Goal: Task Accomplishment & Management: Manage account settings

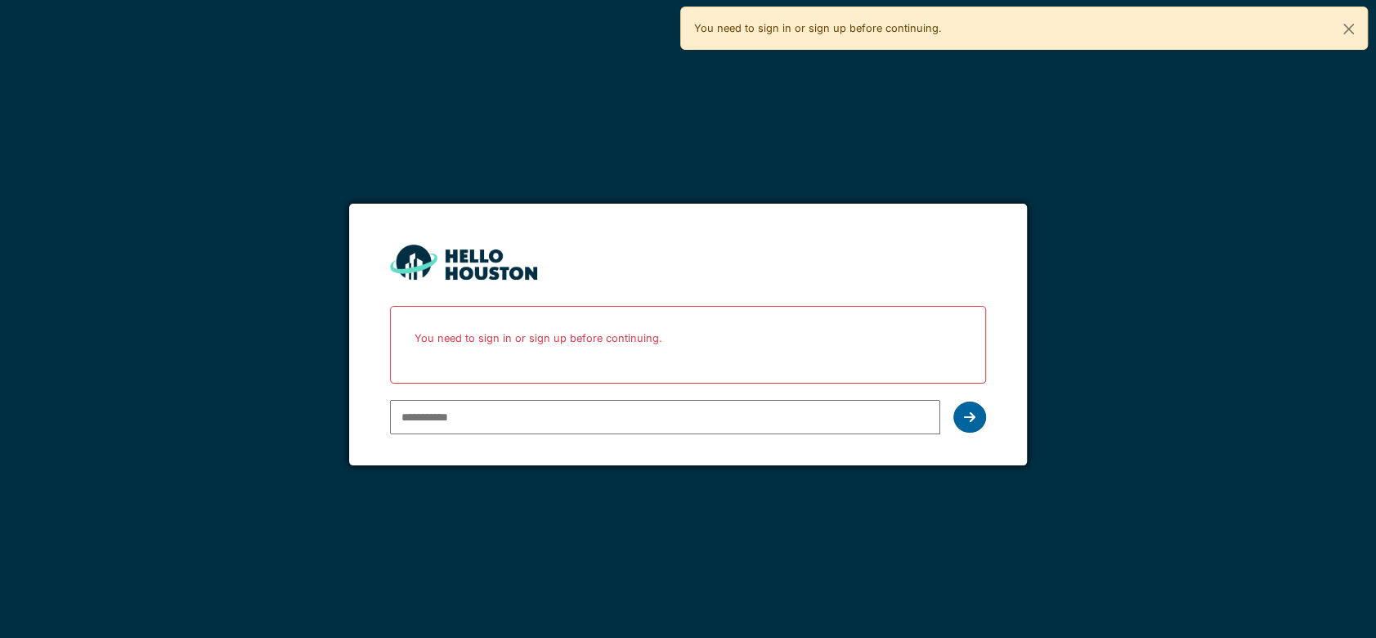
type input "**********"
click at [967, 416] on icon at bounding box center [969, 417] width 11 height 13
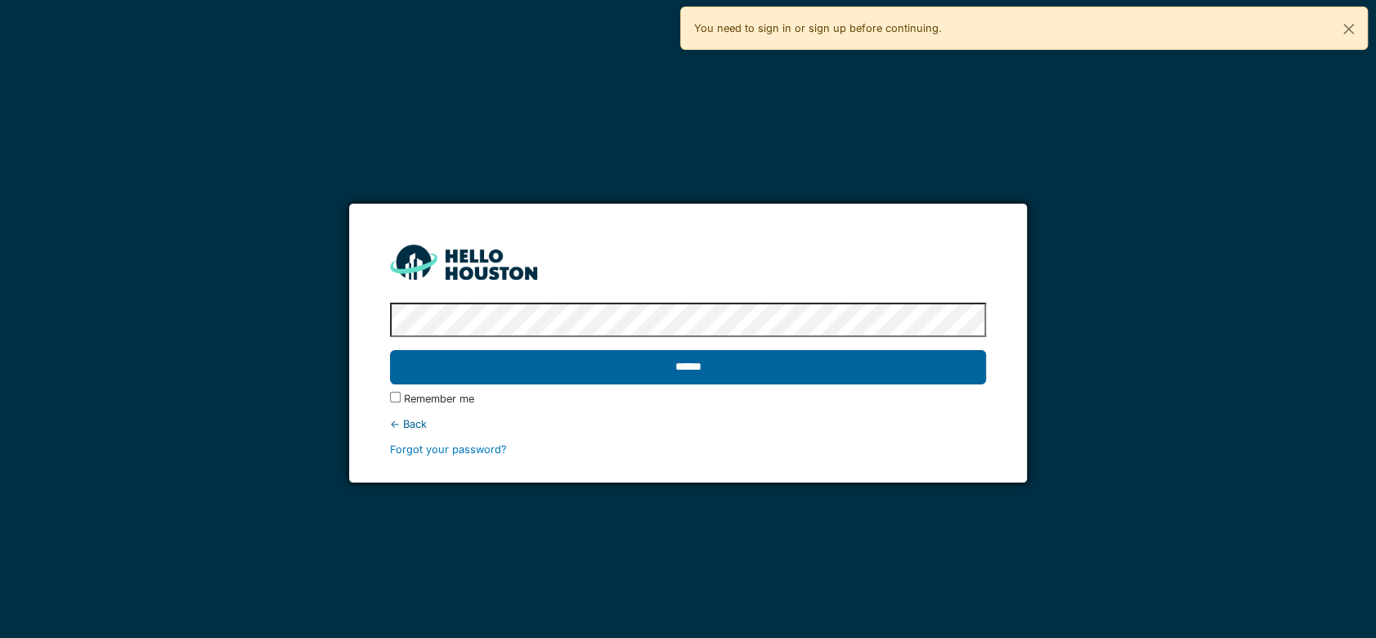
click at [856, 361] on input "******" at bounding box center [688, 367] width 596 height 34
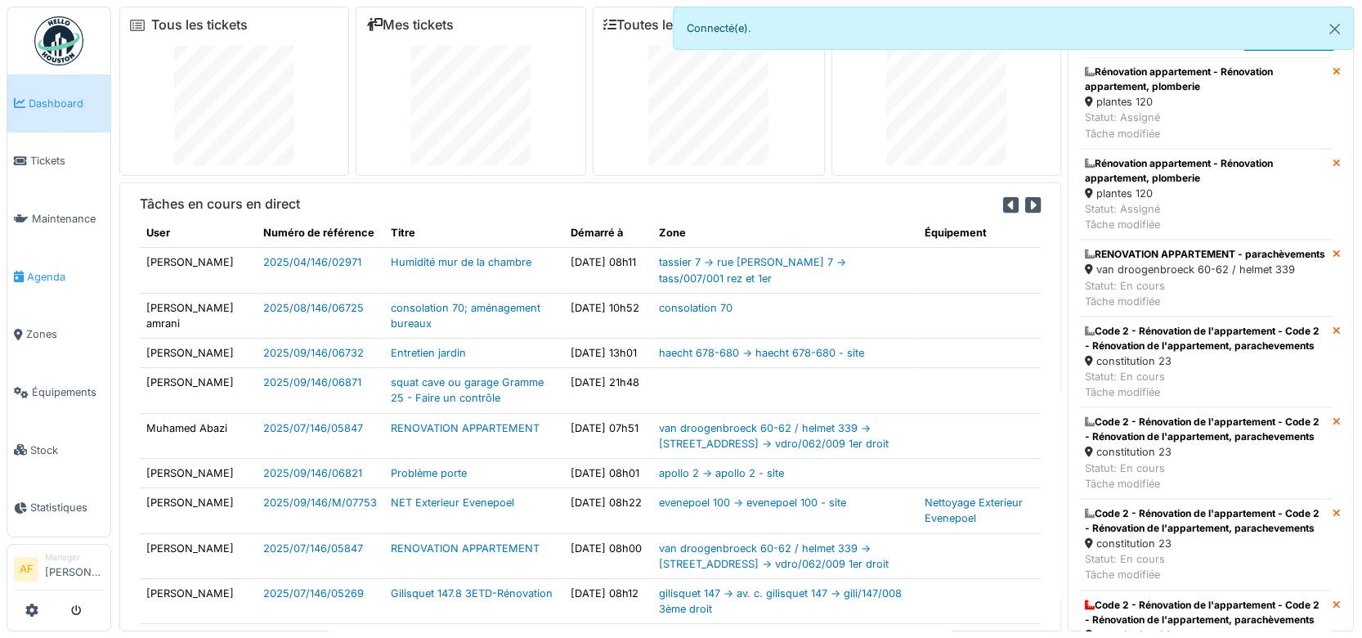
click at [40, 276] on span "Agenda" at bounding box center [65, 277] width 77 height 16
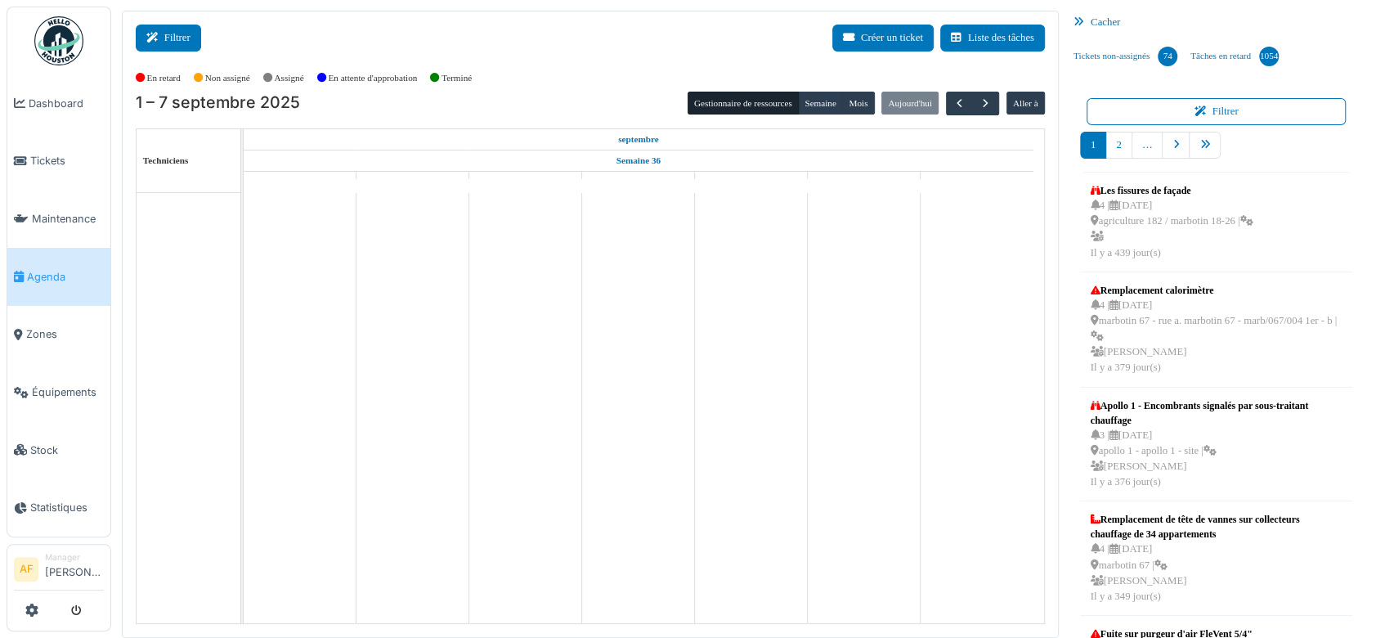
click at [175, 42] on button "Filtrer" at bounding box center [168, 38] width 65 height 27
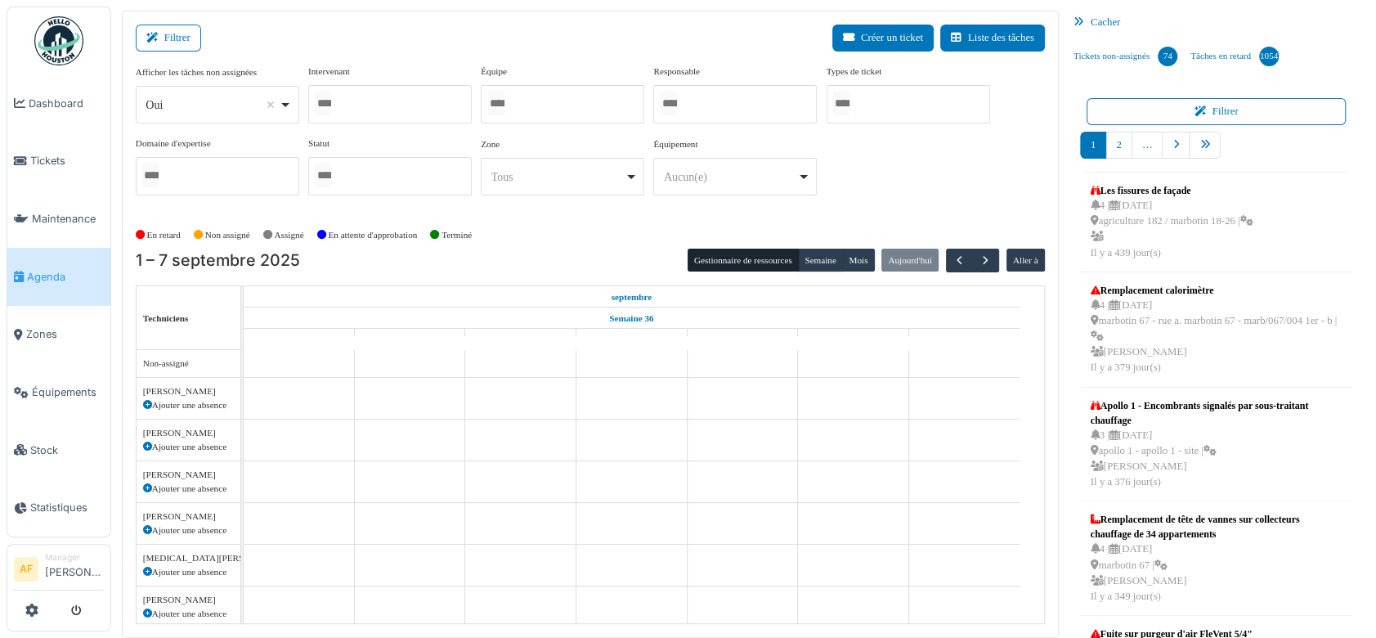
click at [378, 103] on div at bounding box center [390, 104] width 164 height 38
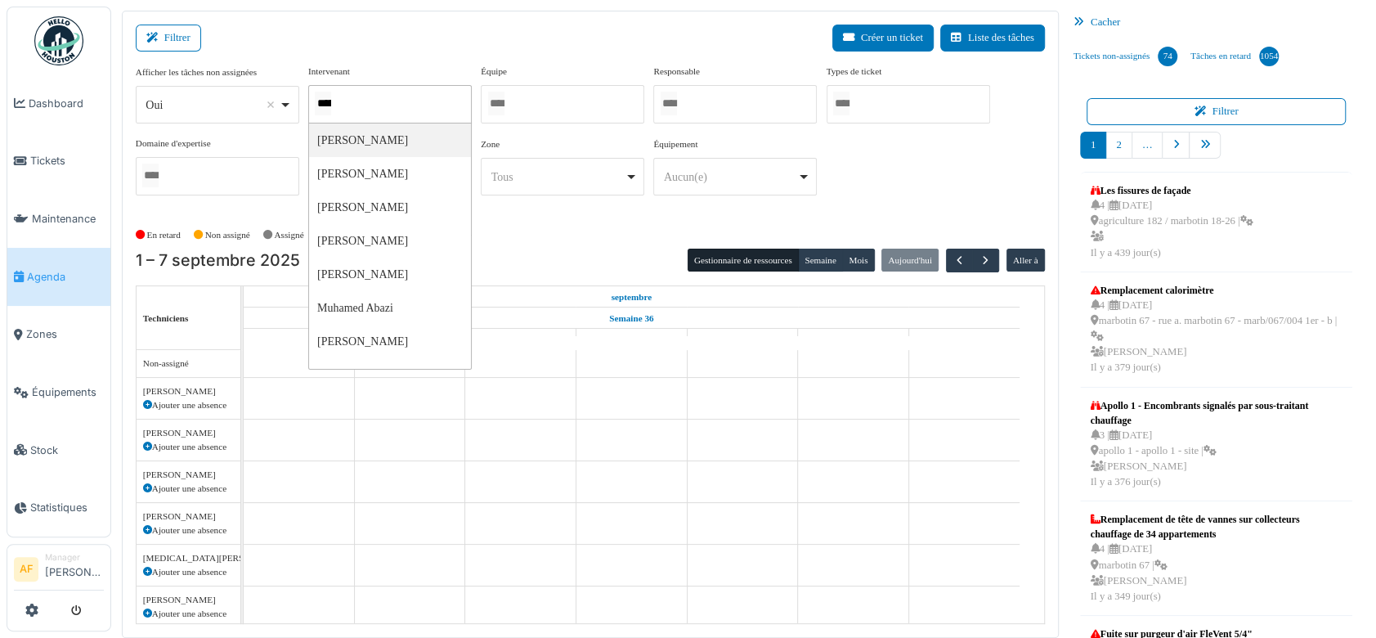
scroll to position [0, 1]
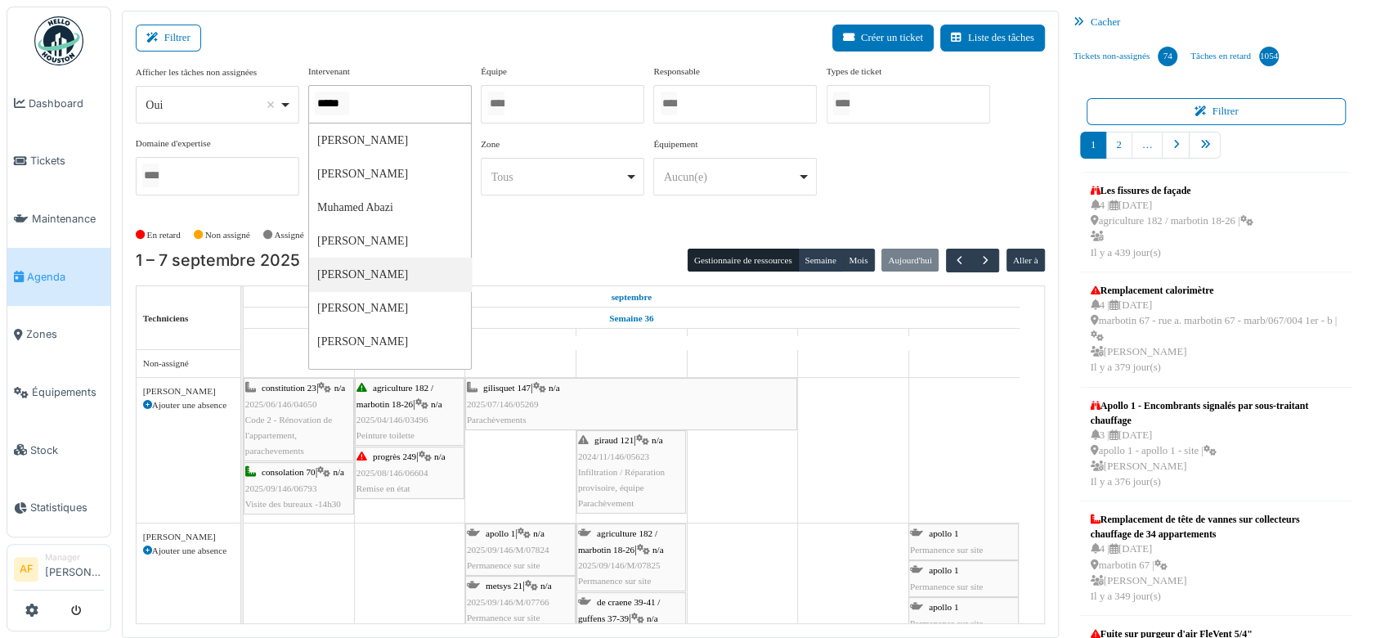
type input "*****"
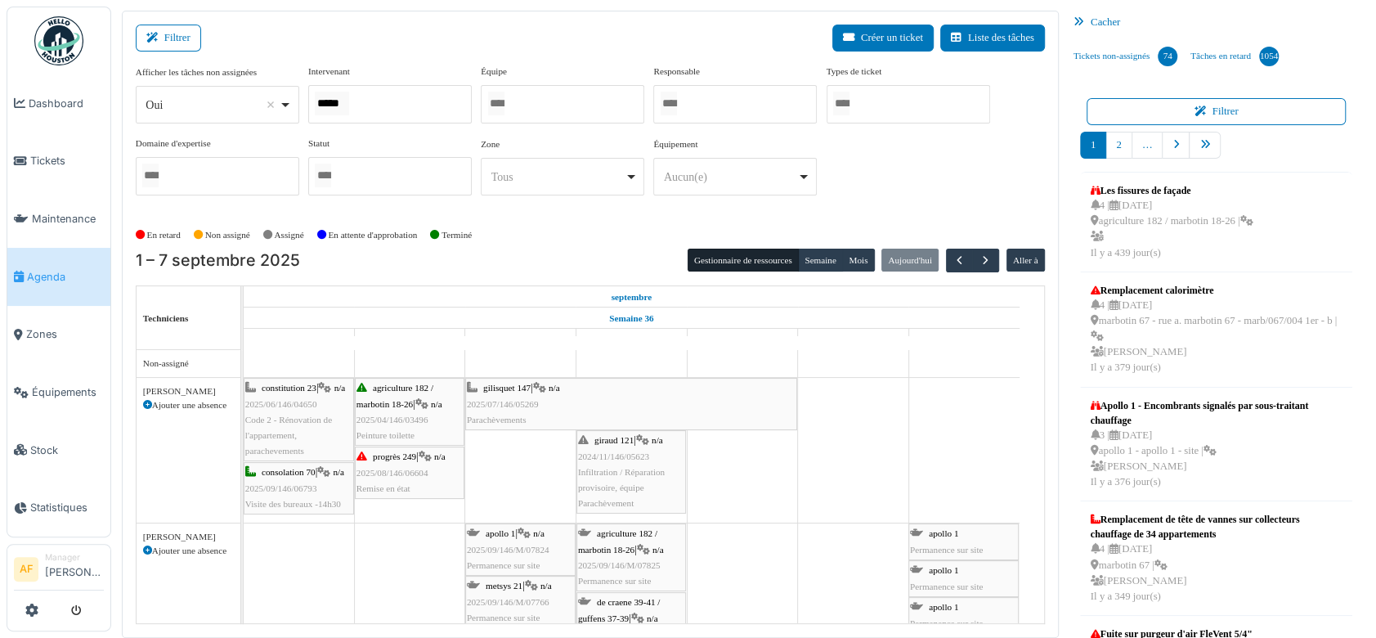
click at [79, 277] on span "Agenda" at bounding box center [65, 277] width 77 height 16
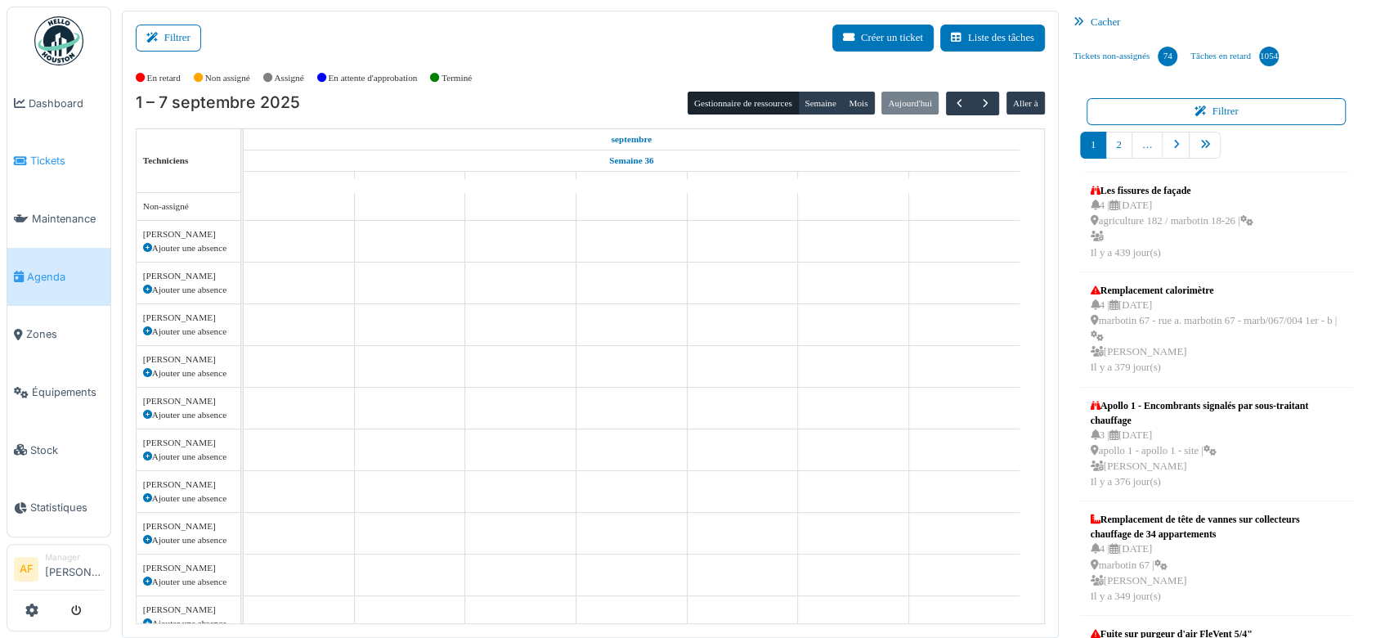
click at [56, 158] on span "Tickets" at bounding box center [67, 161] width 74 height 16
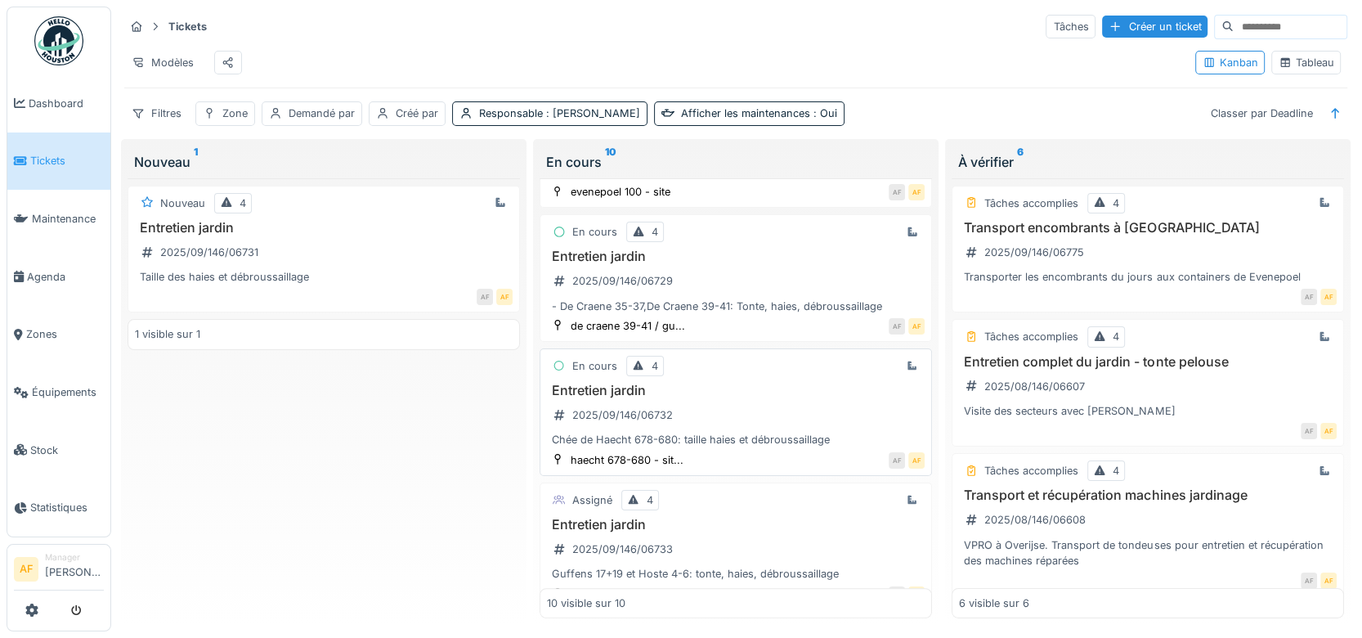
scroll to position [454, 0]
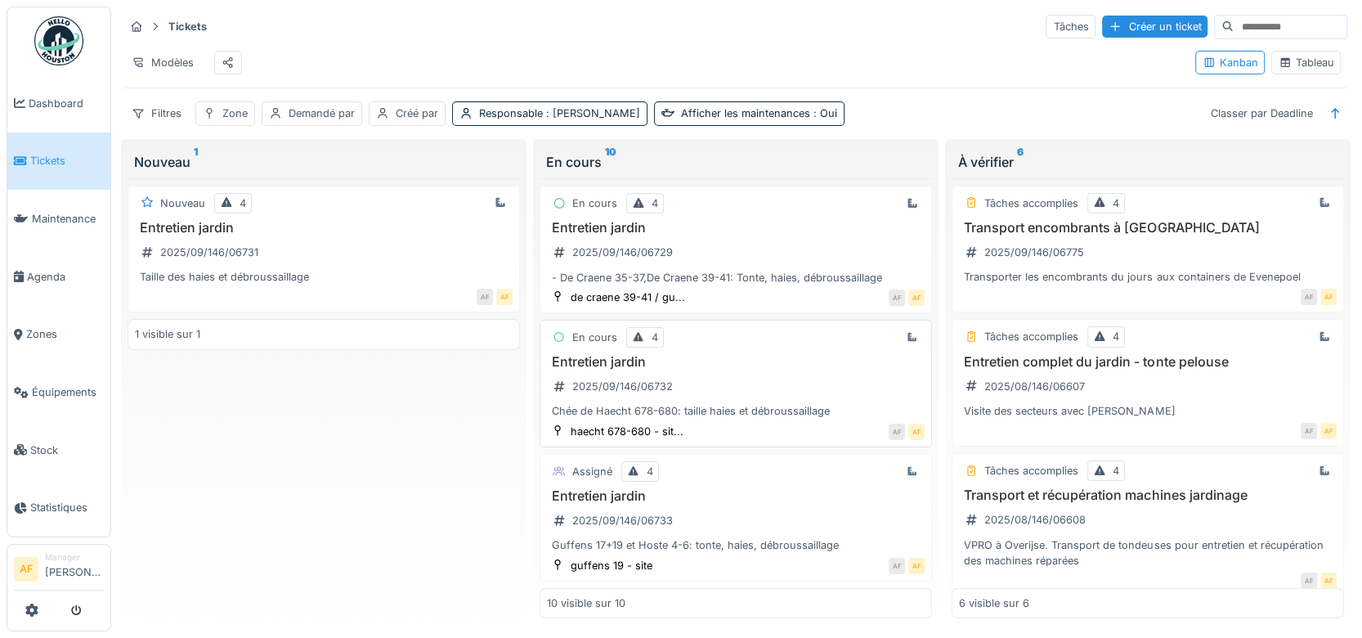
click at [707, 414] on div "Chée de Haecht 678-680: taille haies et débroussaillage" at bounding box center [736, 411] width 378 height 16
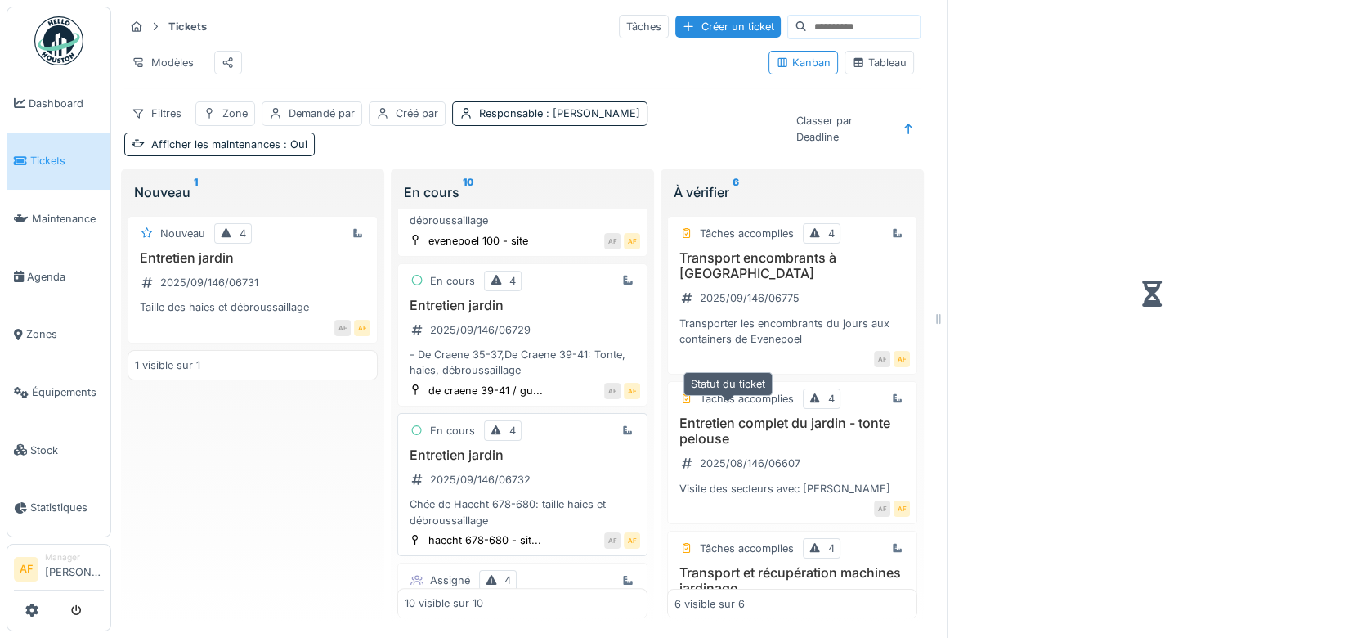
scroll to position [501, 0]
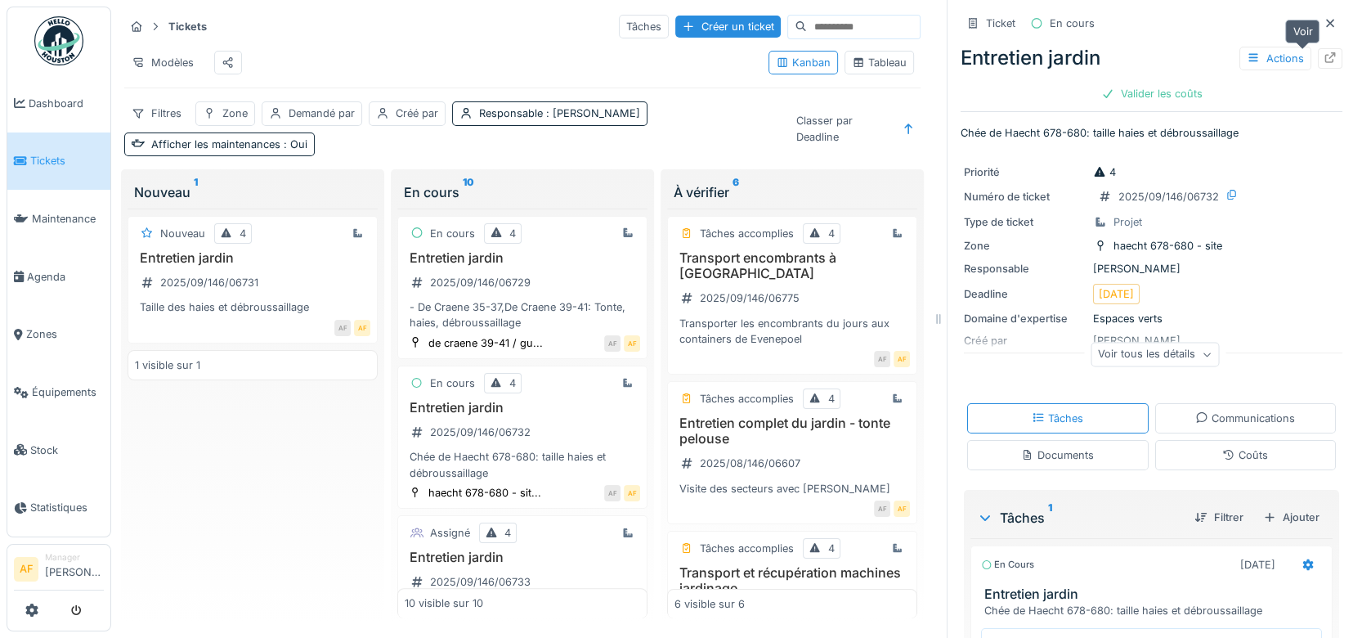
click at [1324, 61] on icon at bounding box center [1330, 57] width 13 height 11
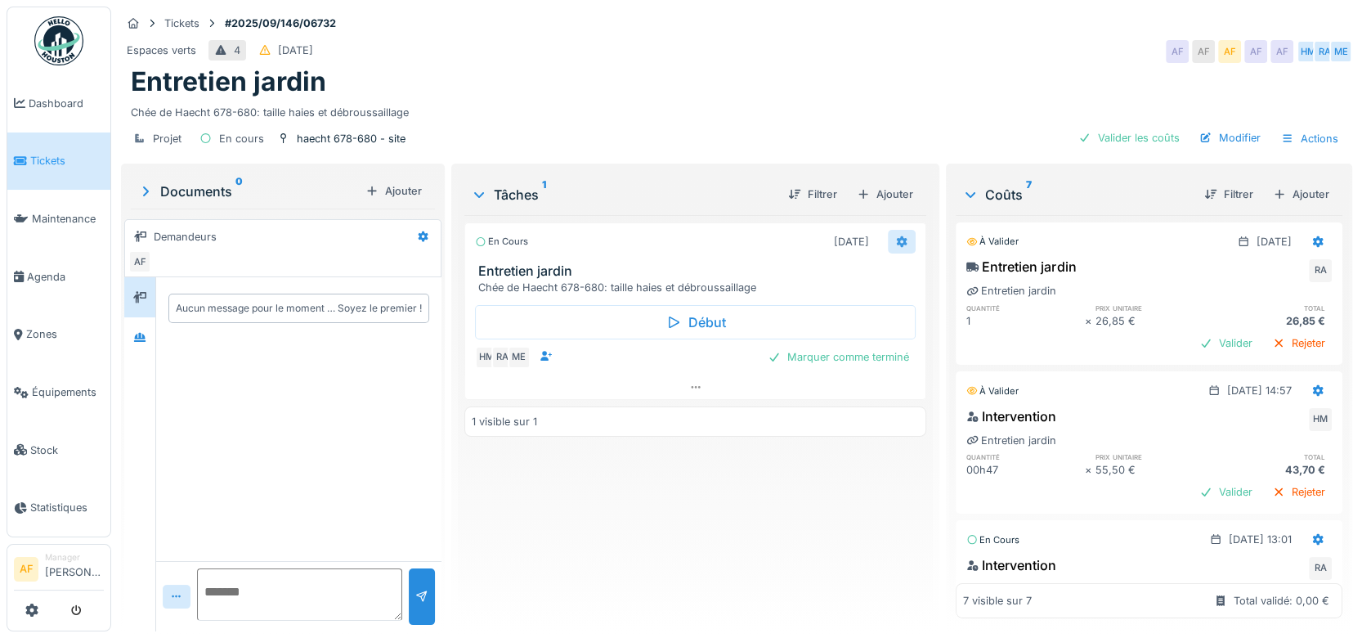
click at [895, 241] on icon at bounding box center [901, 241] width 13 height 11
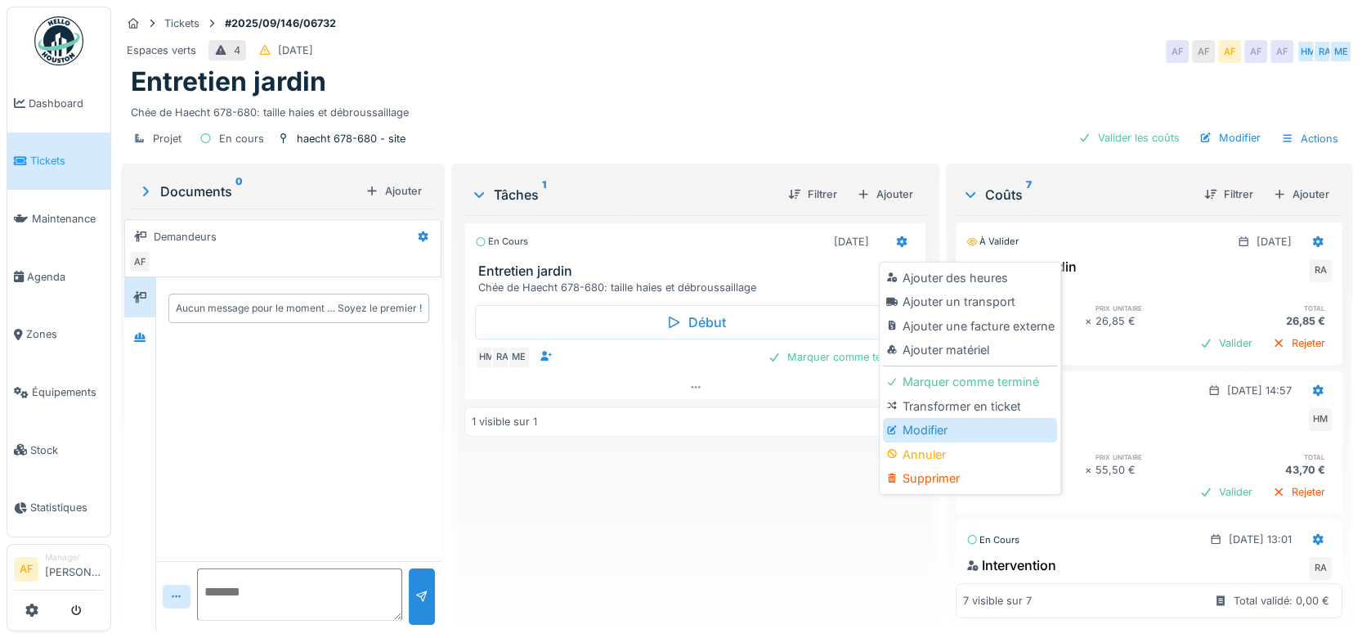
click at [949, 427] on div "Modifier" at bounding box center [970, 430] width 174 height 25
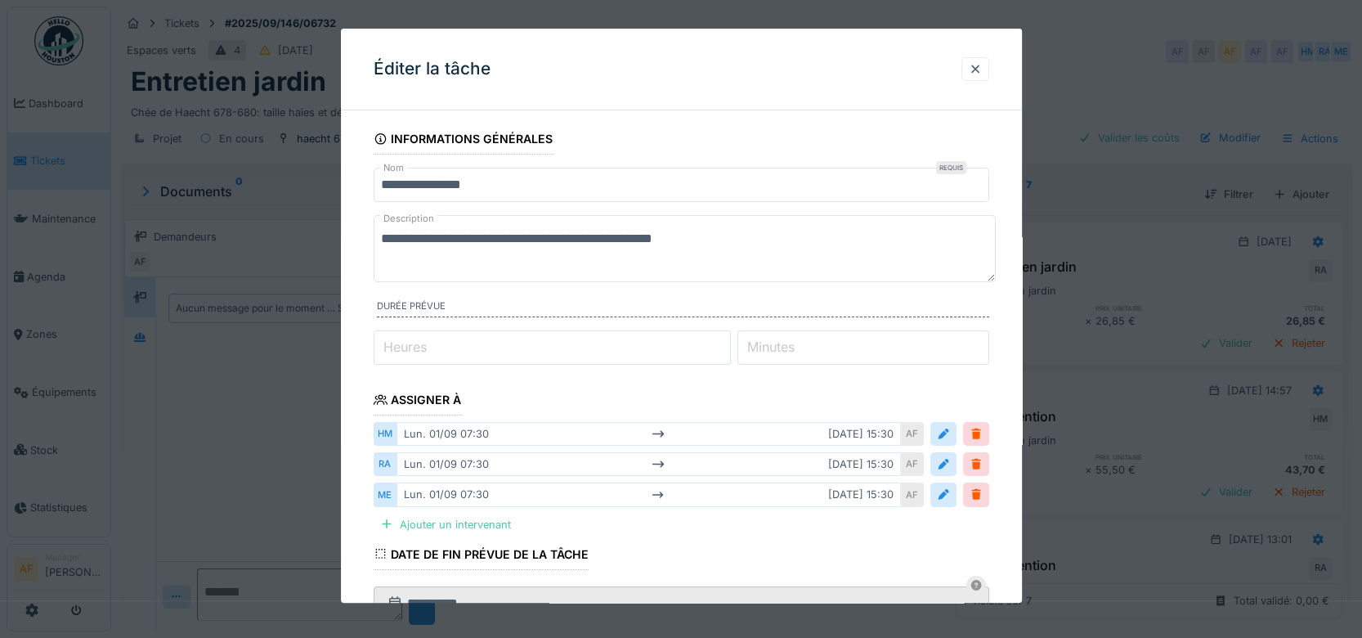
click at [850, 435] on div "lun. 01/09 07:30 mar. 02/09 15:30" at bounding box center [649, 434] width 505 height 24
click at [950, 437] on div at bounding box center [943, 434] width 13 height 16
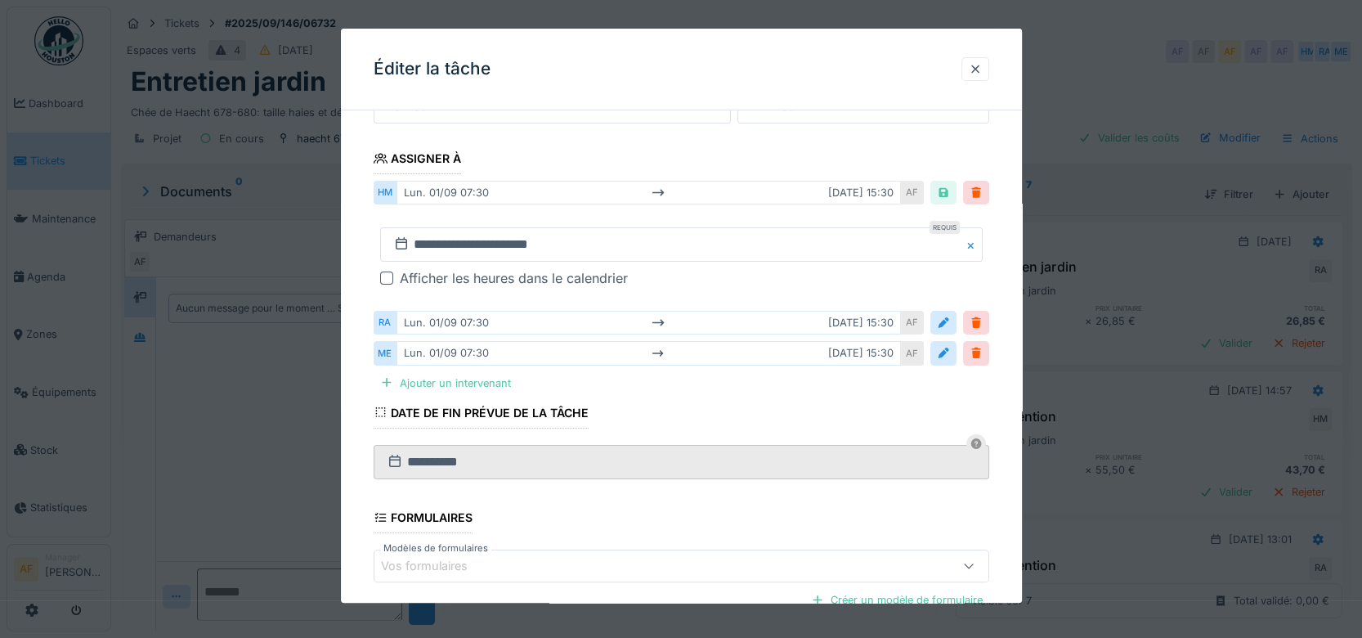
scroll to position [272, 0]
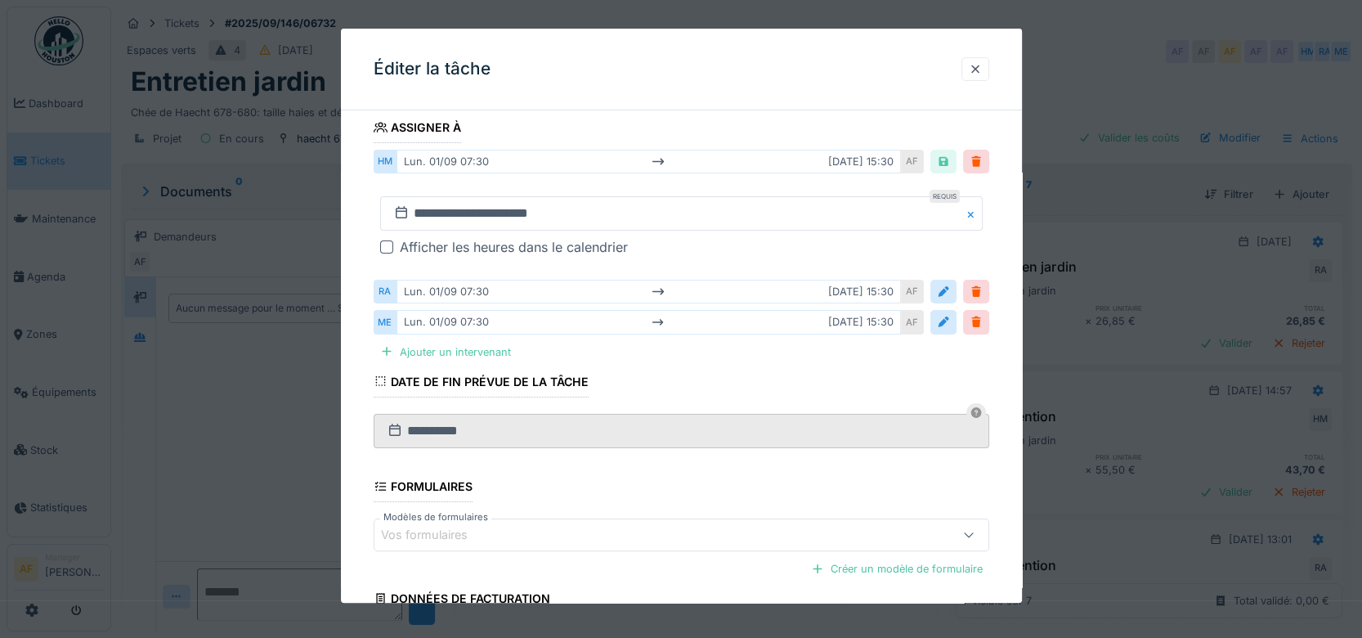
click at [851, 161] on div "lun. 01/09 07:30 mar. 02/09 15:30" at bounding box center [649, 162] width 505 height 24
drag, startPoint x: 851, startPoint y: 161, endPoint x: 792, endPoint y: 195, distance: 67.0
click at [792, 195] on div "**********" at bounding box center [682, 226] width 616 height 87
click at [598, 437] on input "**********" at bounding box center [682, 431] width 616 height 34
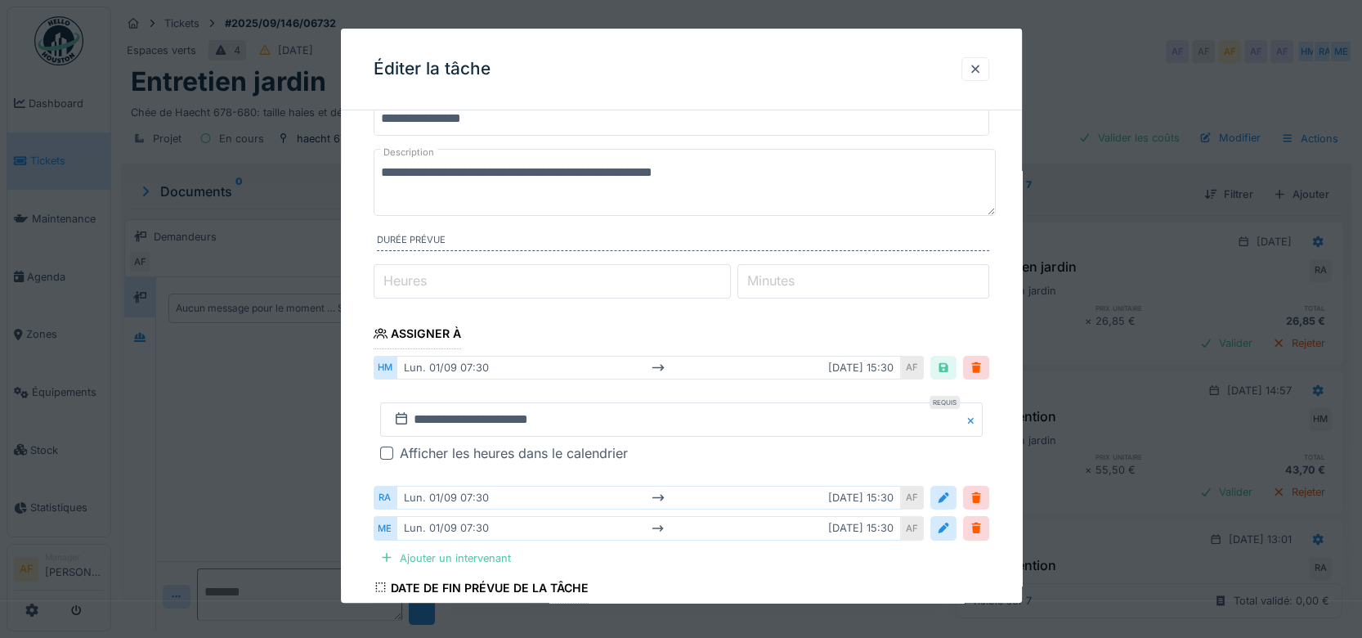
scroll to position [0, 0]
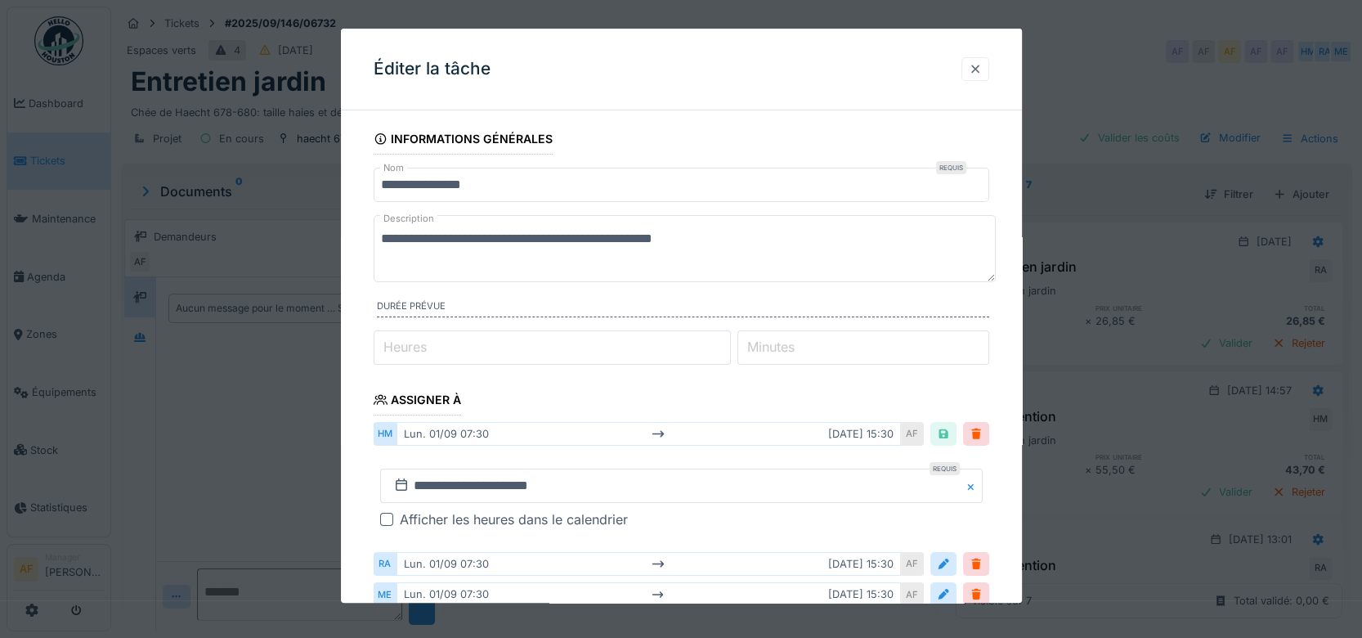
click at [982, 70] on div at bounding box center [975, 69] width 13 height 16
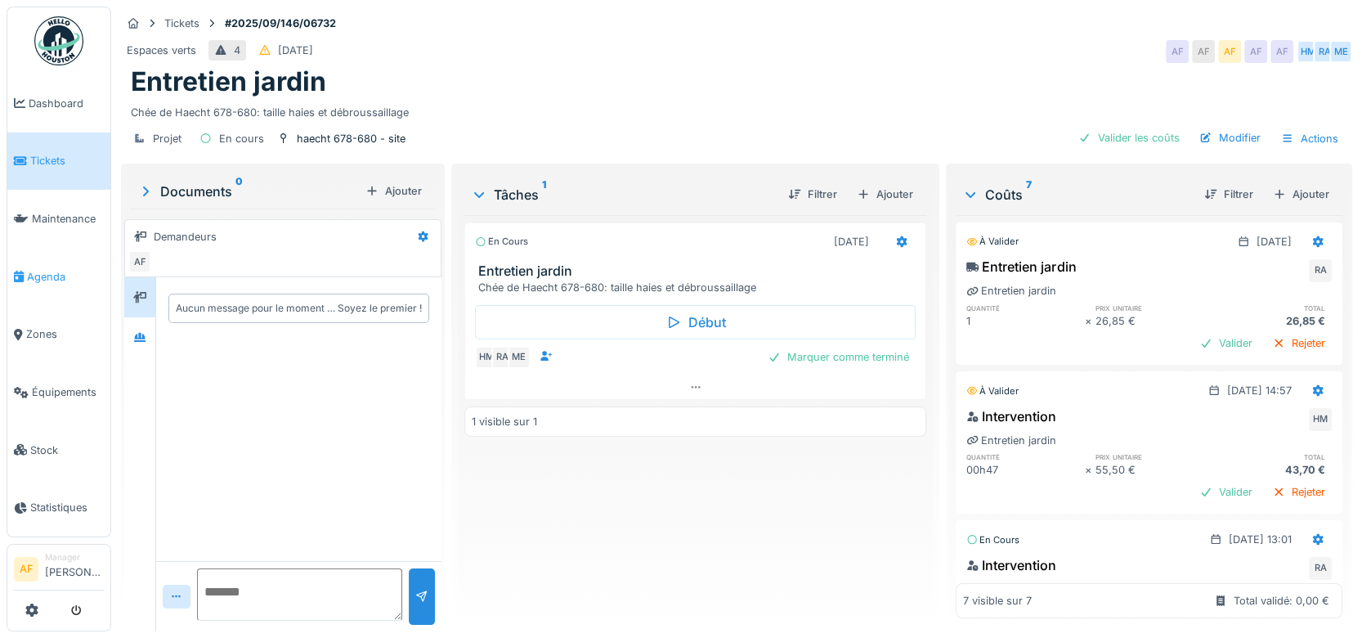
click at [60, 272] on span "Agenda" at bounding box center [65, 277] width 77 height 16
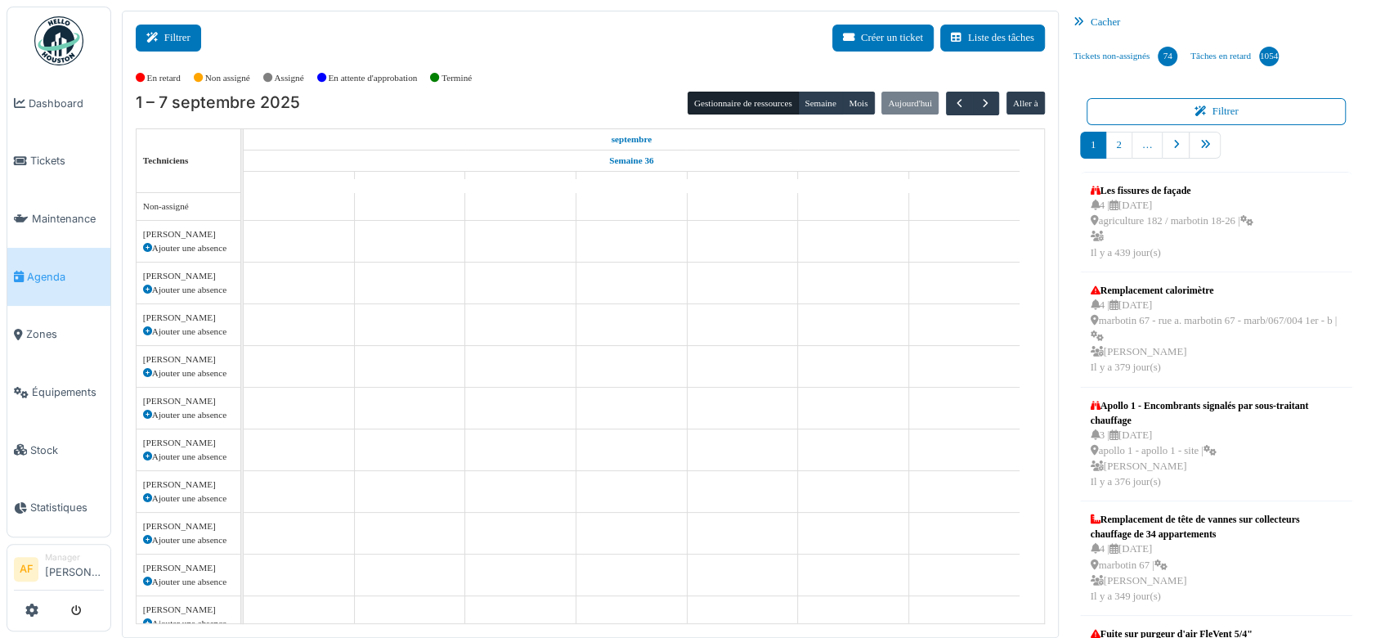
click at [171, 43] on button "Filtrer" at bounding box center [168, 38] width 65 height 27
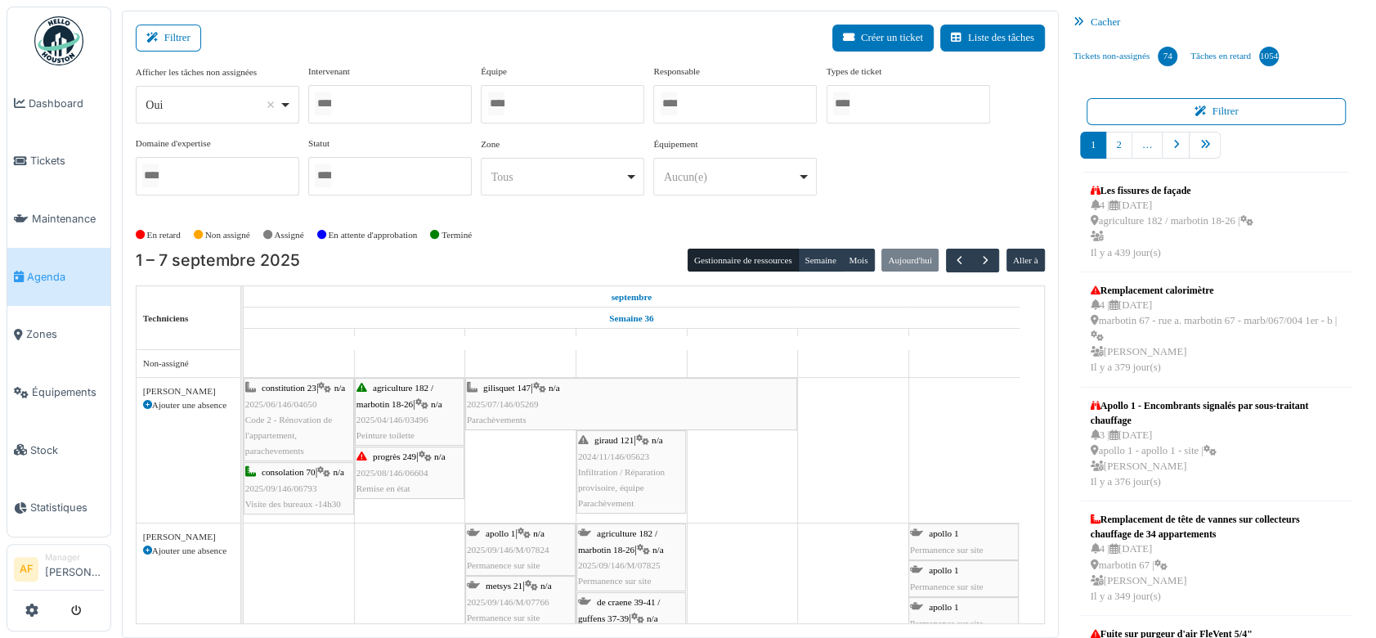
click at [425, 103] on div at bounding box center [390, 104] width 164 height 38
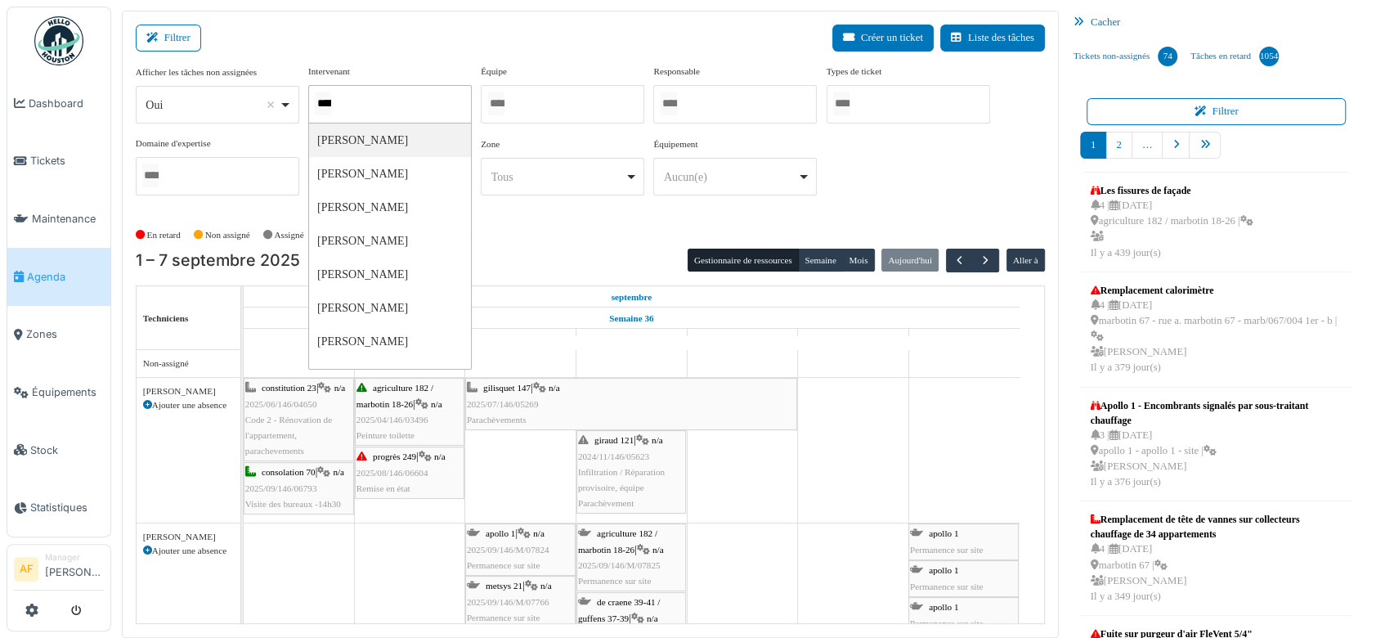
type input "******"
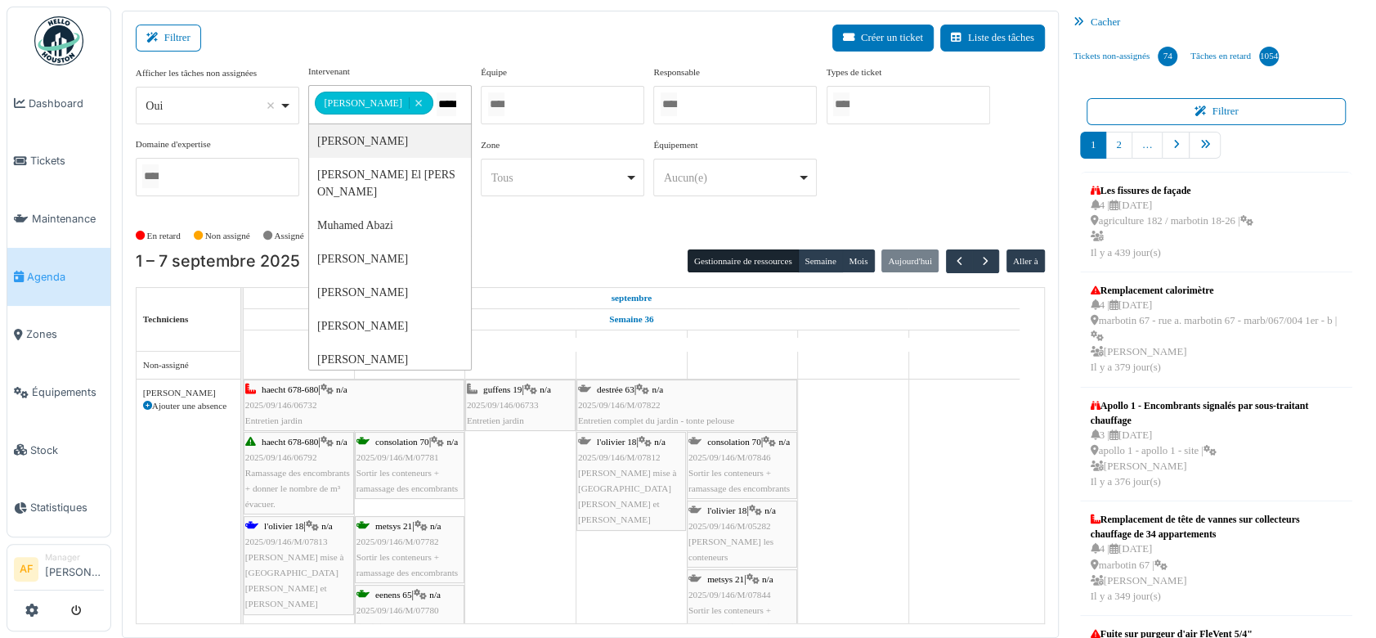
type input "******"
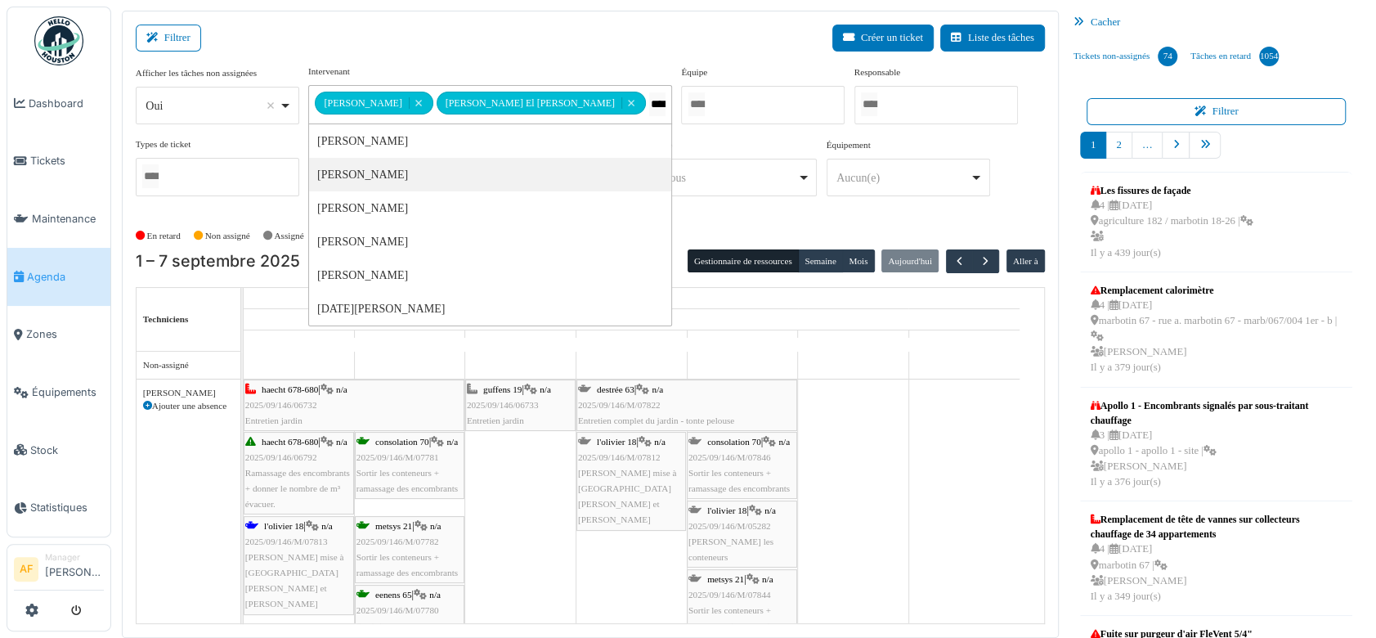
type input "*****"
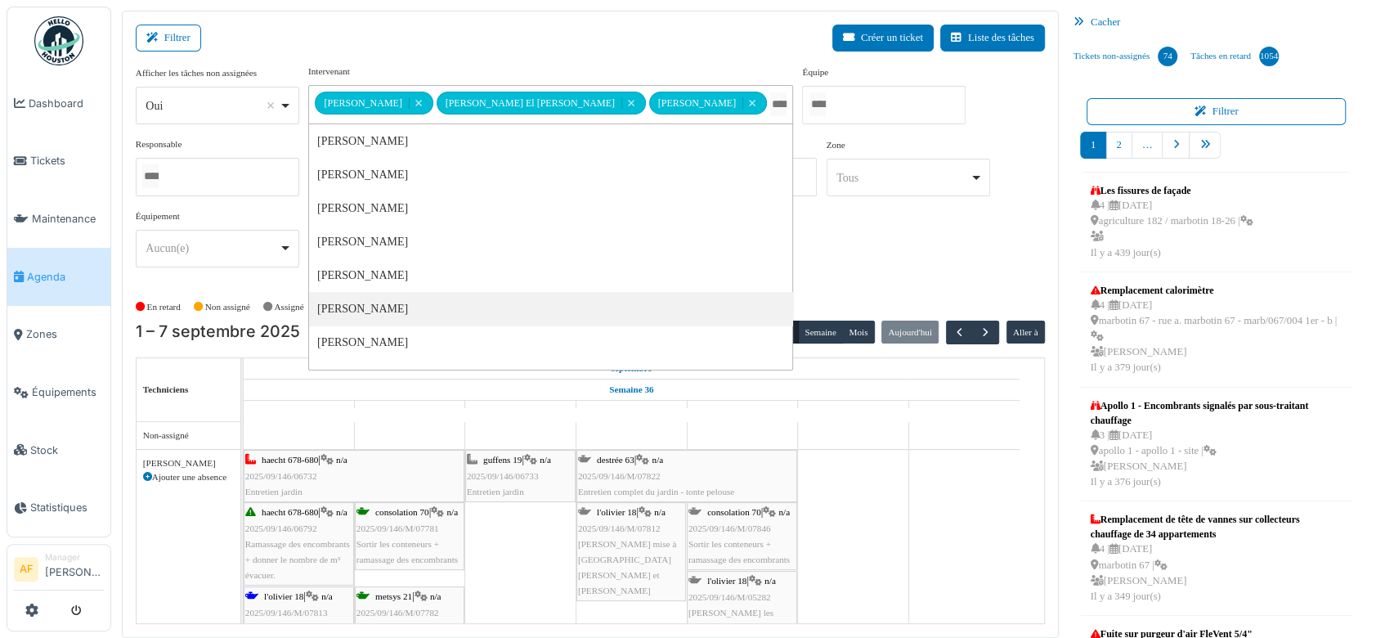
click at [731, 29] on div "Filtrer Créer un ticket Liste des tâches" at bounding box center [590, 45] width 909 height 40
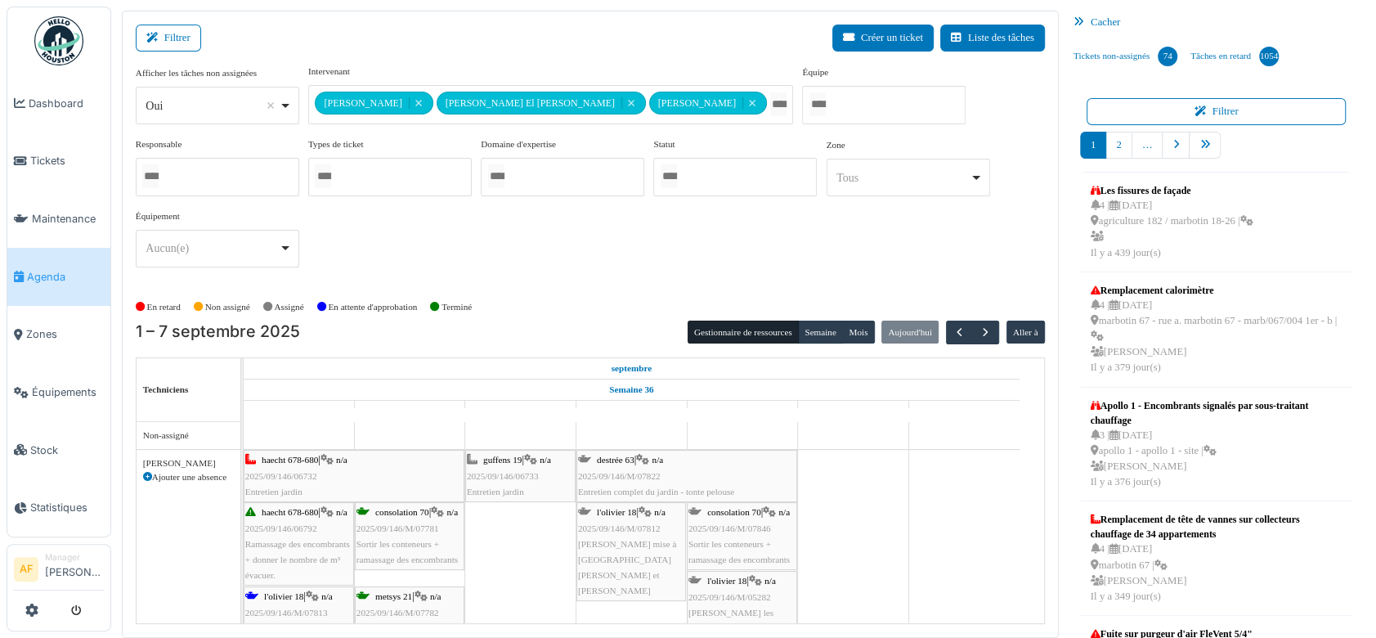
click at [416, 452] on div "haecht 678-680 | n/a 2025/09/146/06732 Entretien jardin" at bounding box center [354, 475] width 218 height 47
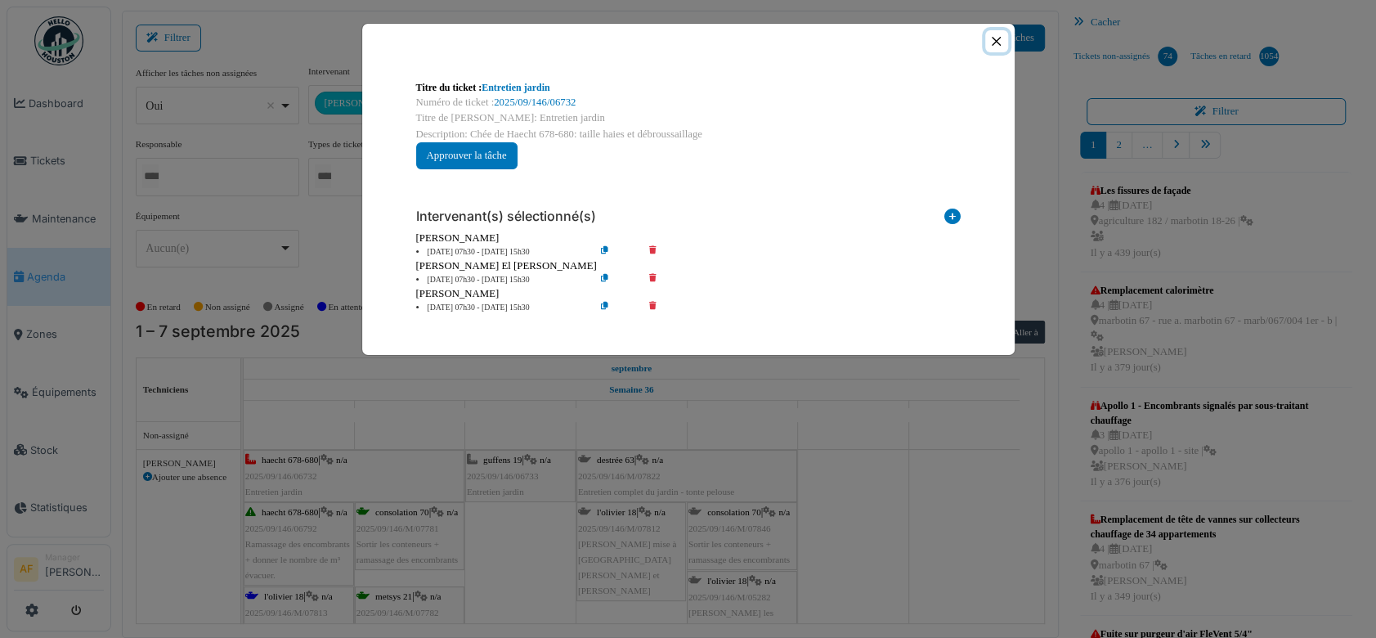
click at [1000, 41] on button "Close" at bounding box center [996, 41] width 22 height 22
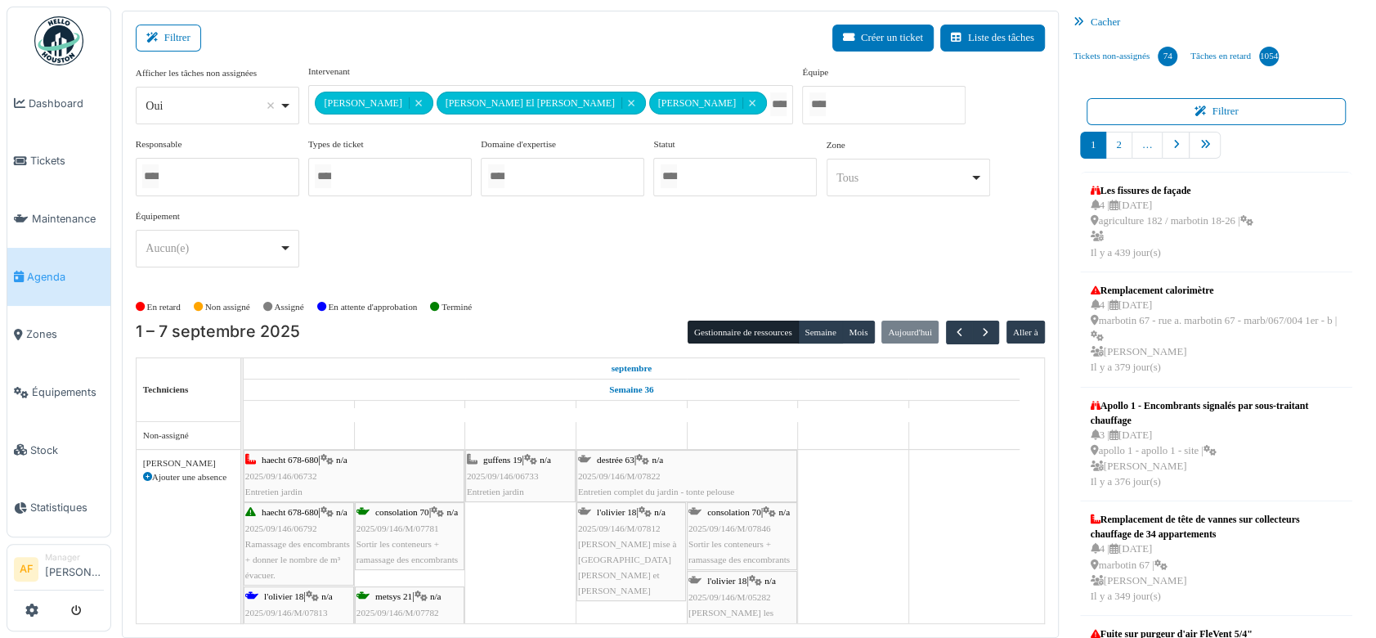
click at [429, 452] on div "haecht 678-680 | n/a 2025/09/146/06732 Entretien jardin" at bounding box center [354, 475] width 218 height 47
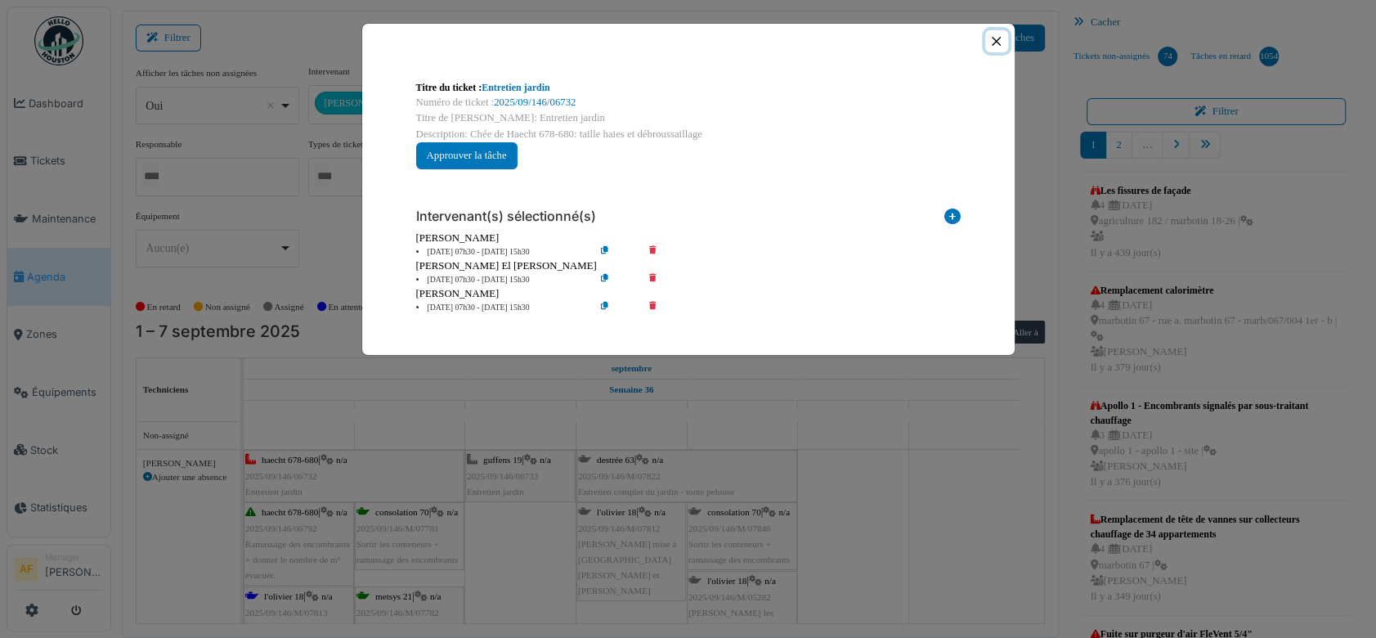
drag, startPoint x: 1001, startPoint y: 41, endPoint x: 721, endPoint y: 263, distance: 357.4
click at [1000, 41] on button "Close" at bounding box center [996, 41] width 22 height 22
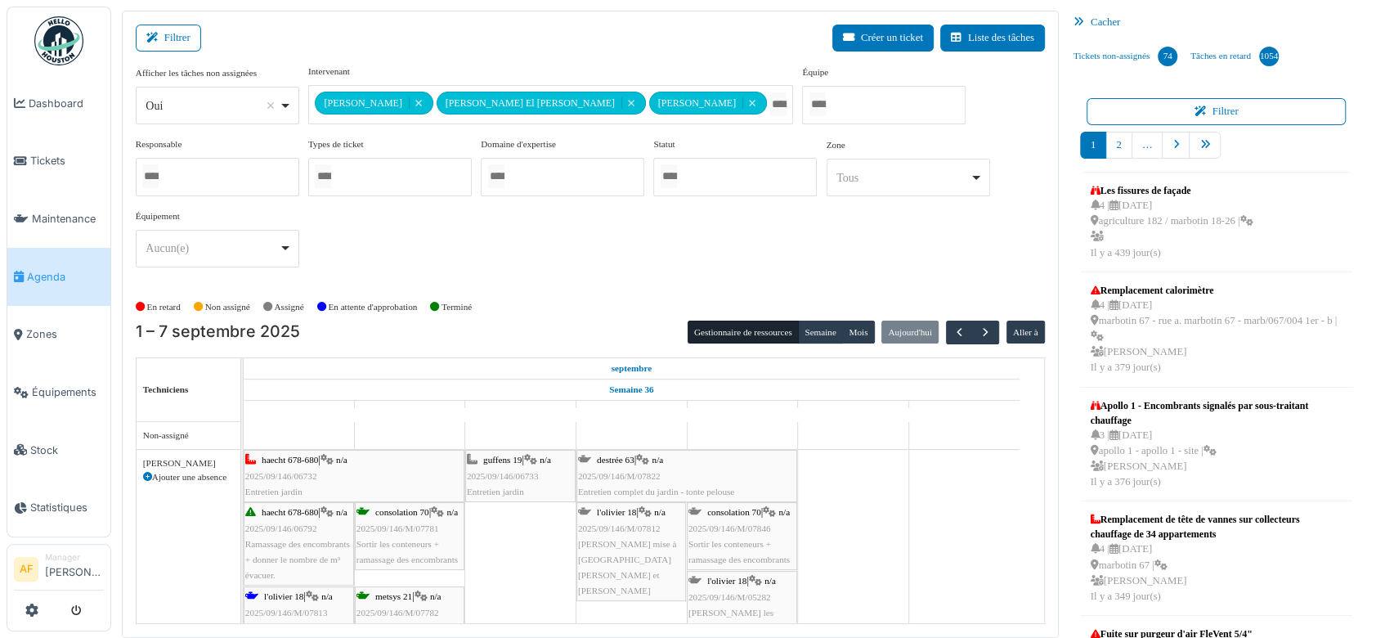
drag, startPoint x: 462, startPoint y: 403, endPoint x: 572, endPoint y: 407, distance: 110.5
click at [572, 450] on link "guffens 19 | n/a 2025/09/146/06733 Entretien jardin" at bounding box center [520, 476] width 110 height 52
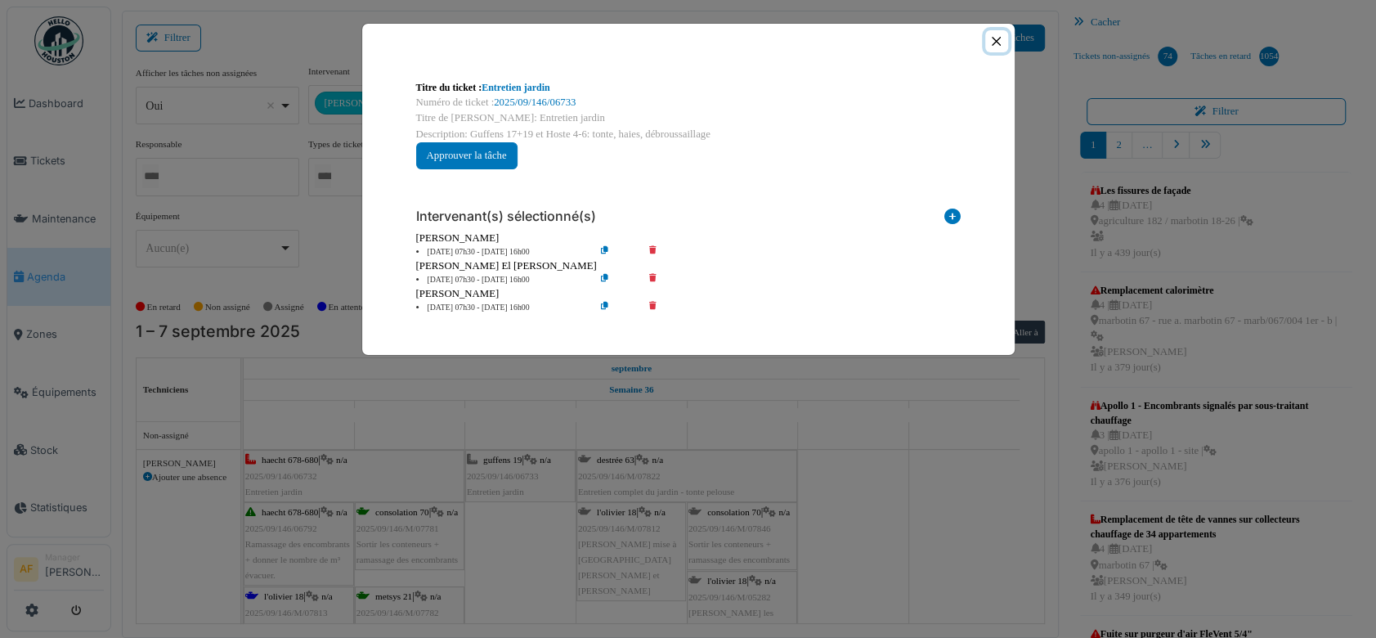
drag, startPoint x: 1001, startPoint y: 36, endPoint x: 987, endPoint y: 114, distance: 79.7
click at [1001, 38] on button "Close" at bounding box center [996, 41] width 22 height 22
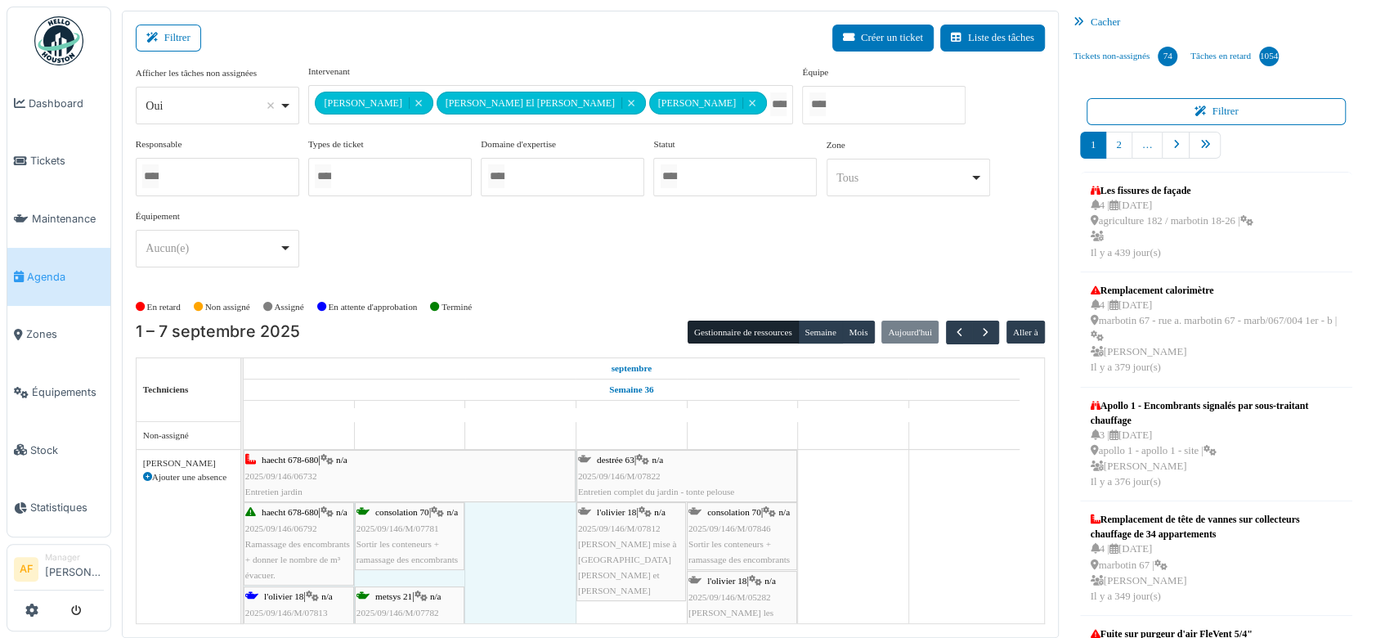
drag, startPoint x: 460, startPoint y: 397, endPoint x: 503, endPoint y: 403, distance: 43.0
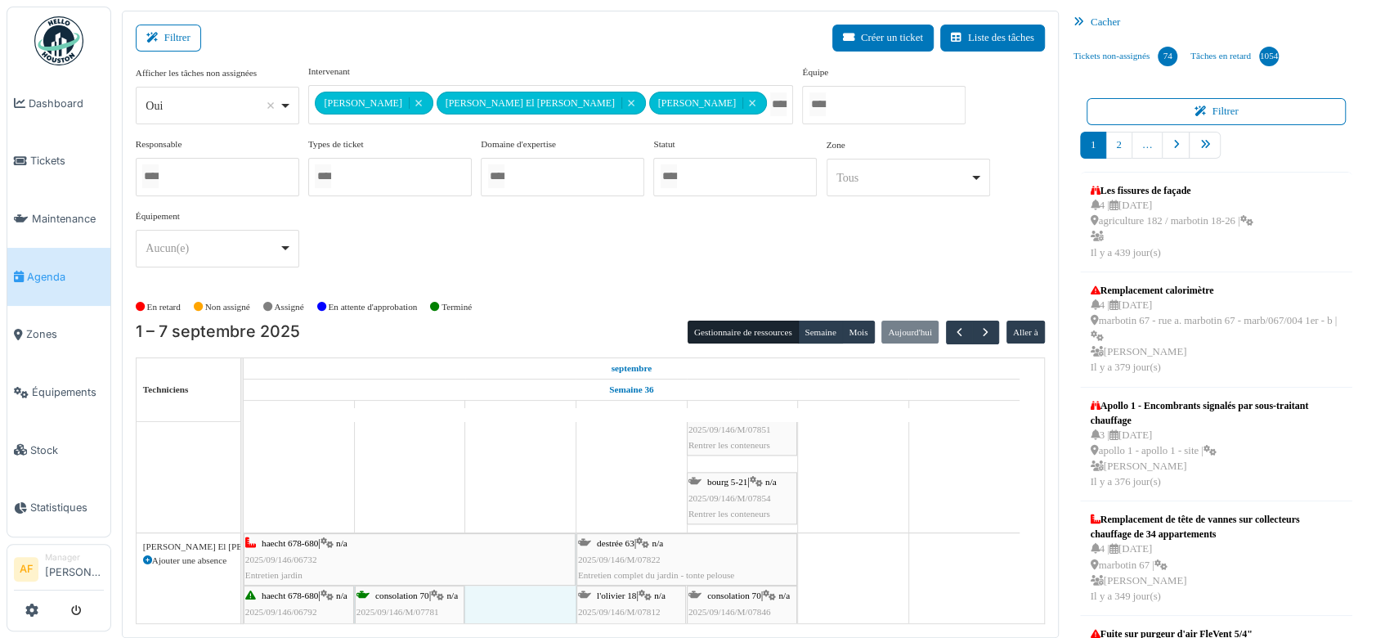
drag, startPoint x: 460, startPoint y: 487, endPoint x: 505, endPoint y: 489, distance: 45.8
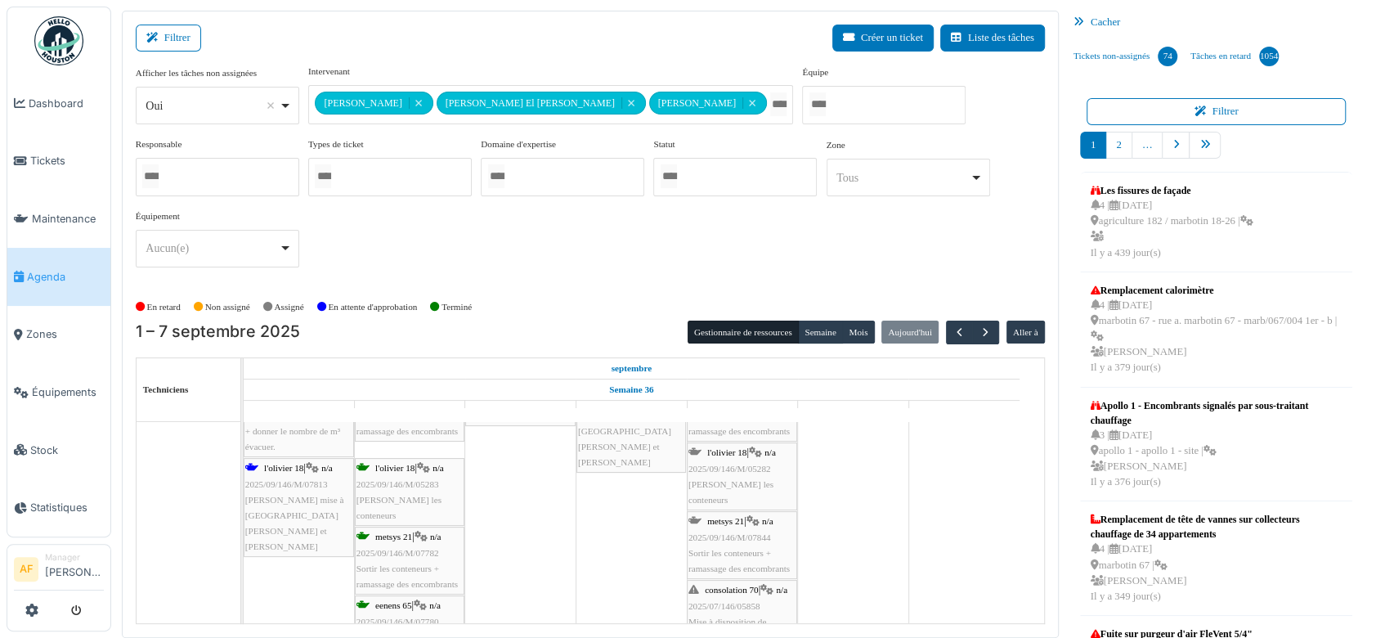
scroll to position [1817, 0]
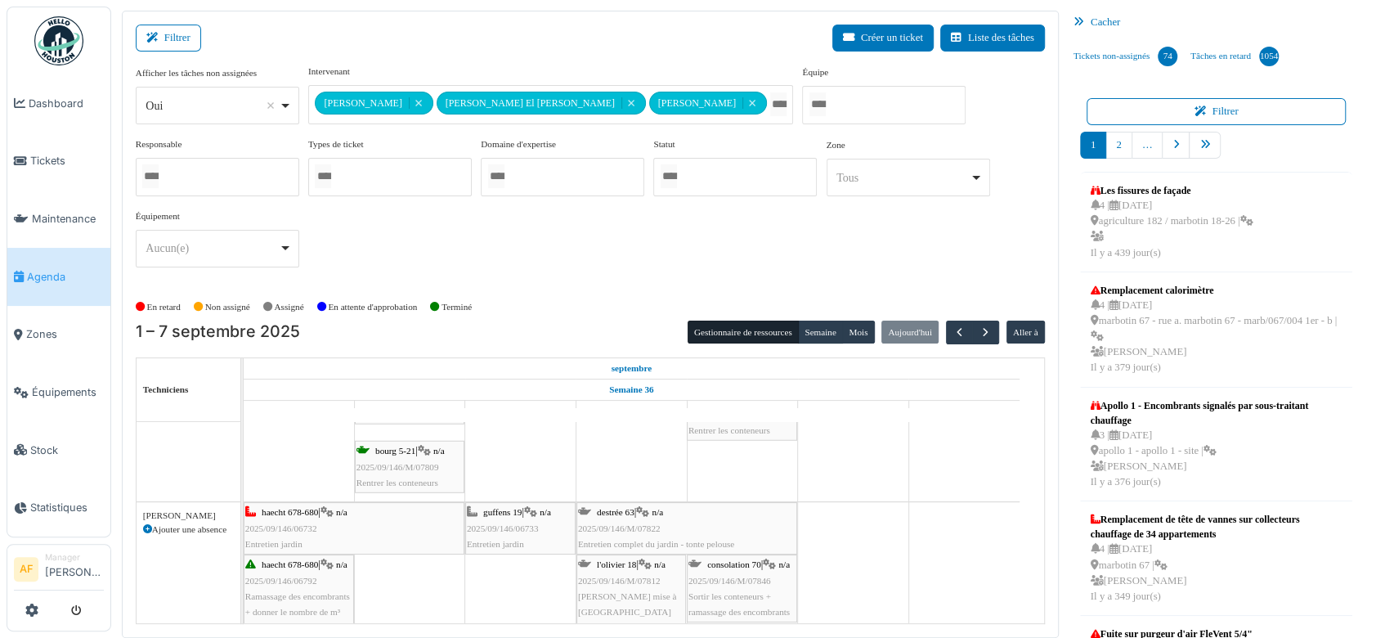
click at [441, 505] on div "haecht 678-680 | n/a 2025/09/146/06732 Entretien jardin" at bounding box center [354, 528] width 218 height 47
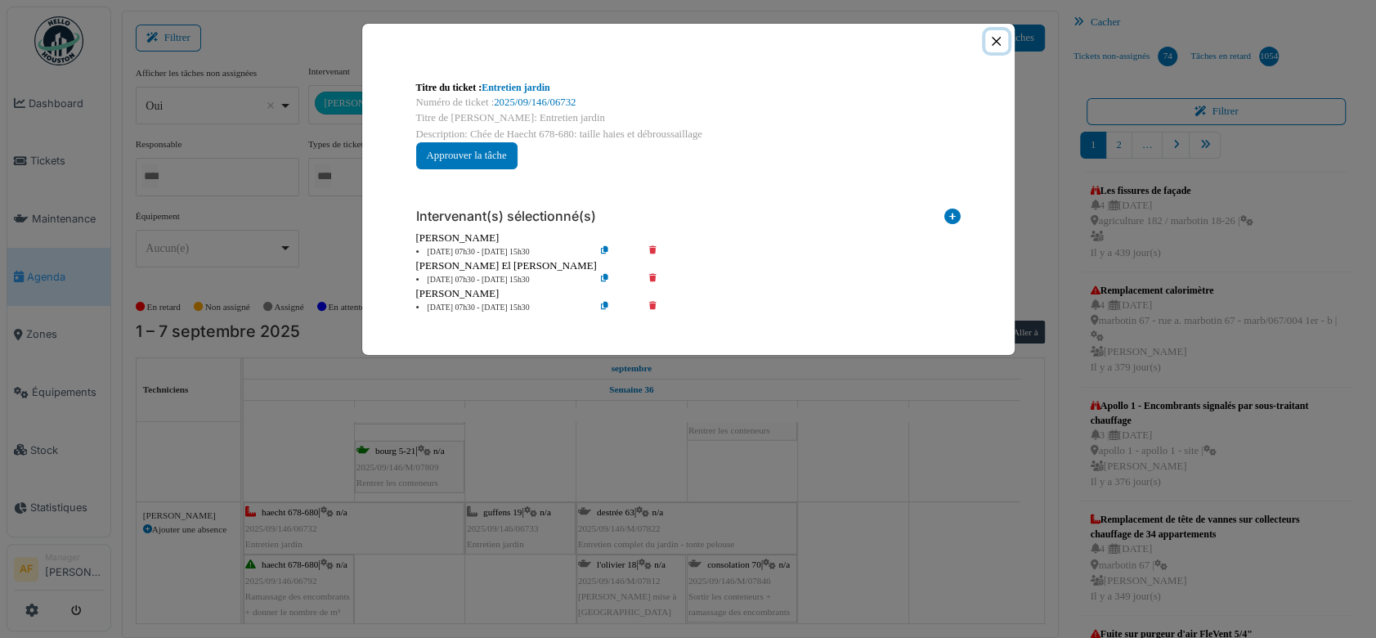
click at [998, 43] on button "Close" at bounding box center [996, 41] width 22 height 22
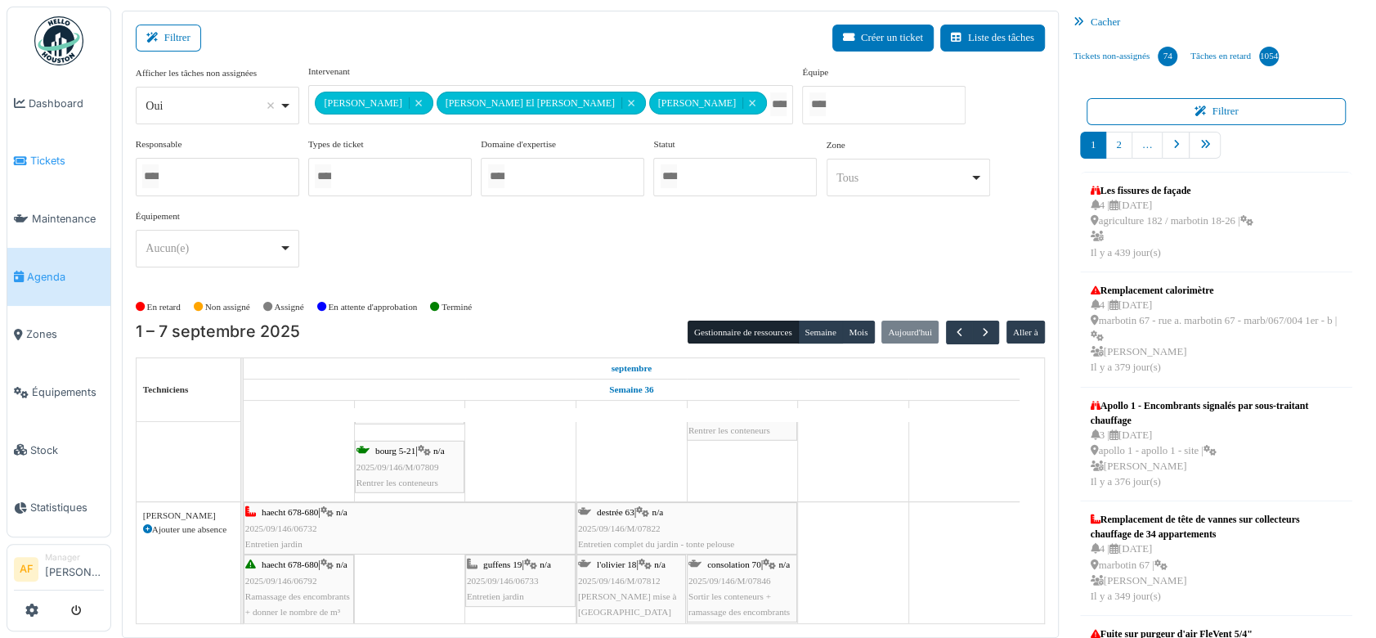
click at [39, 161] on span "Tickets" at bounding box center [67, 161] width 74 height 16
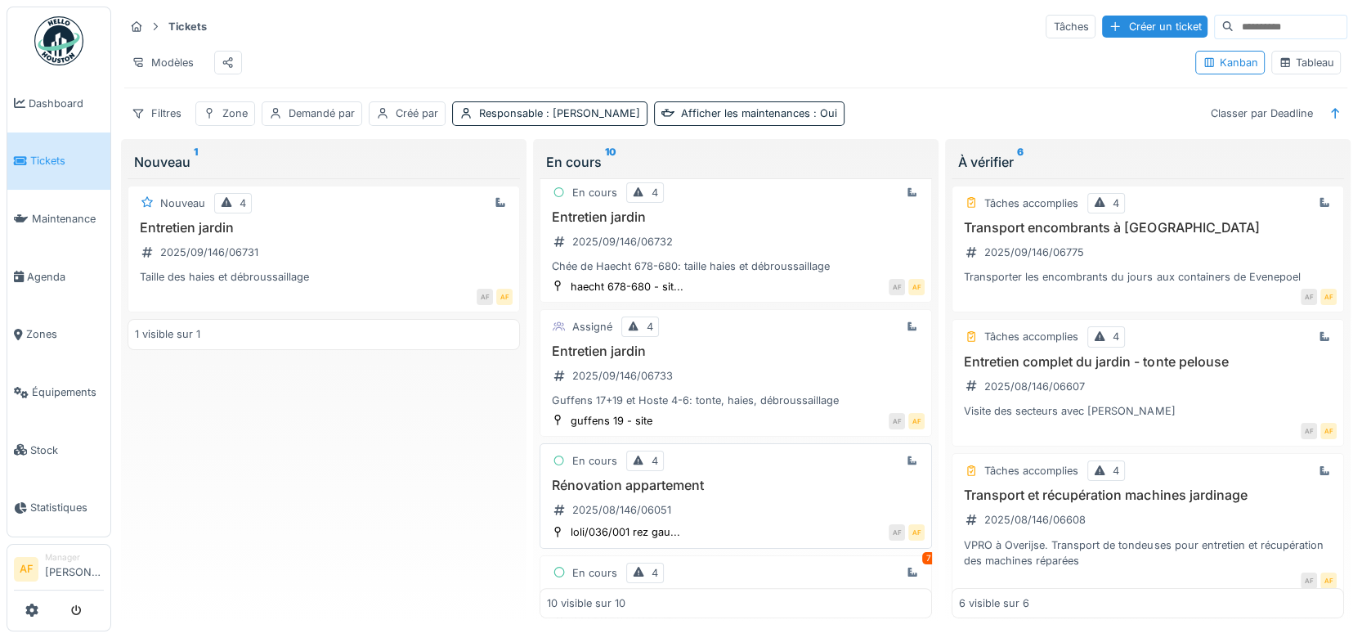
scroll to position [545, 0]
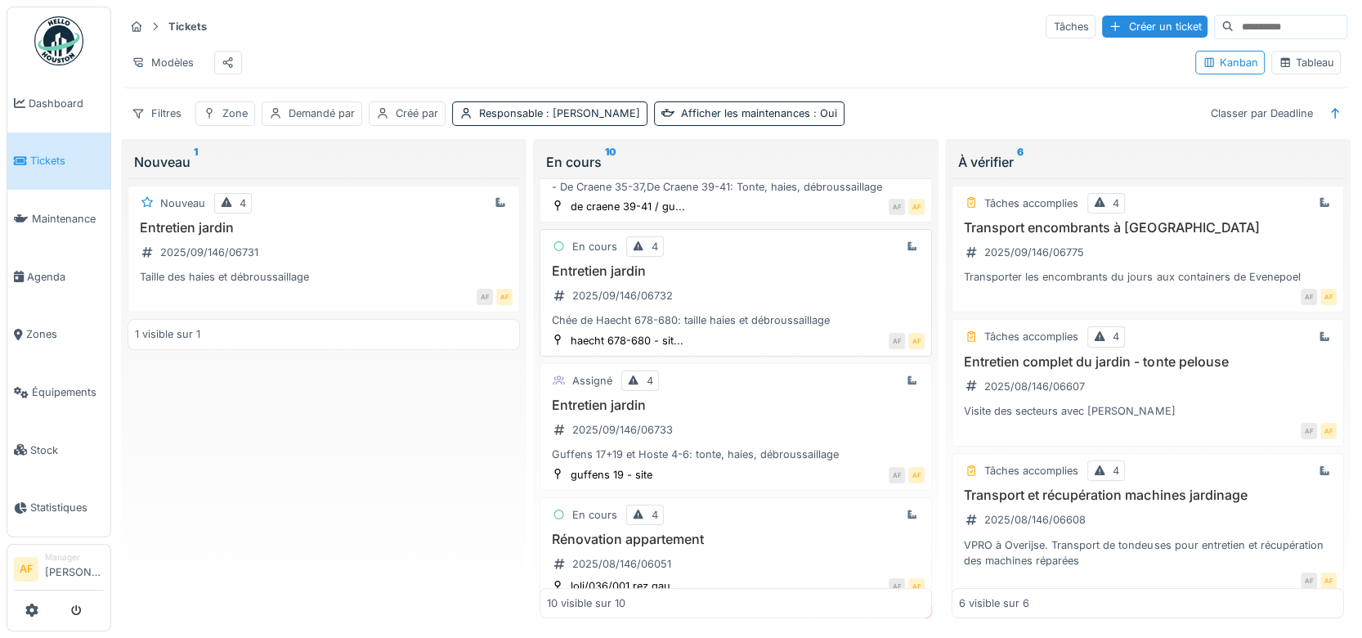
click at [644, 321] on div "Entretien jardin 2025/09/146/06732 [PERSON_NAME] 678-680: taille haies et débro…" at bounding box center [736, 295] width 378 height 65
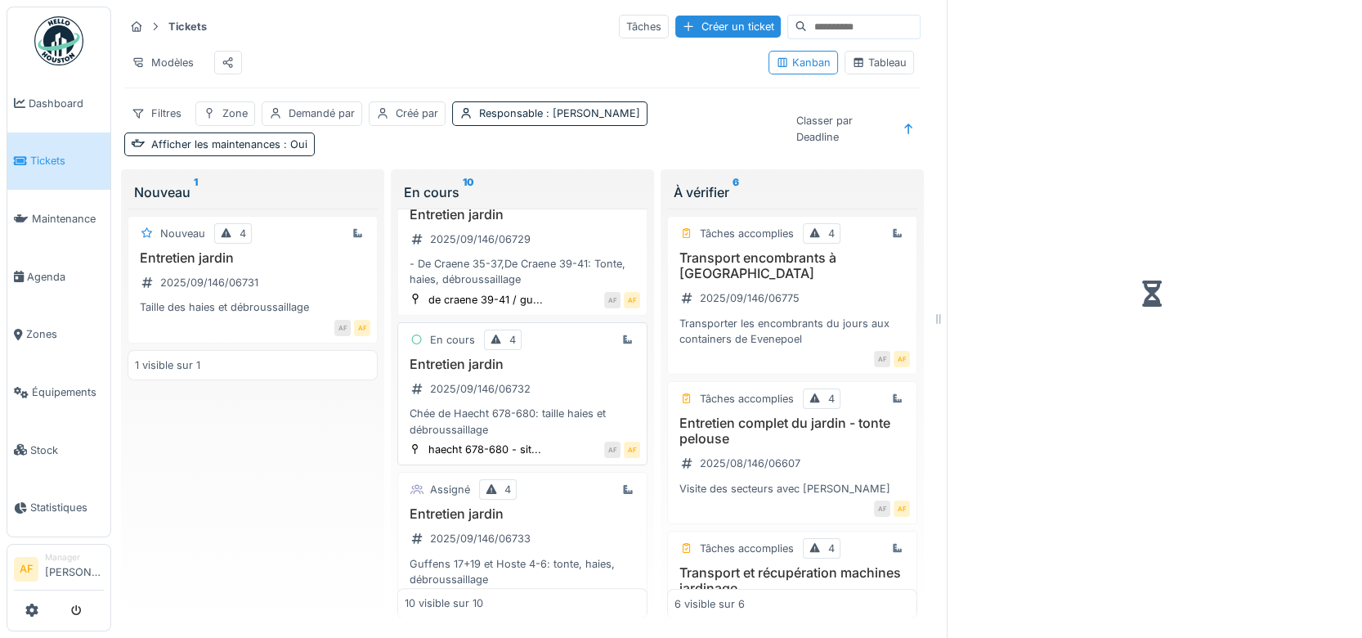
scroll to position [592, 0]
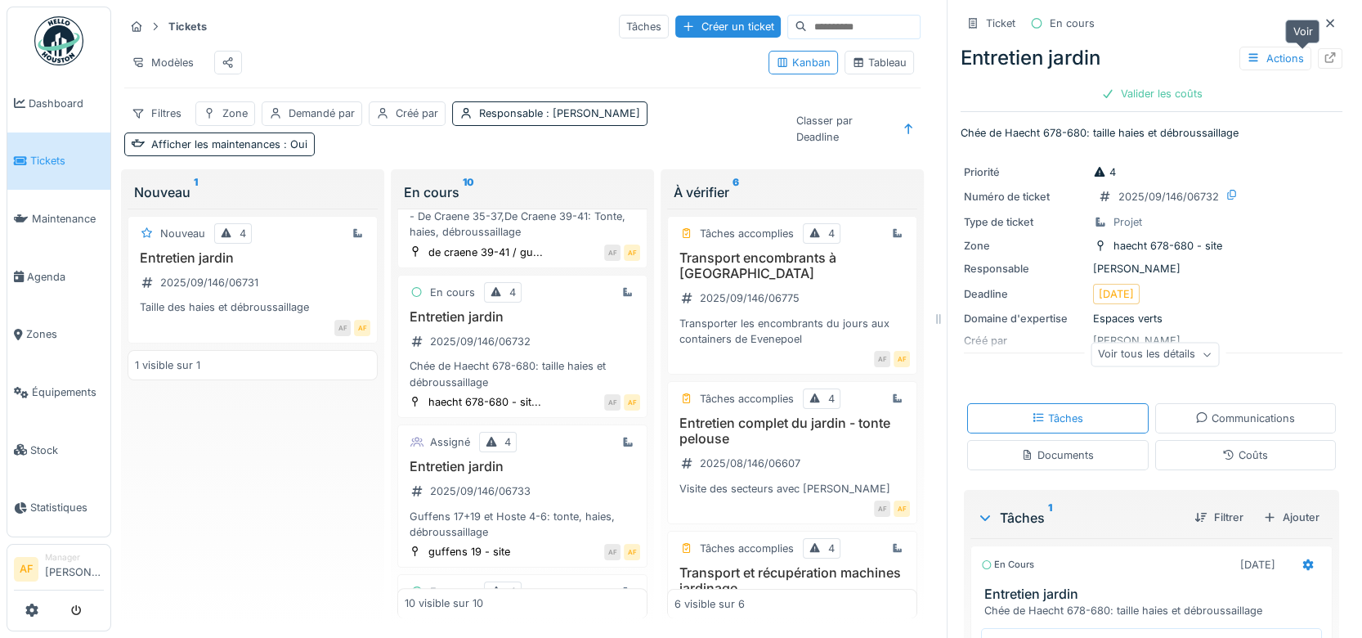
click at [1326, 62] on icon at bounding box center [1331, 57] width 11 height 11
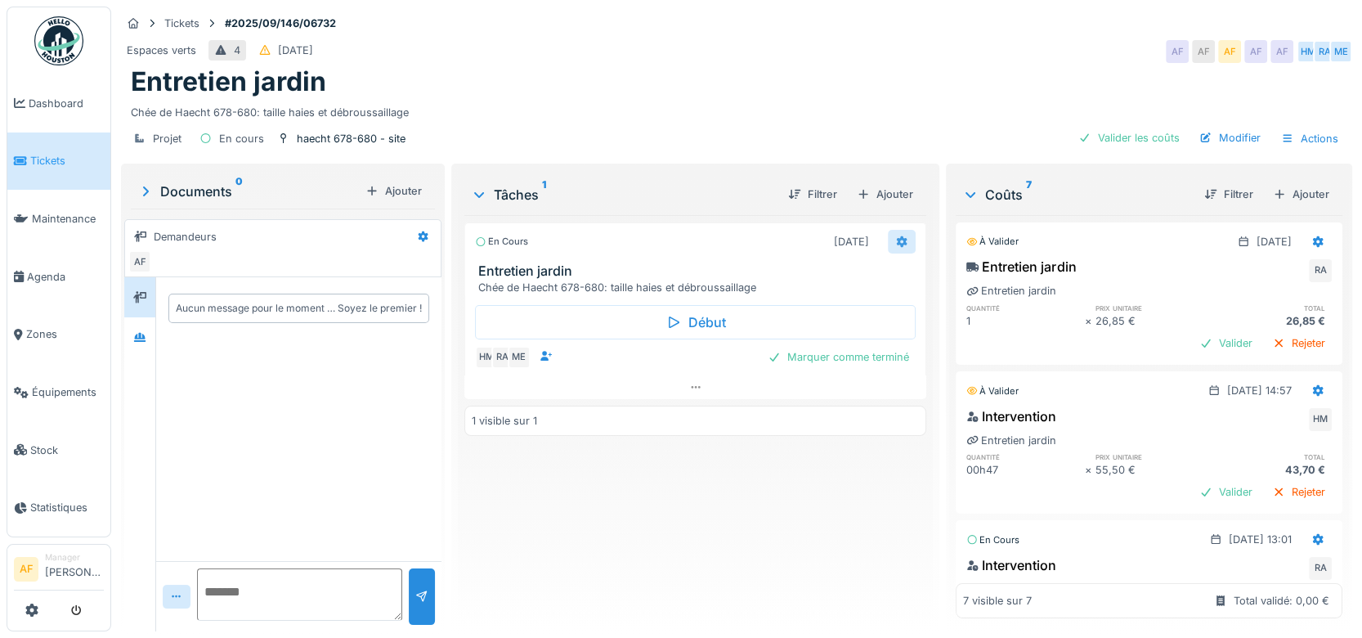
click at [895, 241] on icon at bounding box center [901, 241] width 13 height 11
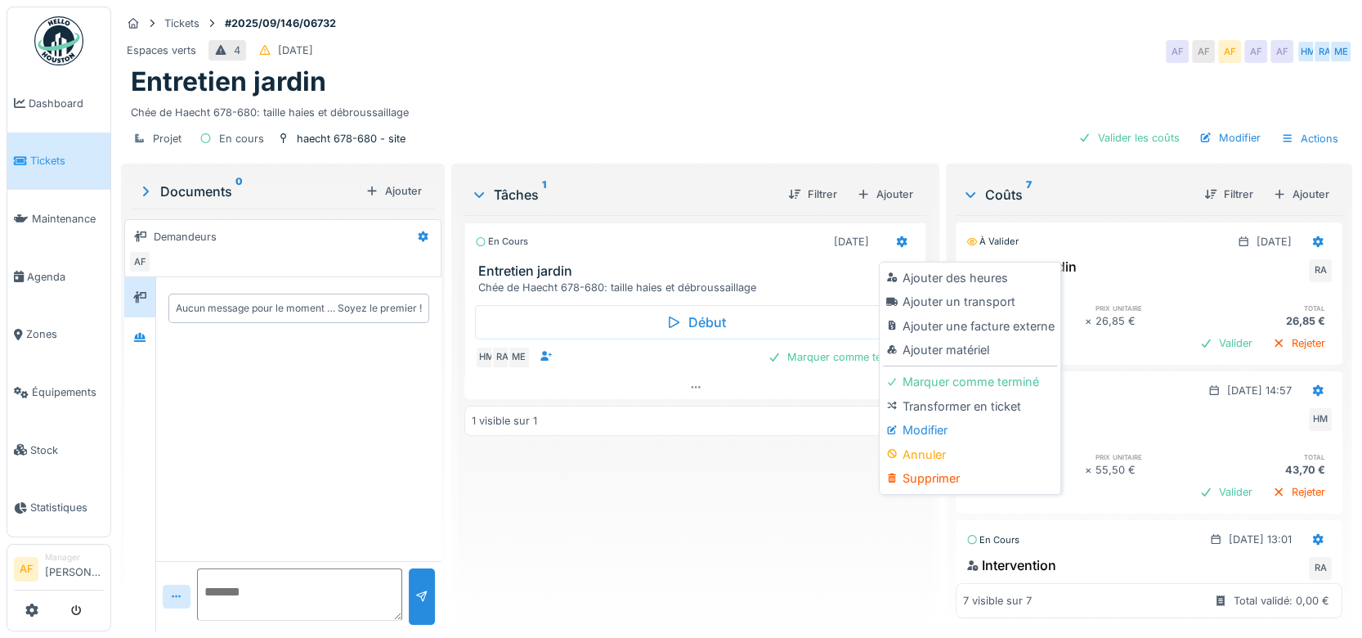
click at [944, 430] on div "Modifier" at bounding box center [970, 430] width 174 height 25
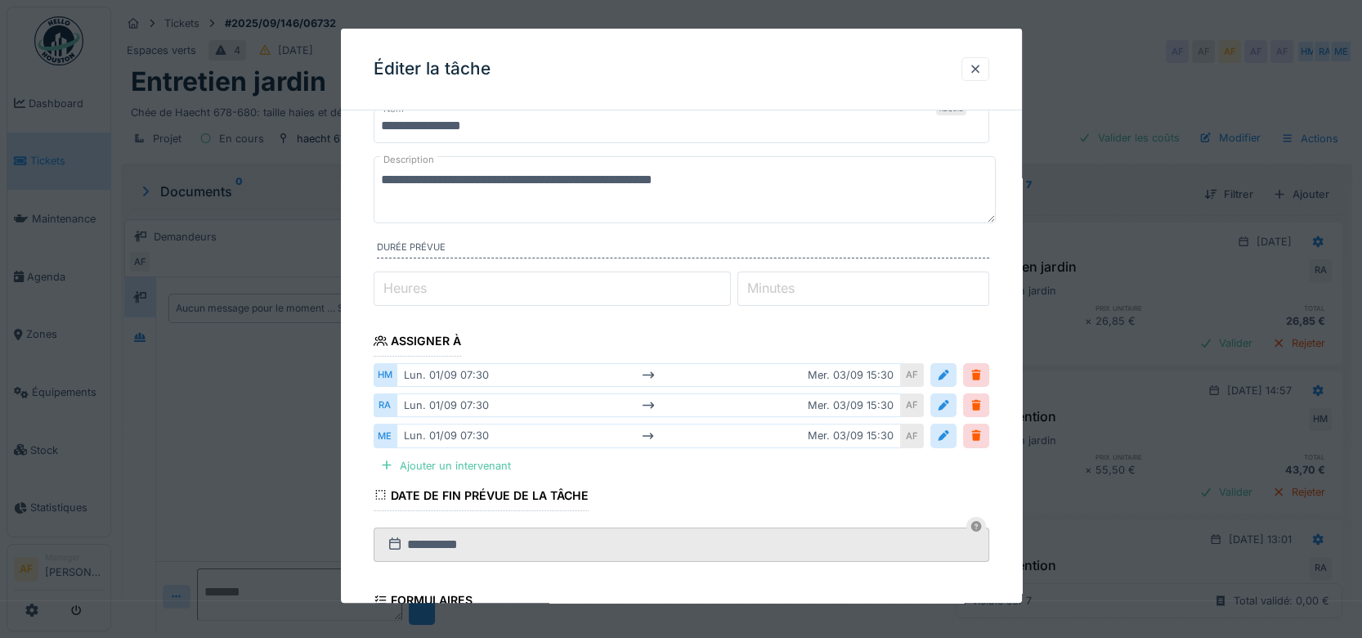
scroll to position [91, 0]
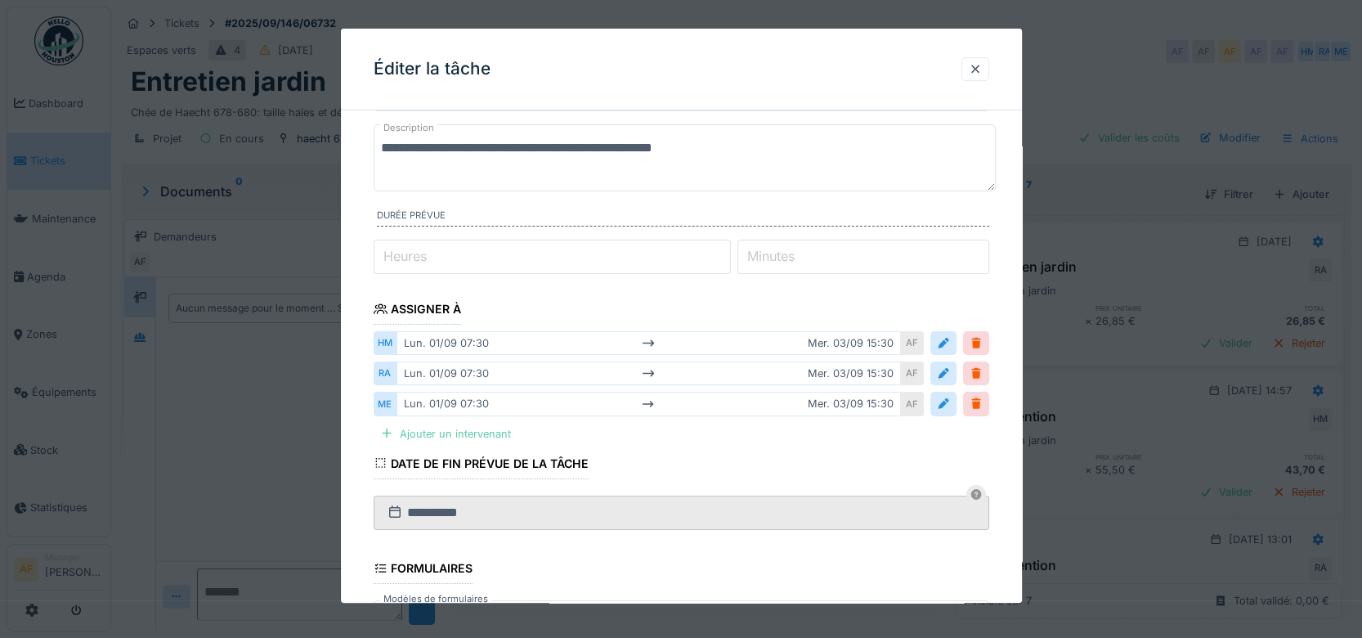
click at [480, 434] on div "Ajouter un intervenant" at bounding box center [446, 434] width 144 height 22
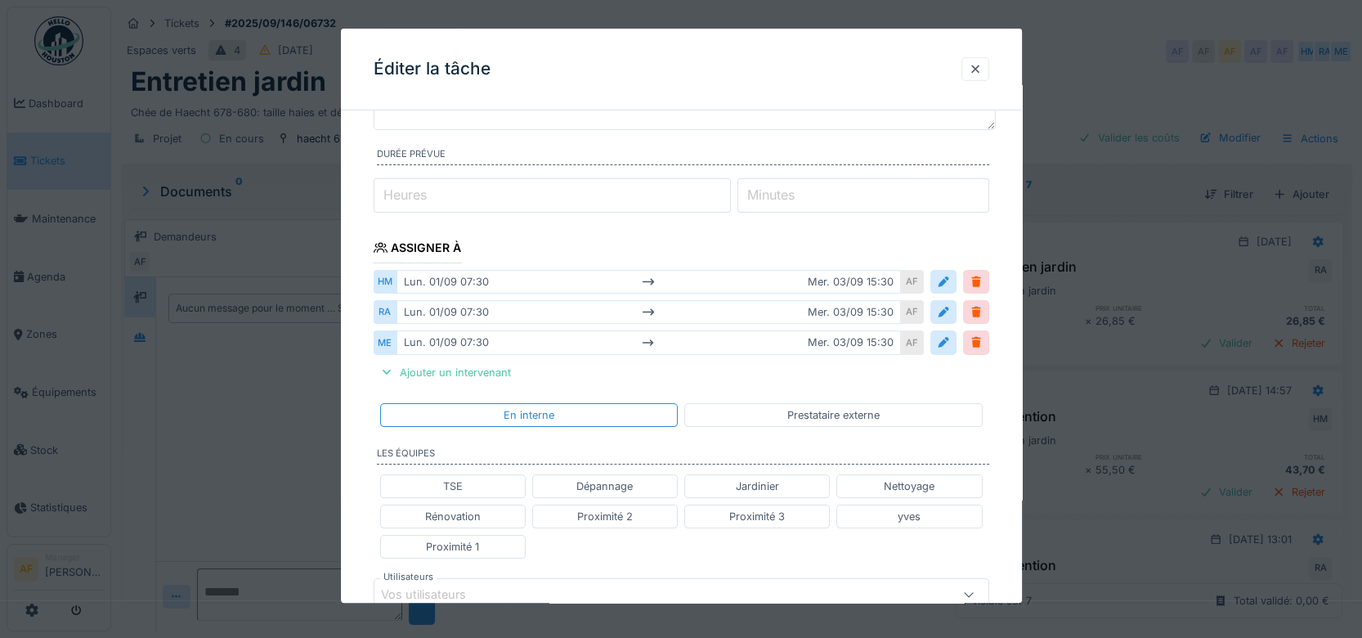
scroll to position [182, 0]
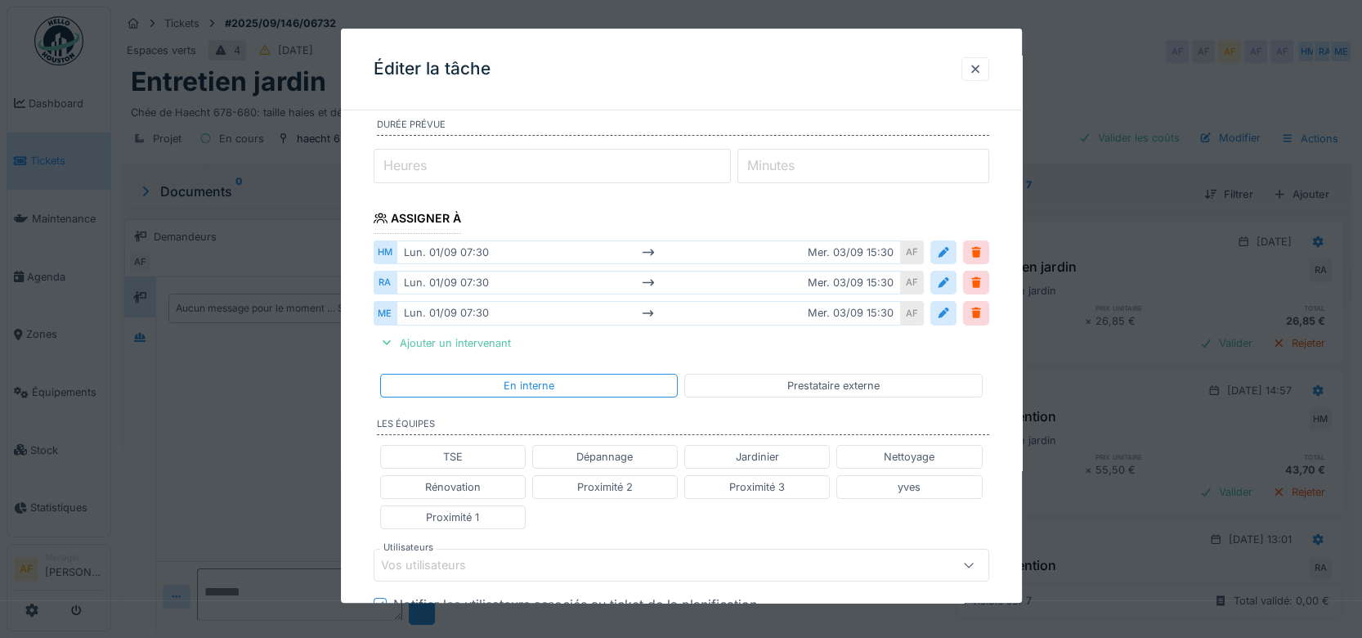
click at [772, 459] on div "Jardinier" at bounding box center [757, 457] width 43 height 16
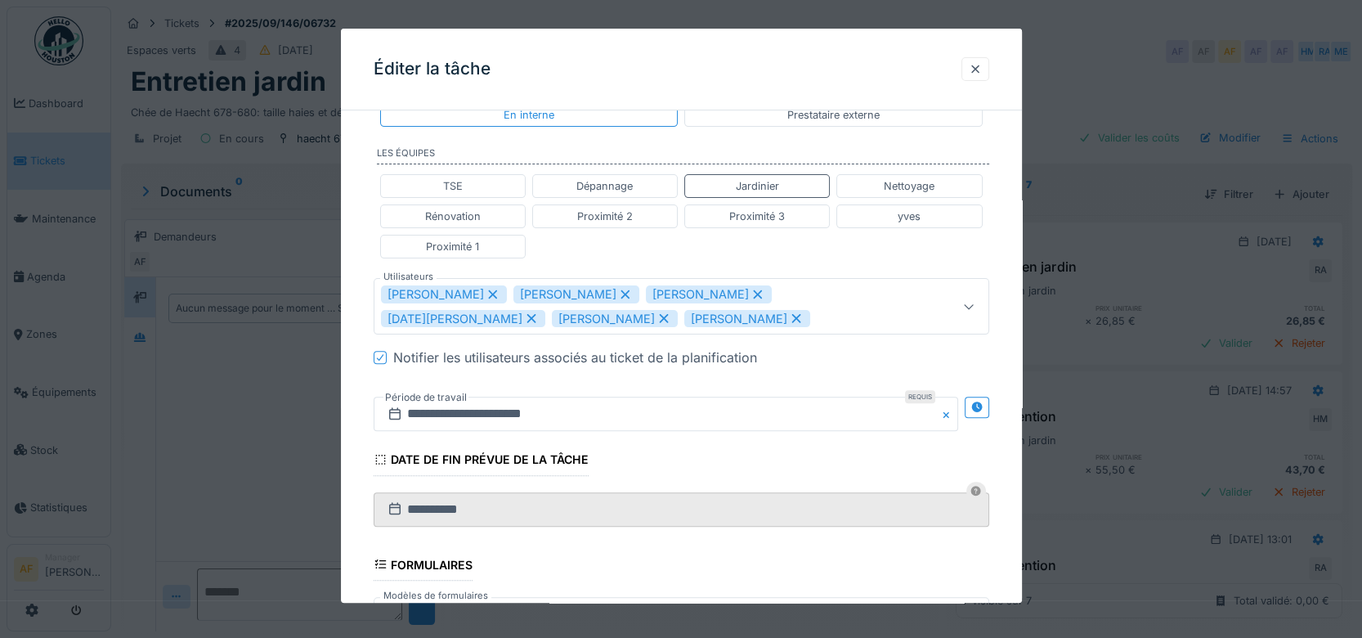
scroll to position [454, 0]
click at [490, 289] on icon at bounding box center [493, 292] width 15 height 11
click at [496, 289] on icon at bounding box center [492, 293] width 9 height 9
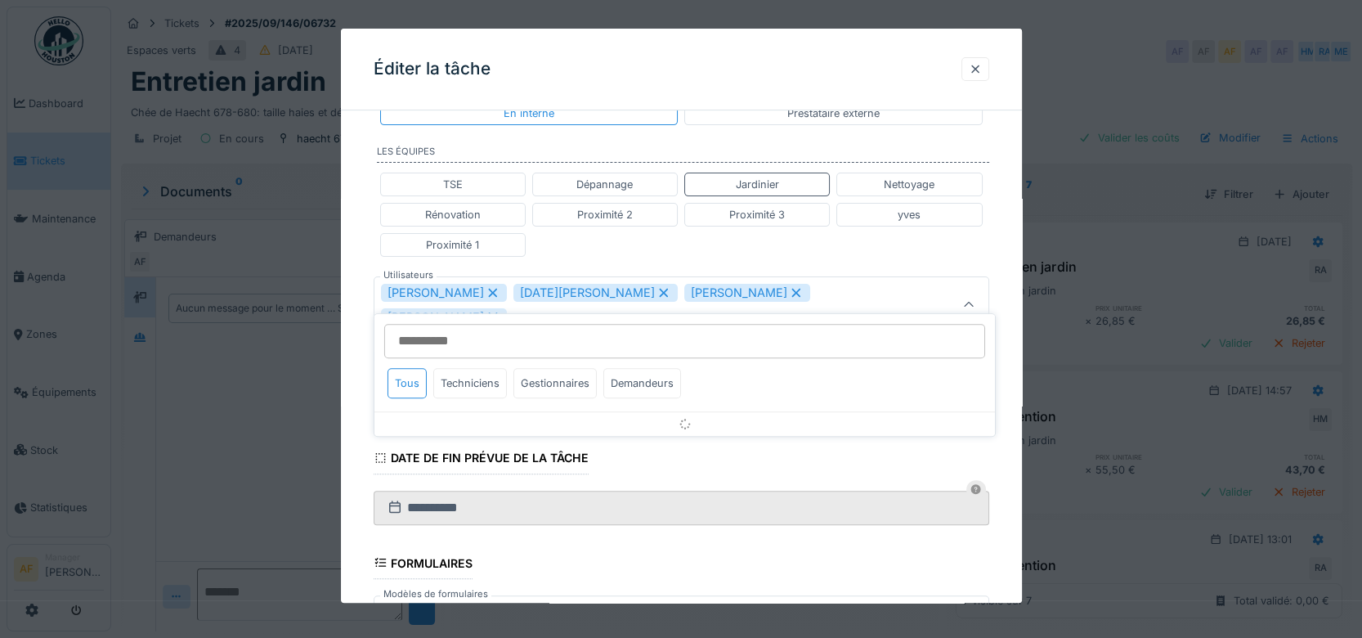
scroll to position [429, 0]
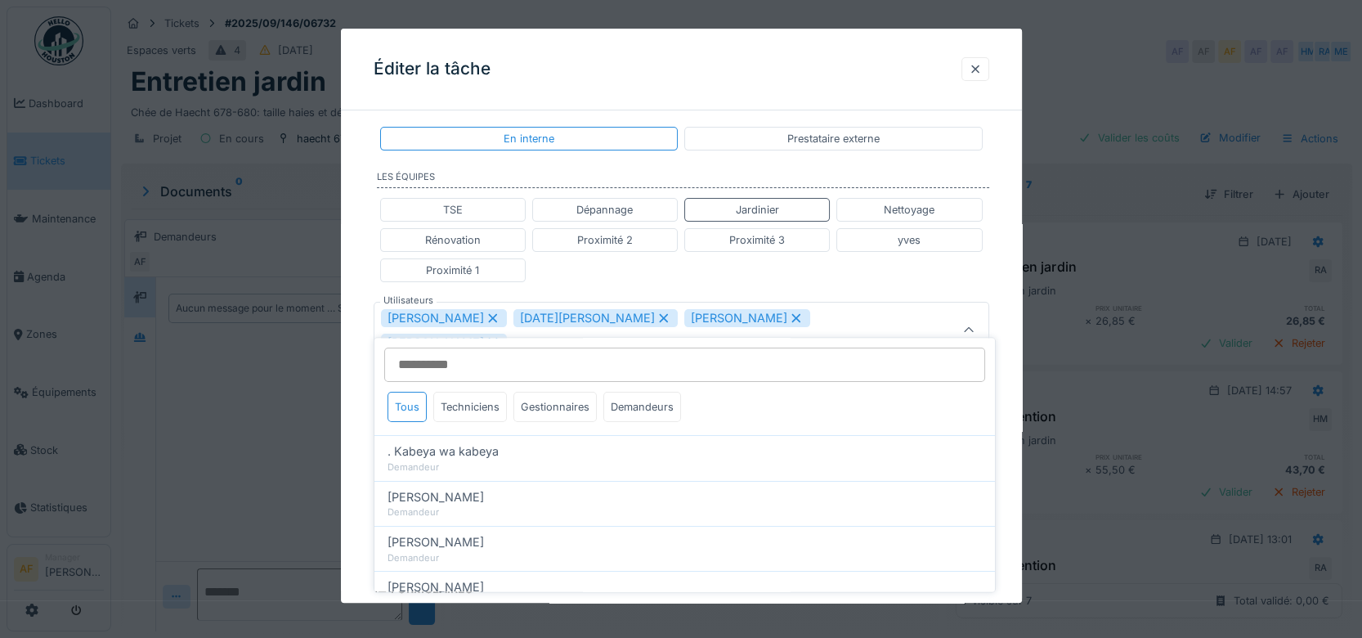
click at [486, 316] on icon at bounding box center [493, 317] width 15 height 11
click at [659, 317] on icon at bounding box center [663, 318] width 9 height 9
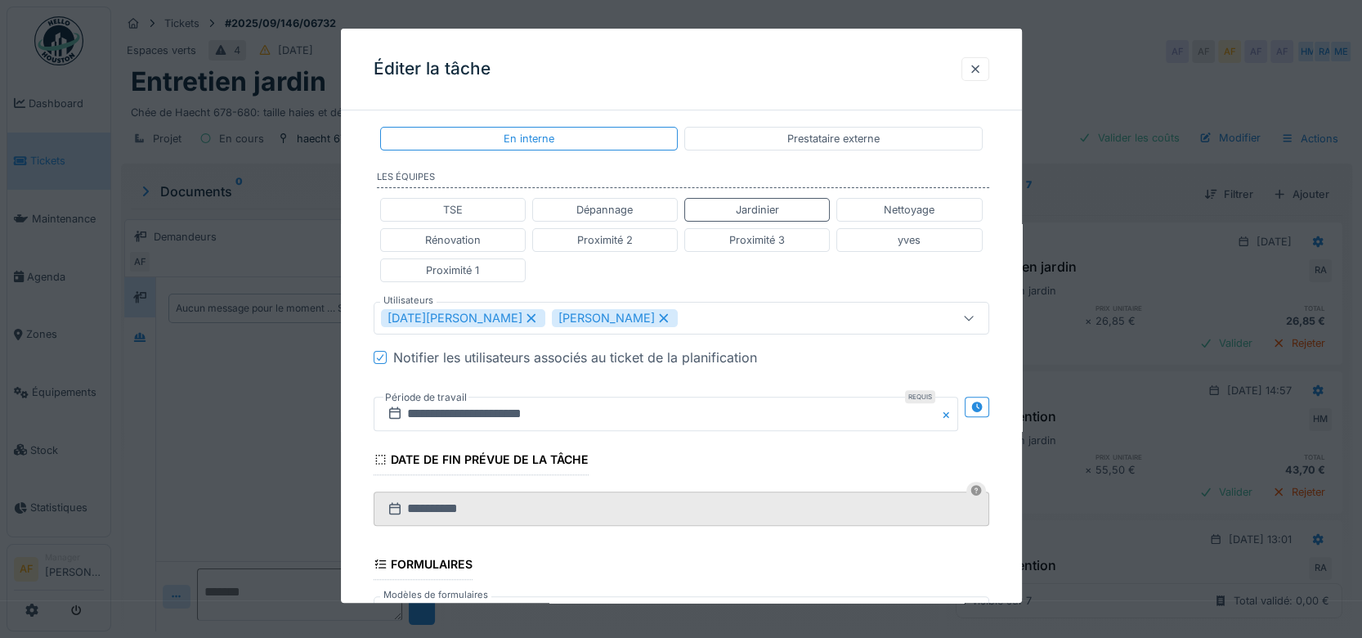
click at [659, 316] on icon at bounding box center [663, 318] width 9 height 9
type input "*****"
click at [754, 87] on div "Éditer la tâche" at bounding box center [681, 70] width 681 height 82
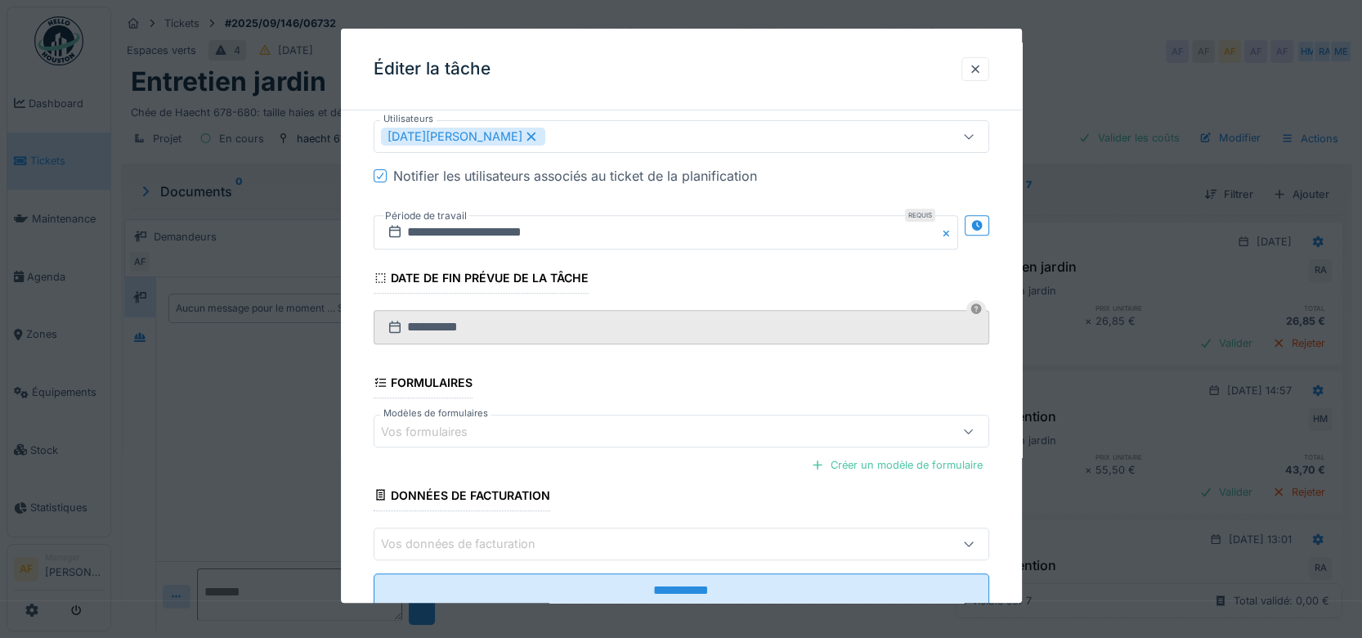
scroll to position [338, 0]
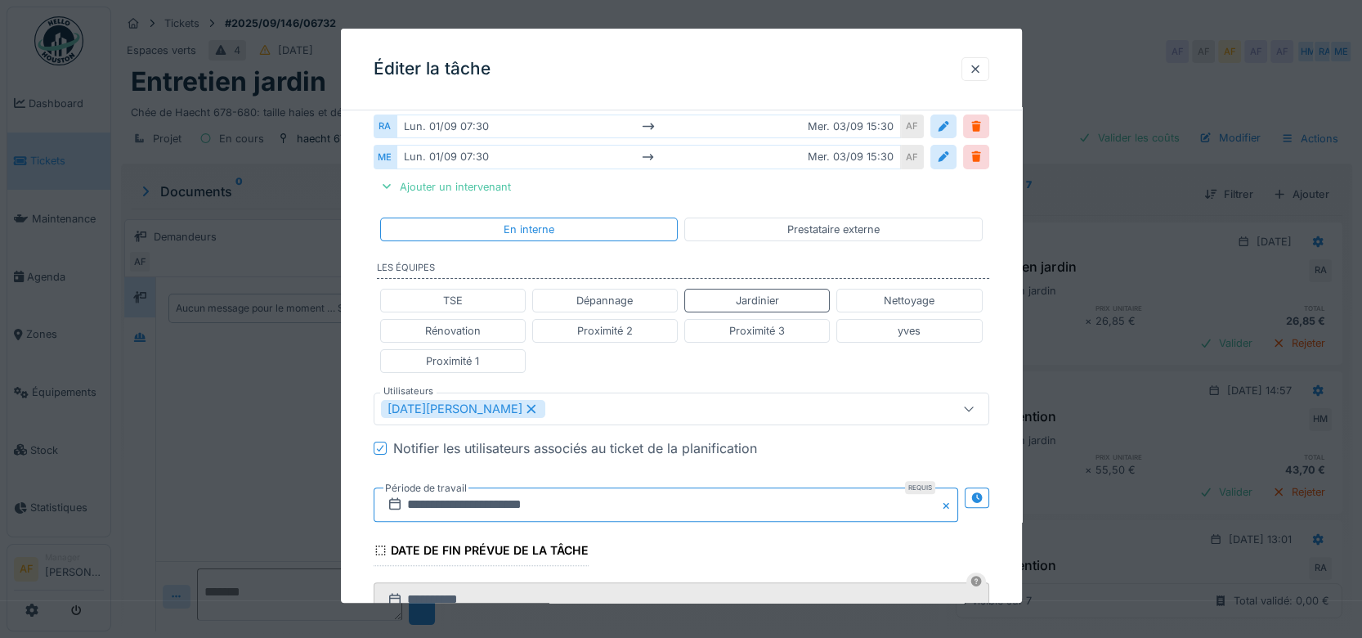
click at [913, 499] on input "**********" at bounding box center [666, 504] width 585 height 34
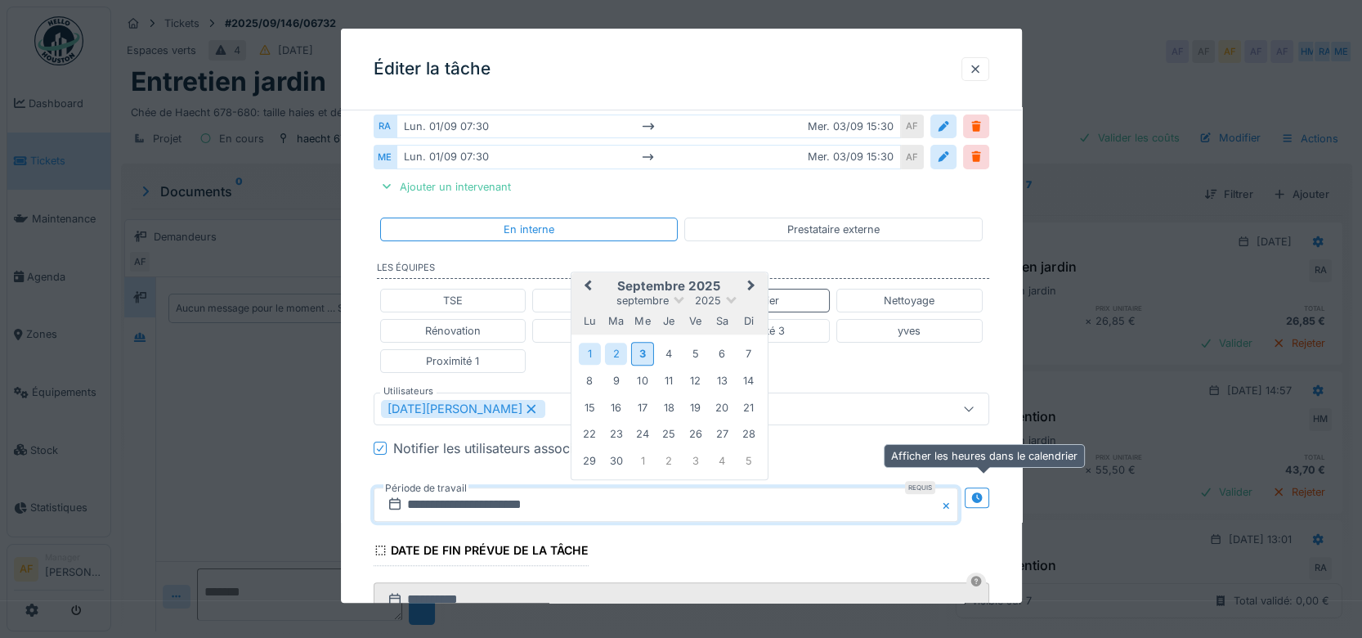
click at [982, 494] on icon at bounding box center [977, 497] width 11 height 11
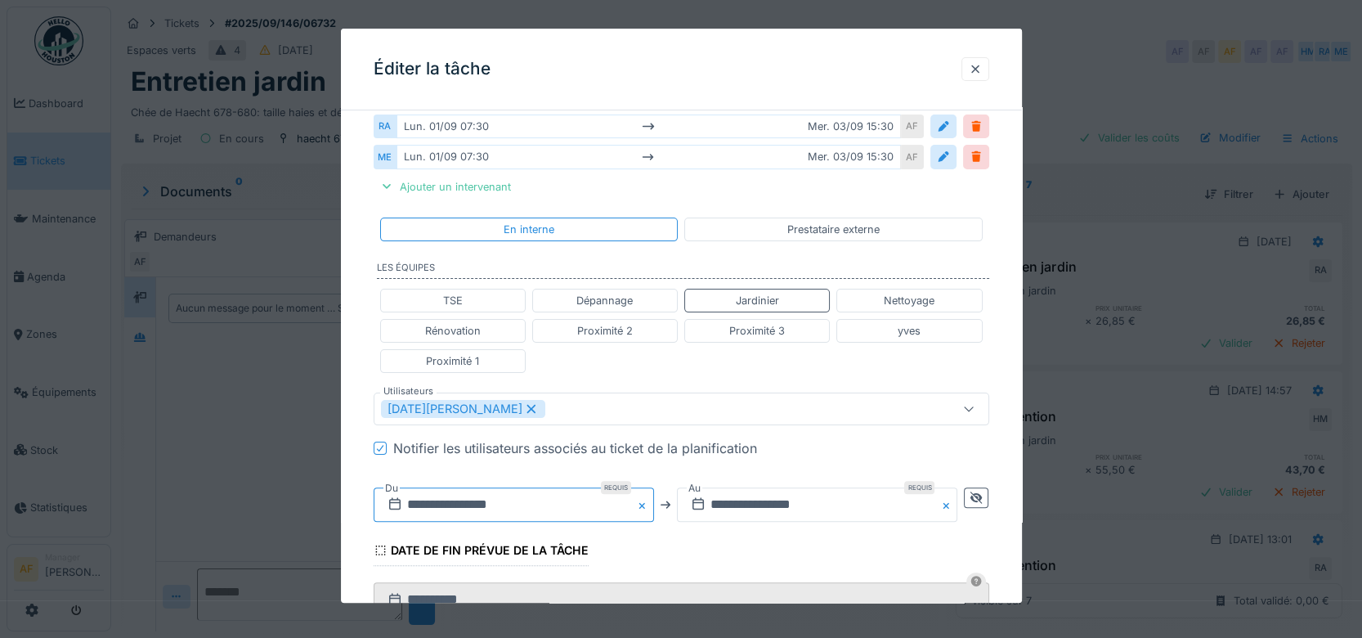
click at [505, 496] on input "**********" at bounding box center [514, 504] width 281 height 34
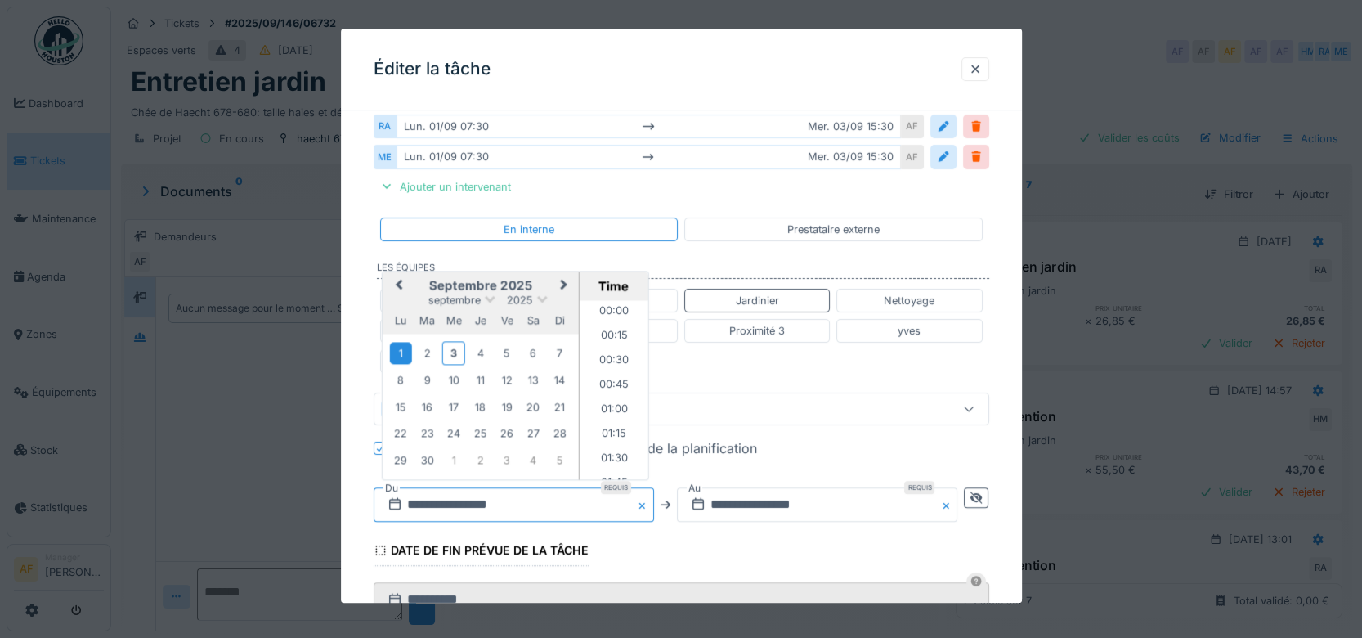
scroll to position [658, 0]
click at [452, 349] on div "3" at bounding box center [453, 353] width 22 height 24
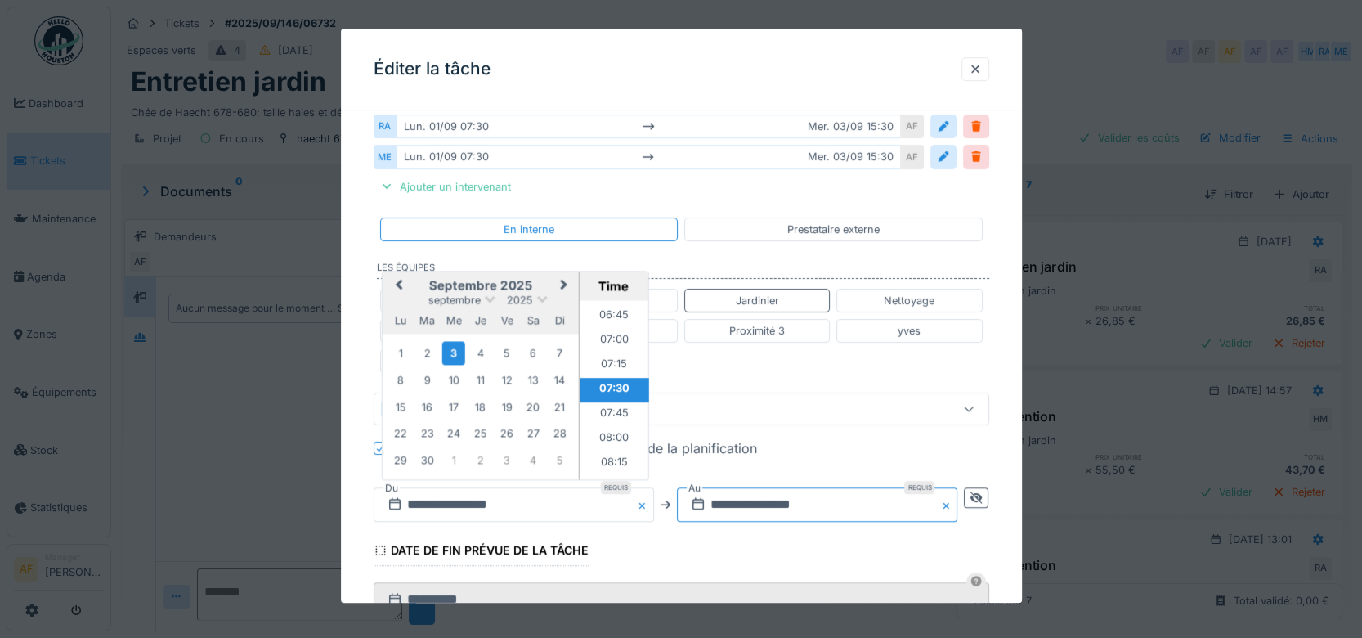
click at [837, 504] on input "**********" at bounding box center [817, 504] width 281 height 34
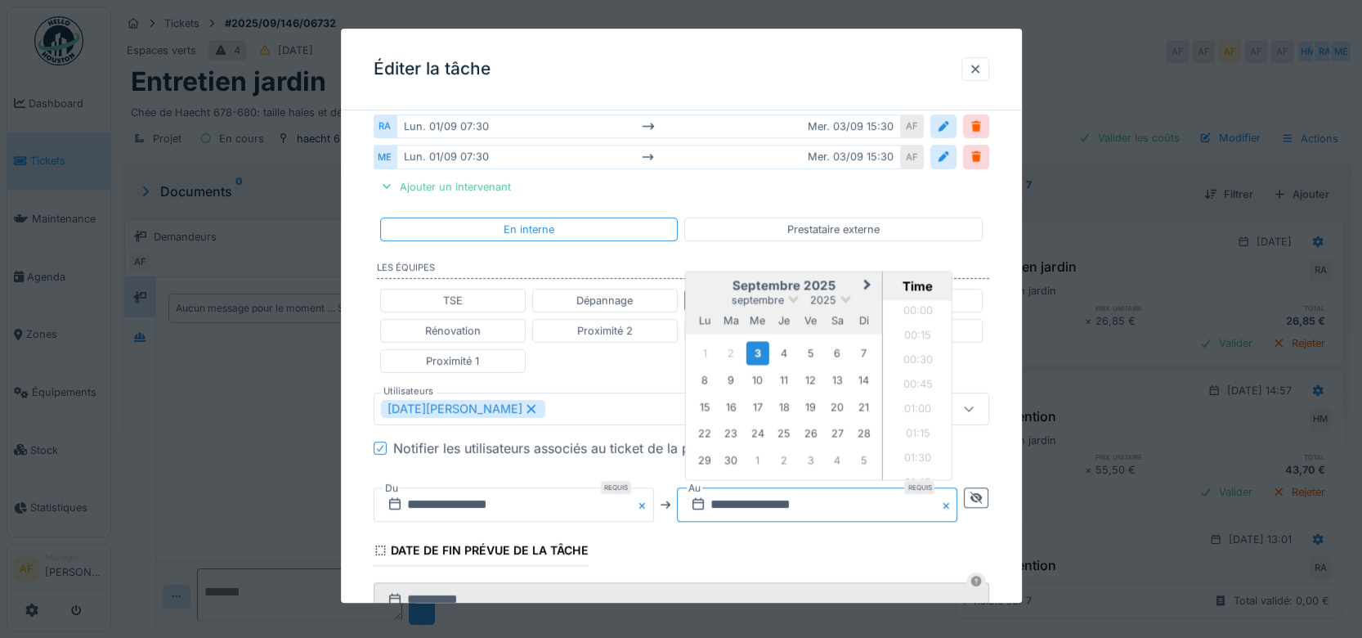
scroll to position [1443, 0]
click at [922, 428] on li "16:00" at bounding box center [918, 440] width 70 height 25
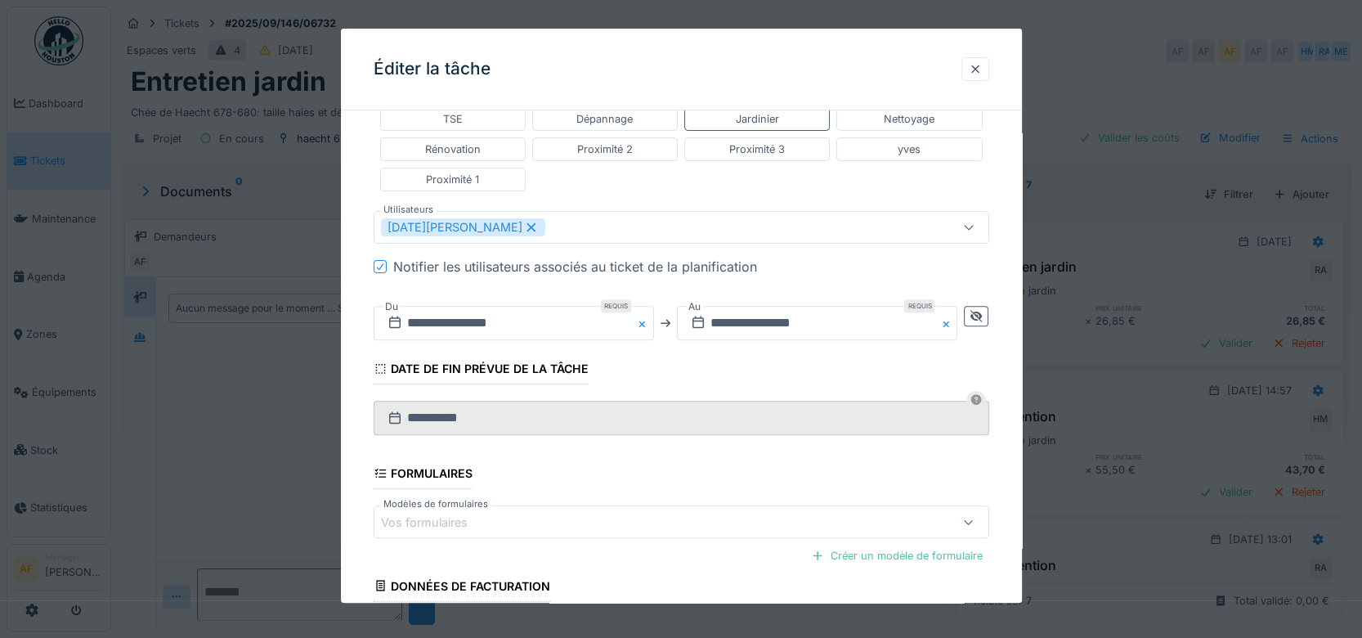
scroll to position [658, 0]
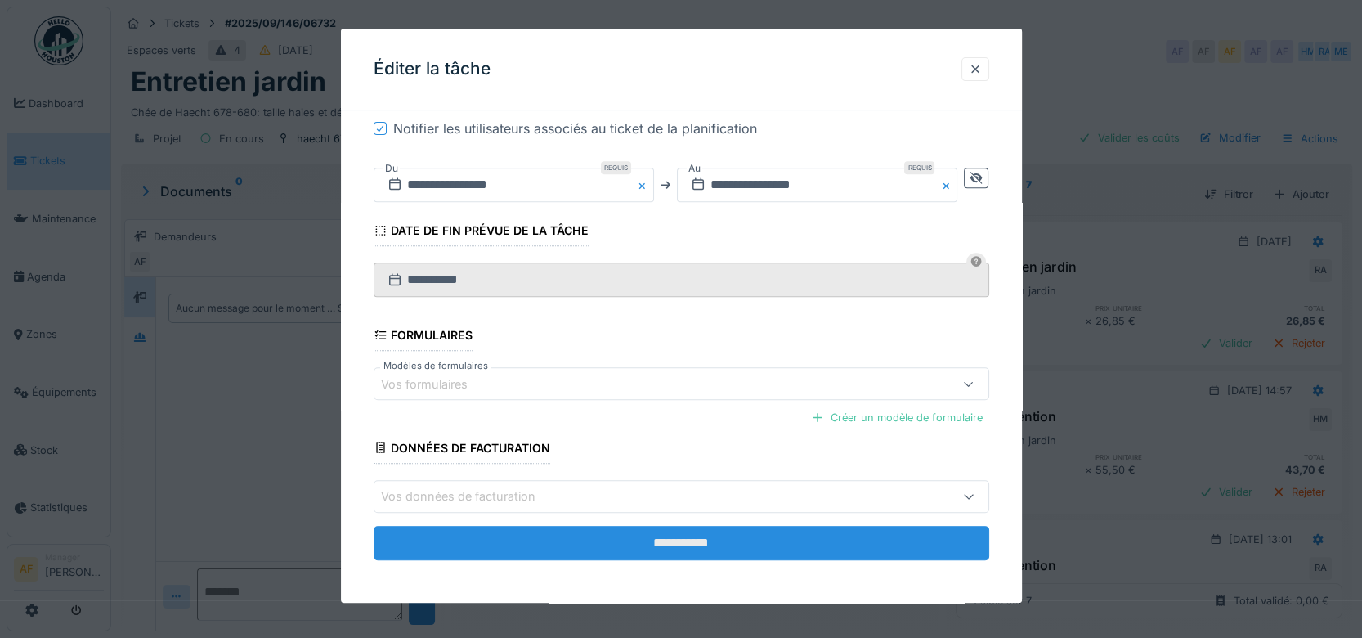
click at [733, 531] on input "**********" at bounding box center [682, 543] width 616 height 34
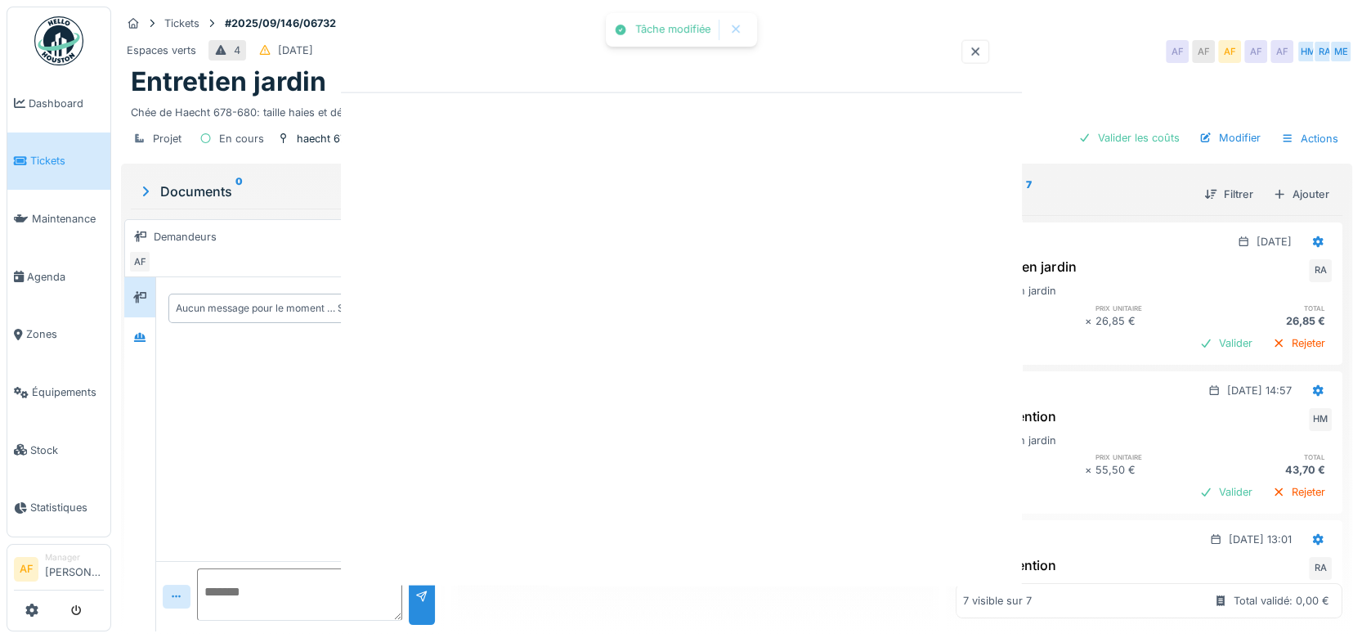
scroll to position [0, 0]
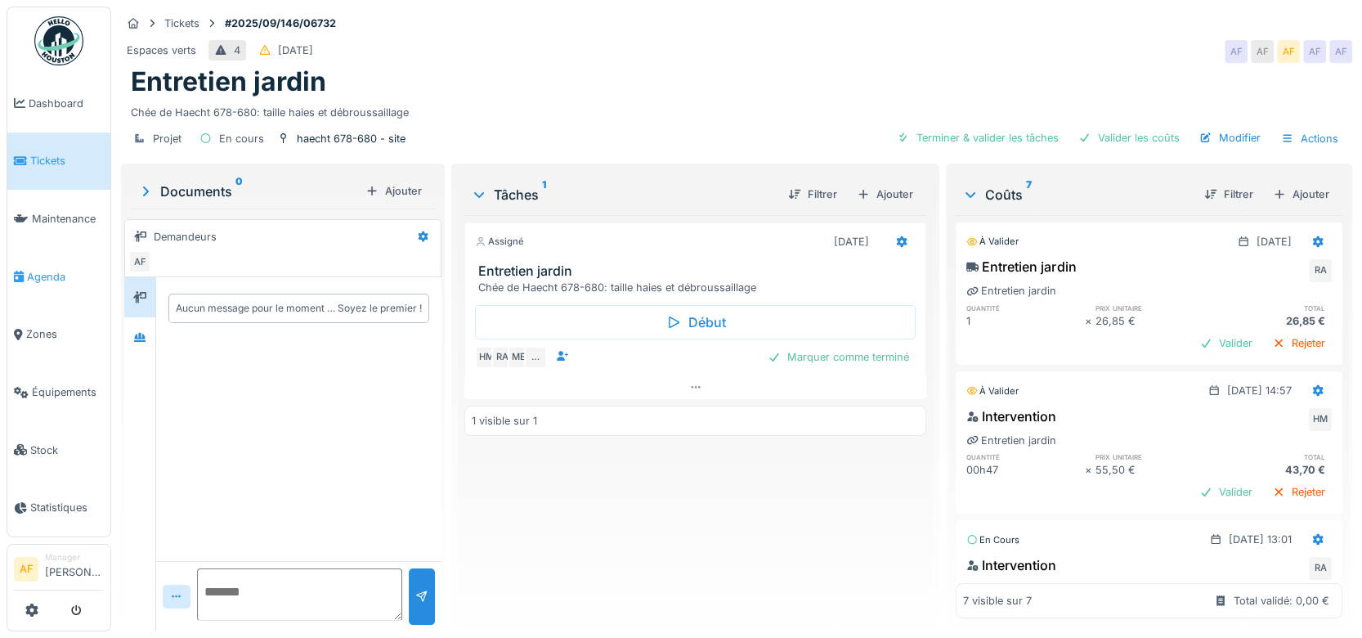
click at [46, 271] on span "Agenda" at bounding box center [65, 277] width 77 height 16
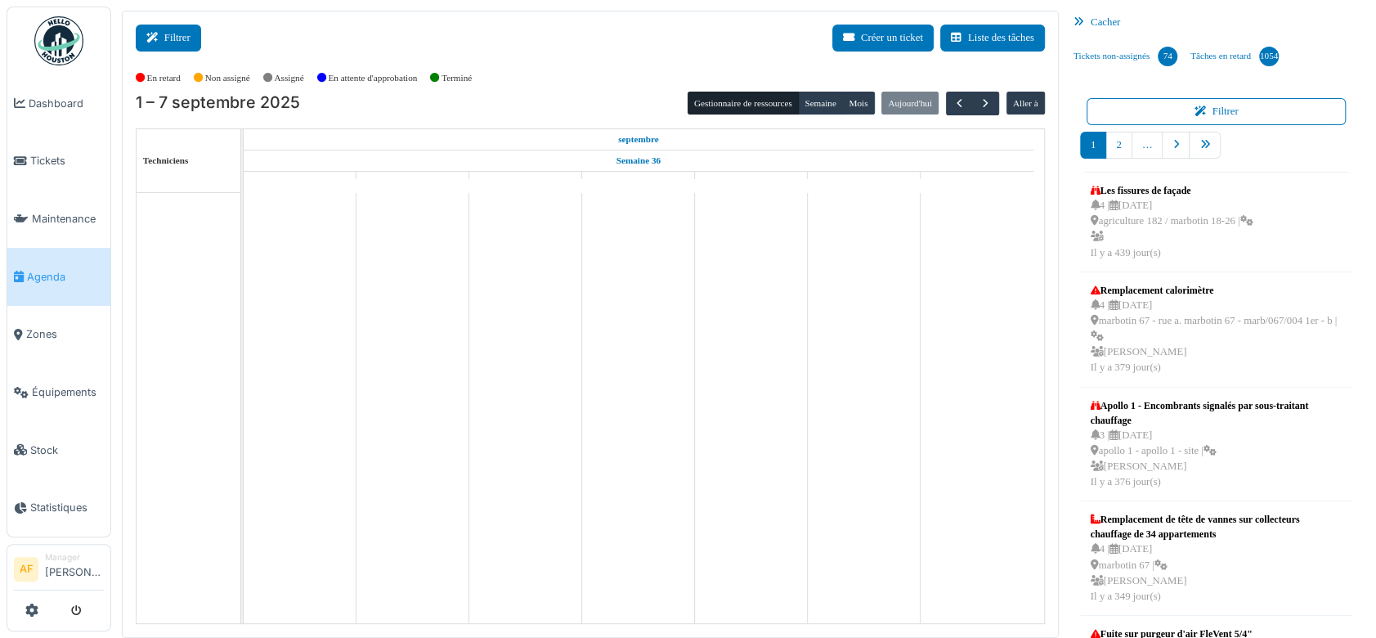
click at [186, 39] on button "Filtrer" at bounding box center [168, 38] width 65 height 27
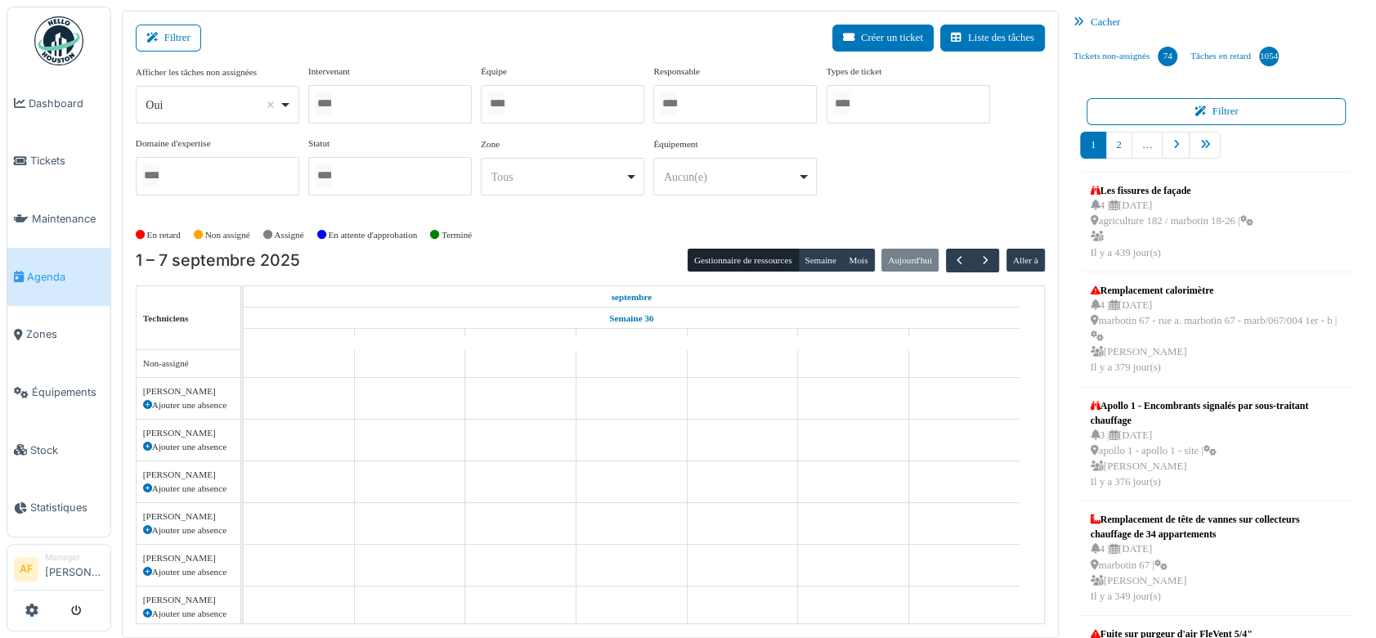
click at [357, 101] on div at bounding box center [390, 104] width 164 height 38
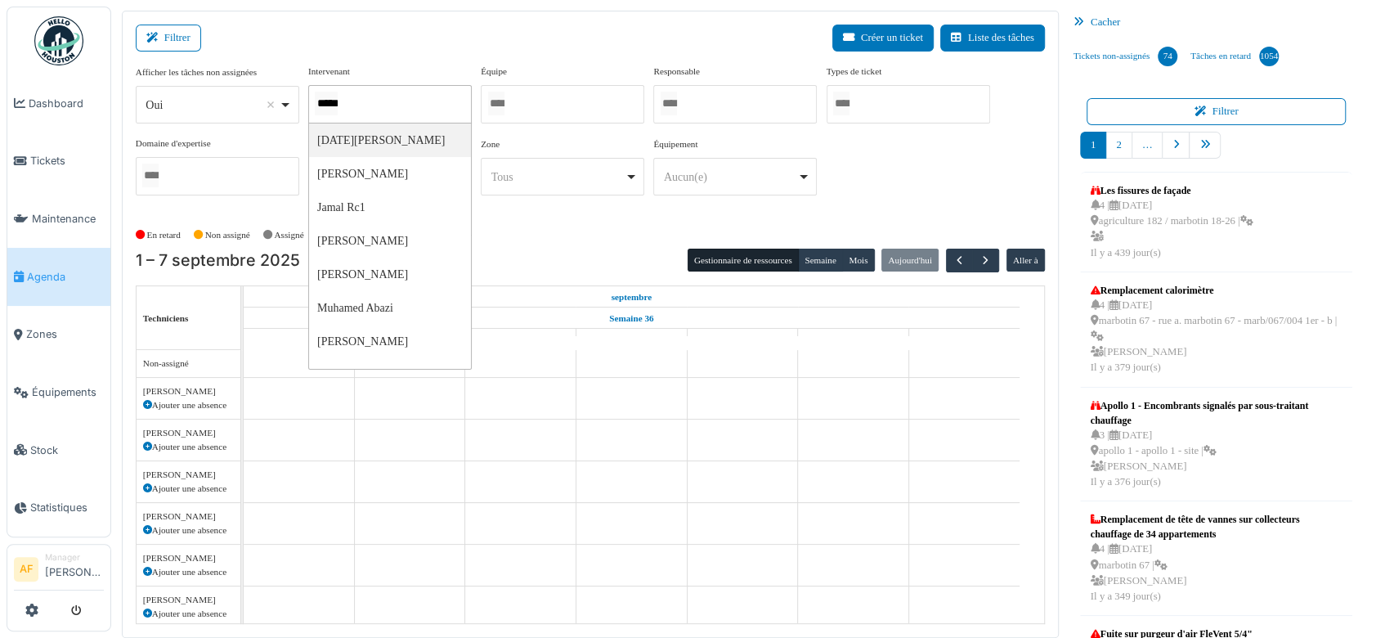
type input "******"
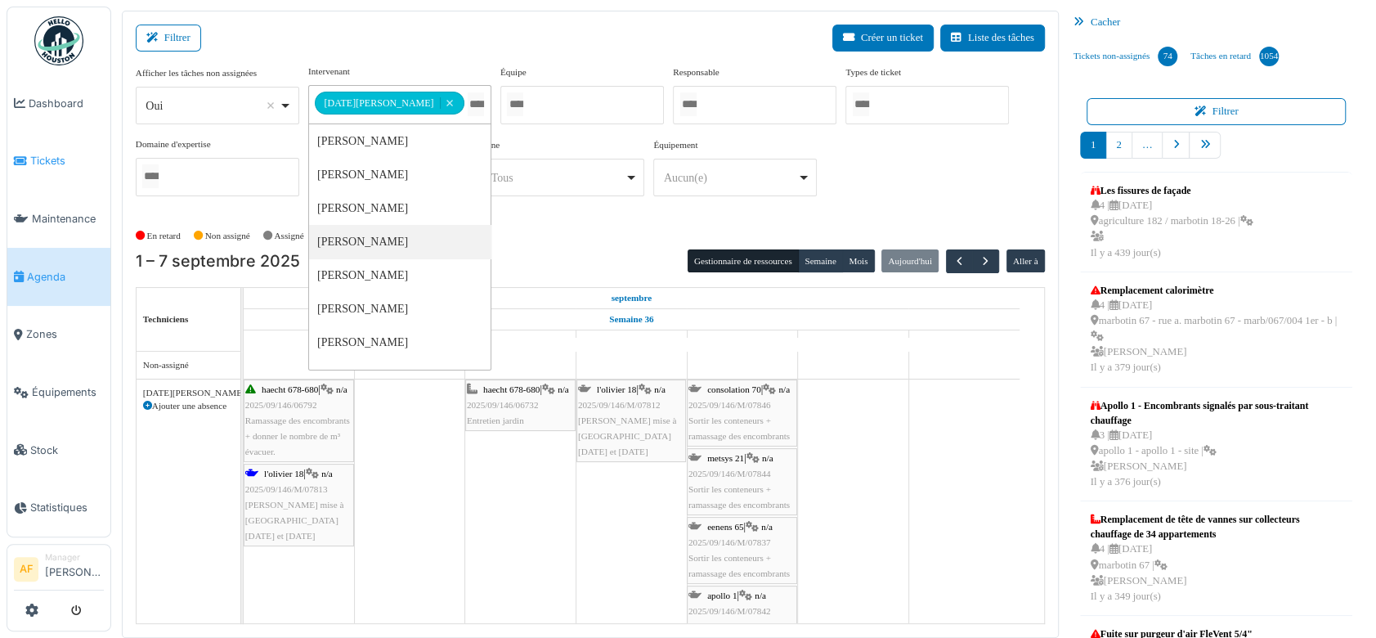
click at [55, 155] on span "Tickets" at bounding box center [67, 161] width 74 height 16
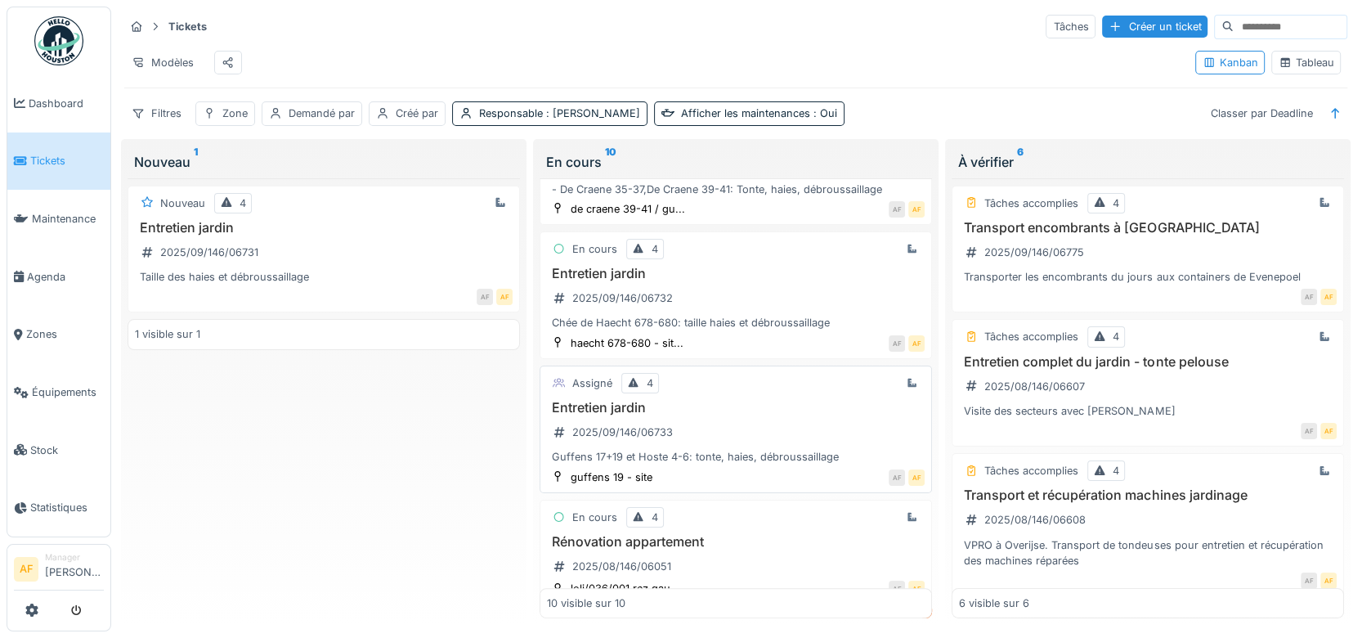
scroll to position [545, 0]
click at [635, 438] on div "2025/09/146/06733" at bounding box center [622, 430] width 101 height 16
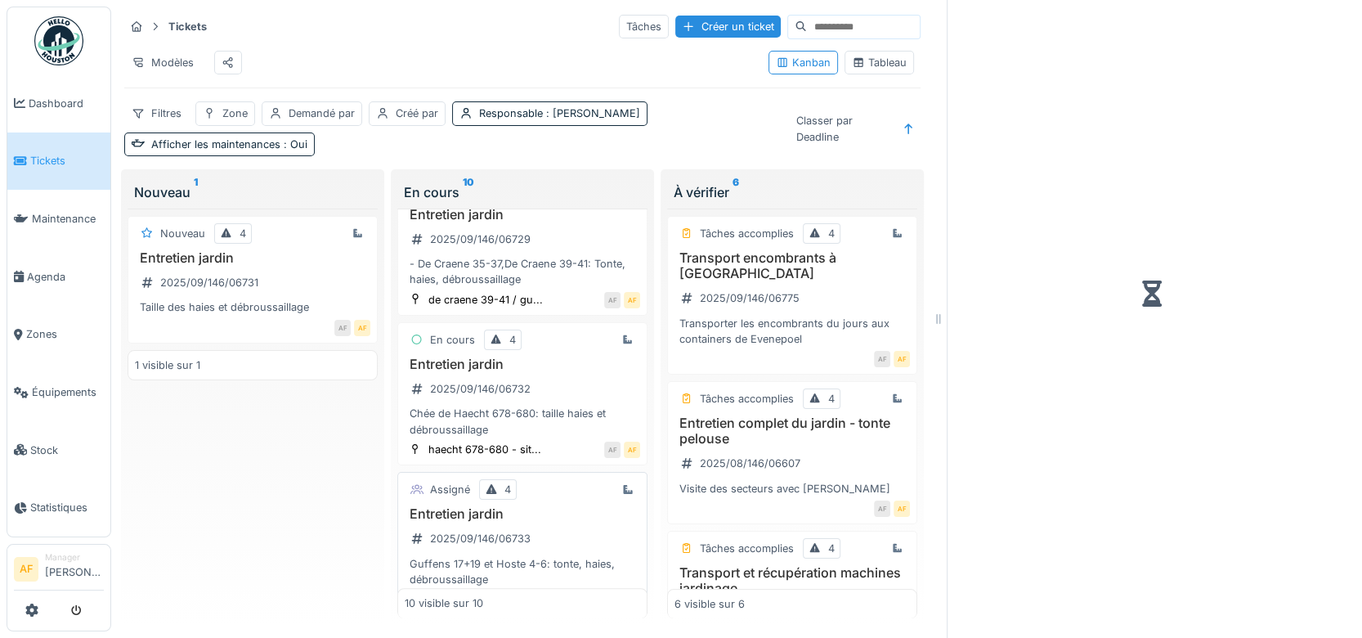
scroll to position [592, 0]
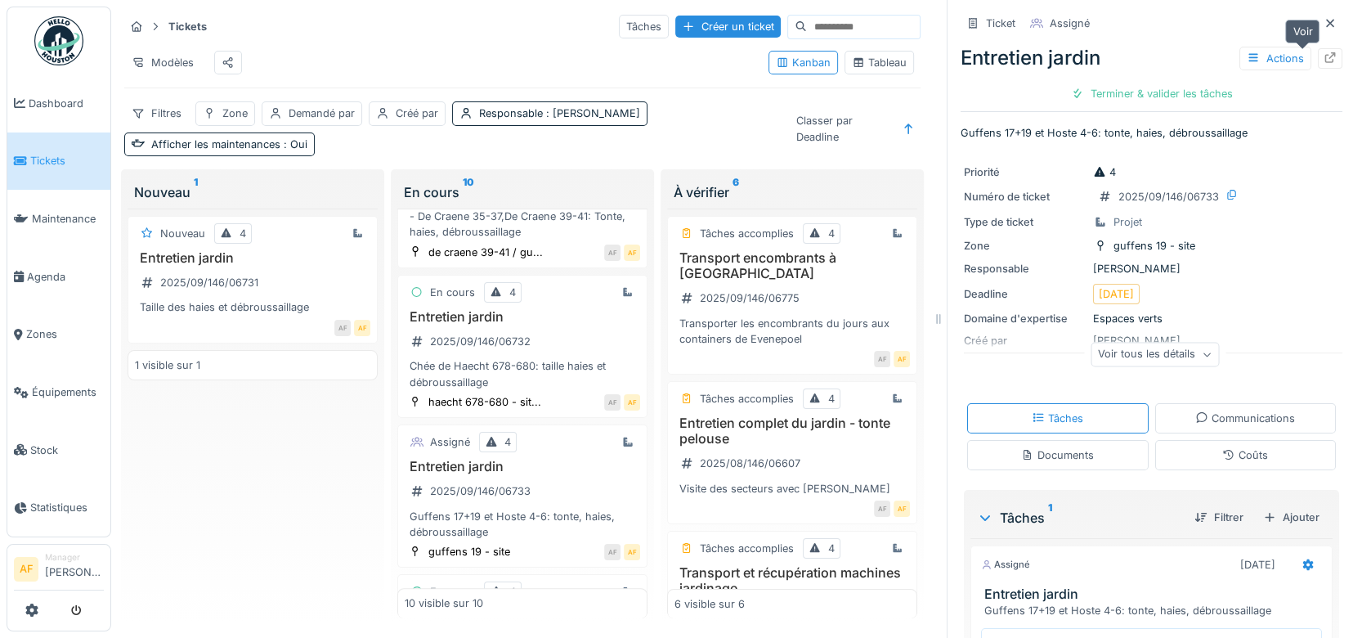
click at [1324, 57] on icon at bounding box center [1330, 57] width 13 height 11
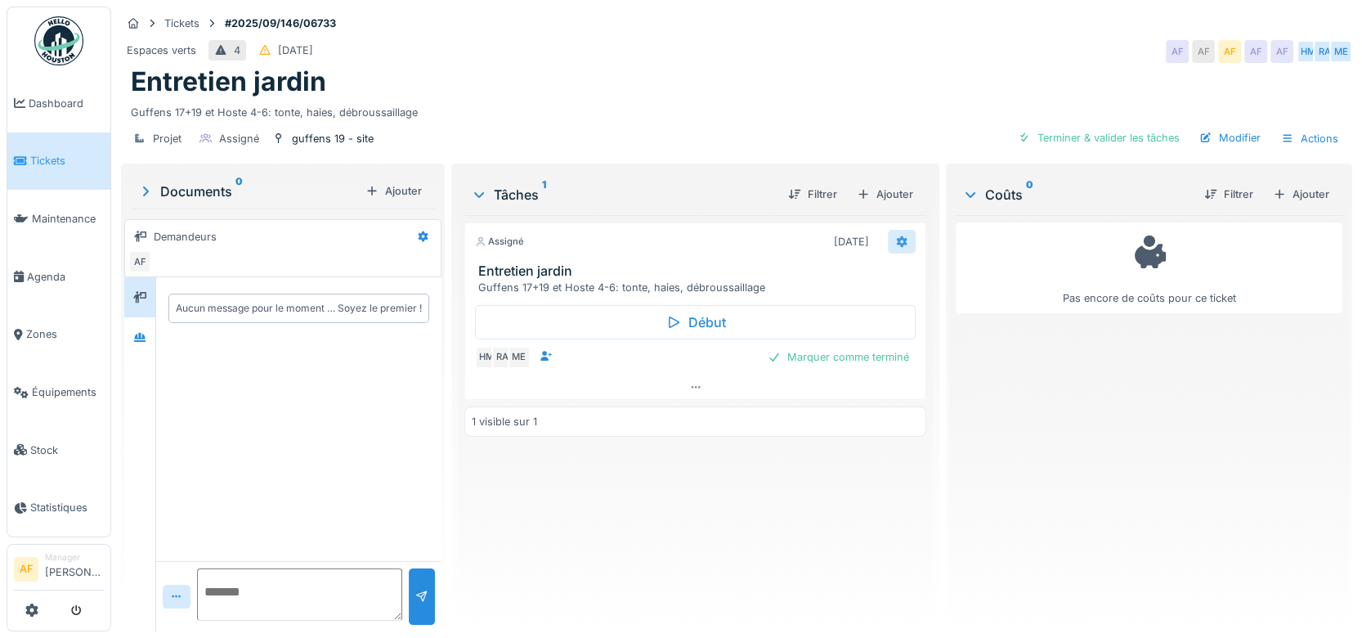
click at [897, 240] on icon at bounding box center [902, 241] width 11 height 11
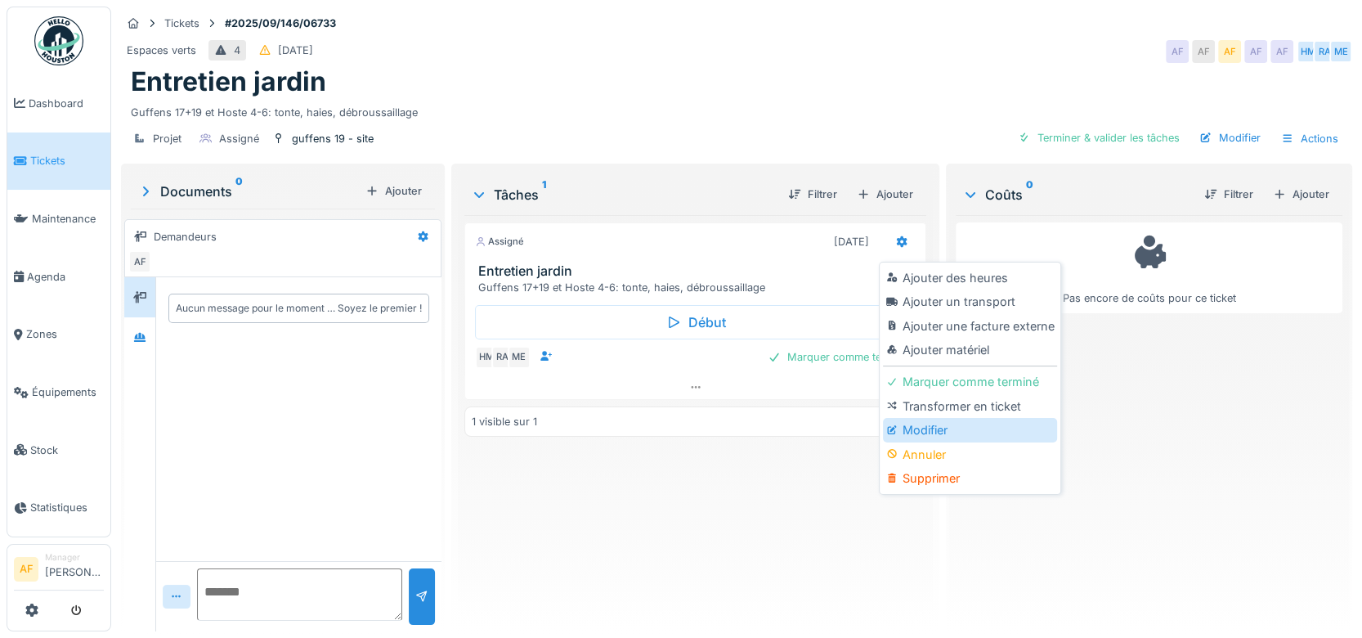
click at [931, 429] on div "Modifier" at bounding box center [970, 430] width 174 height 25
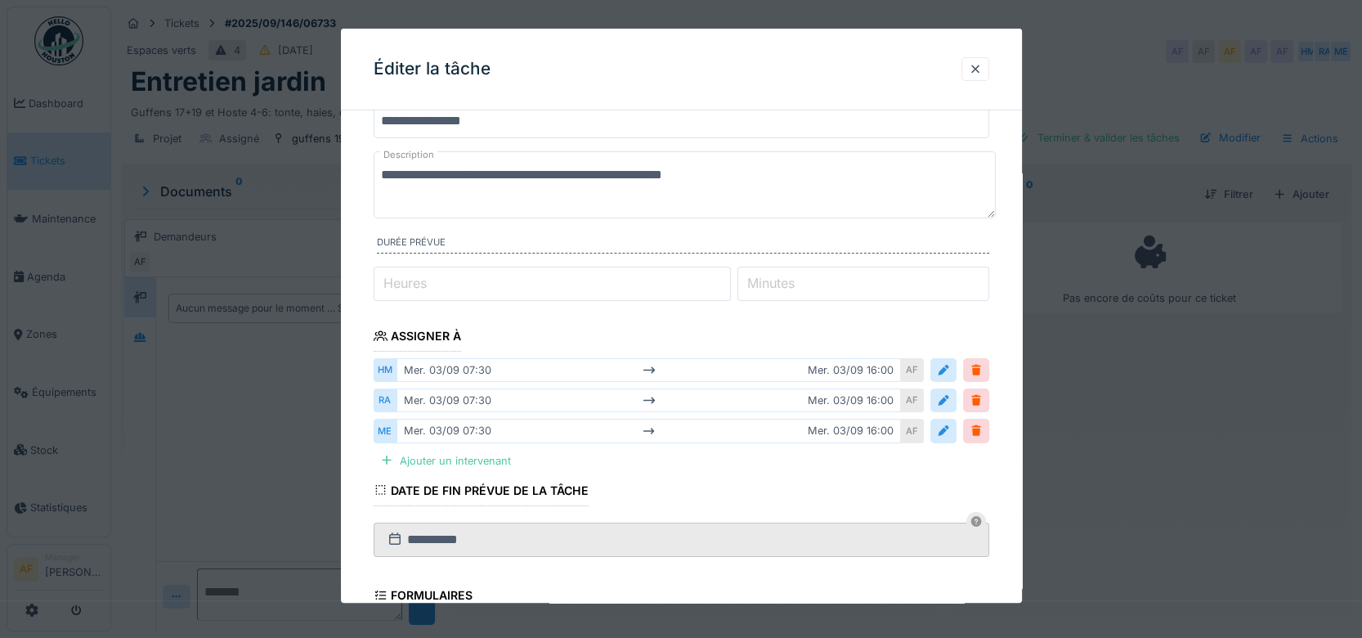
scroll to position [91, 0]
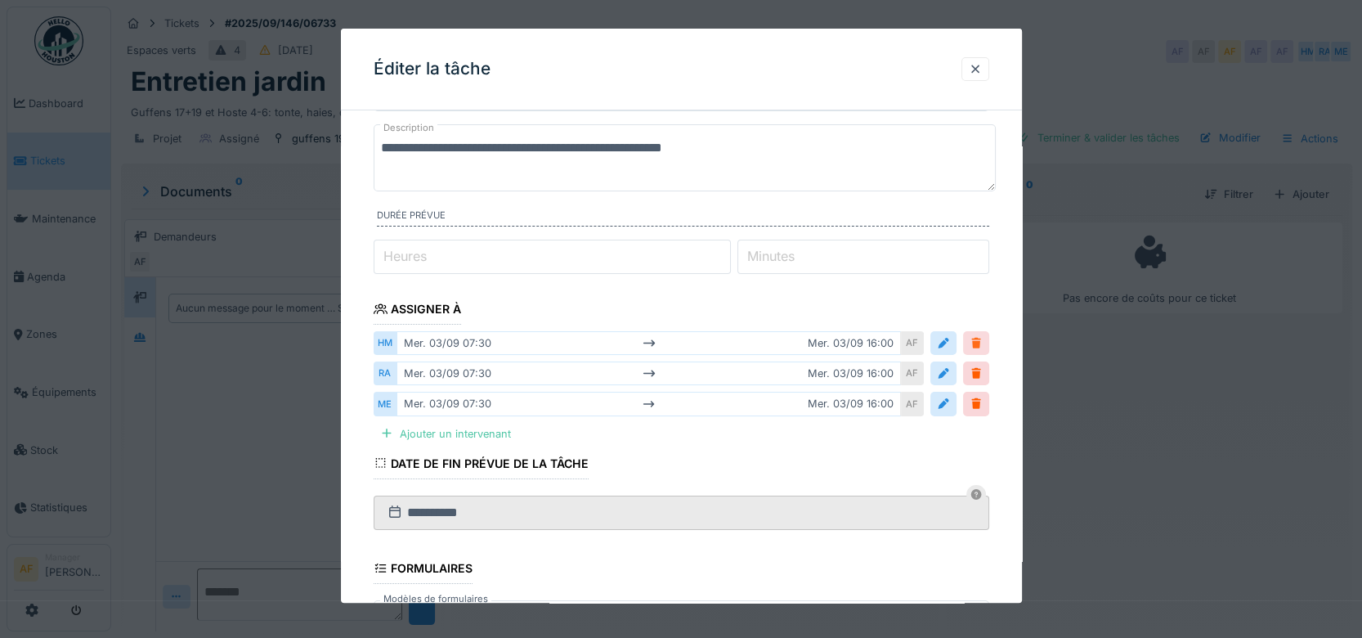
click at [976, 343] on div at bounding box center [976, 343] width 13 height 16
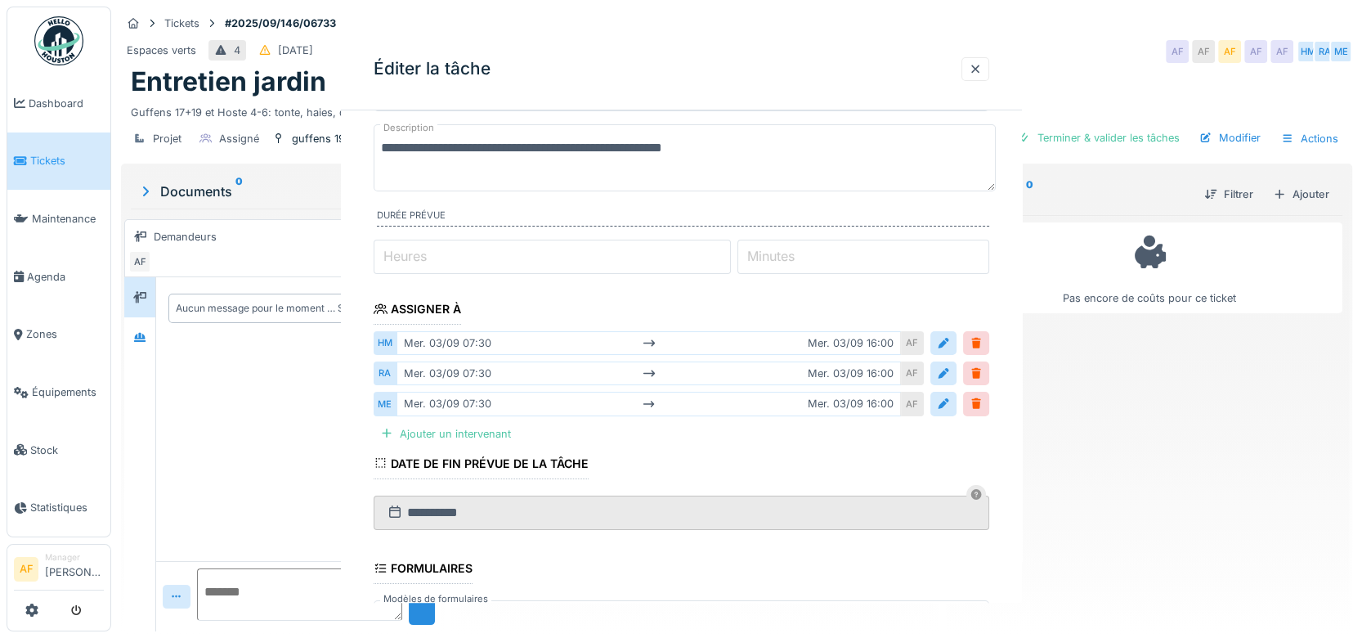
scroll to position [0, 0]
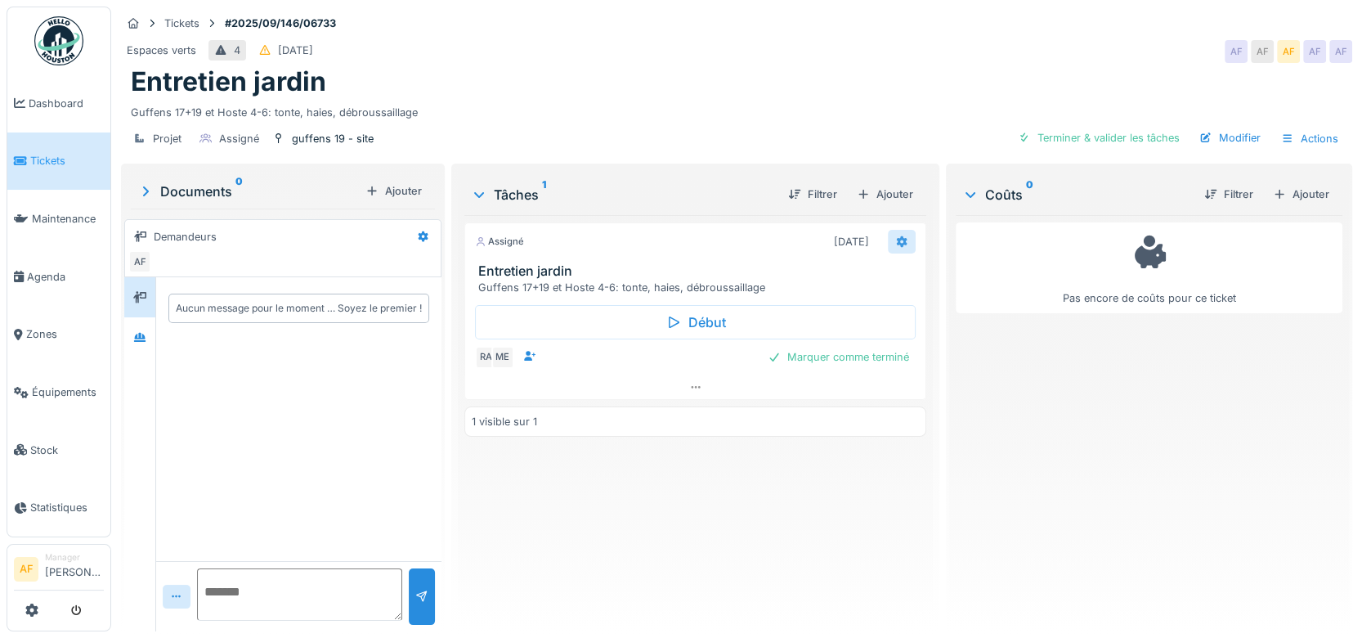
click at [895, 242] on icon at bounding box center [901, 241] width 13 height 11
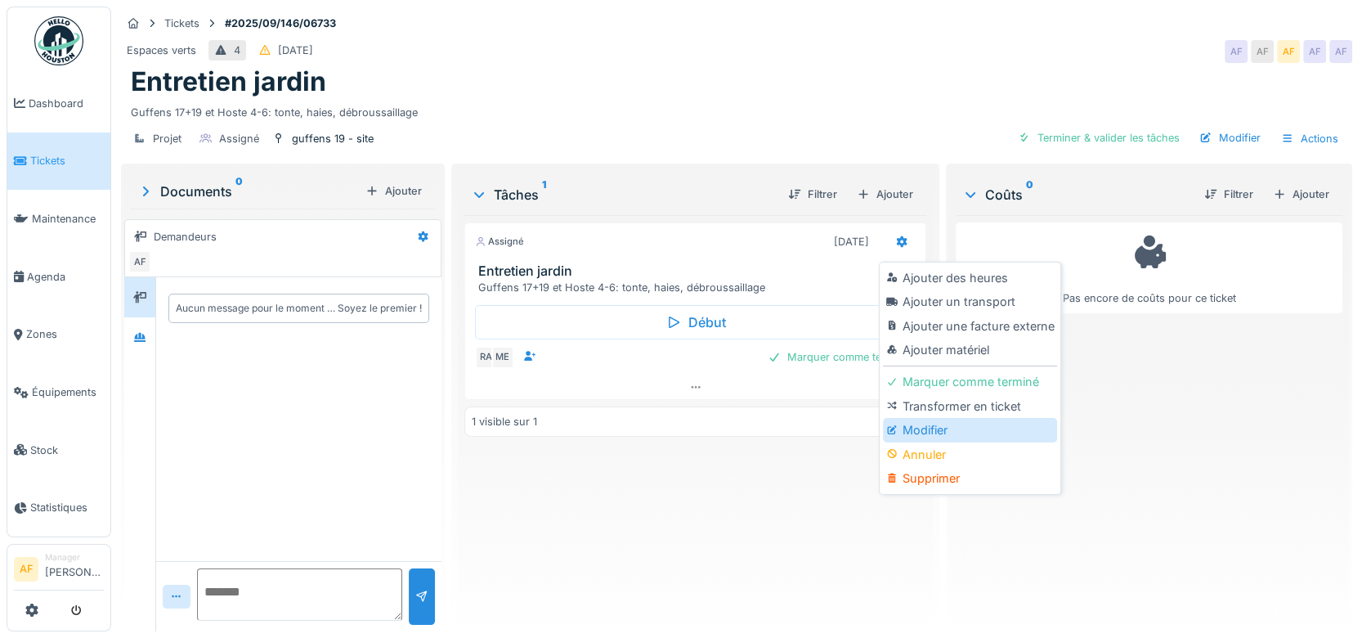
click at [931, 425] on div "Modifier" at bounding box center [970, 430] width 174 height 25
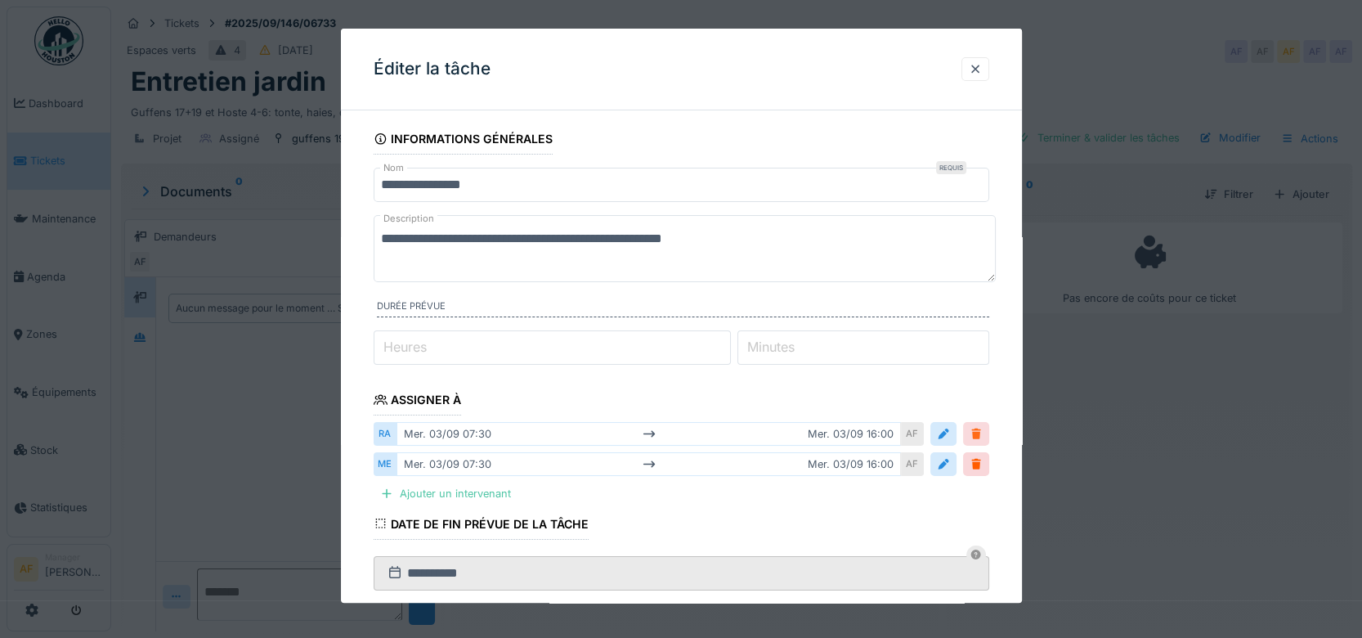
click at [983, 429] on div at bounding box center [976, 434] width 13 height 16
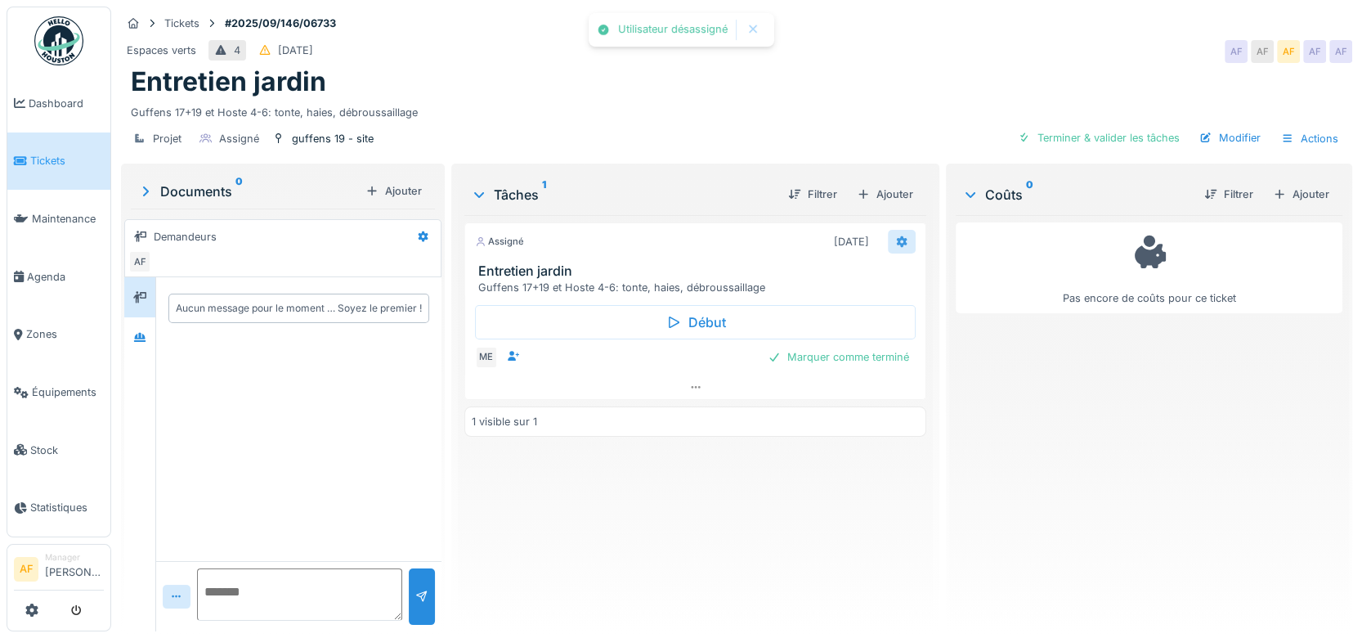
click at [897, 244] on icon at bounding box center [902, 241] width 11 height 11
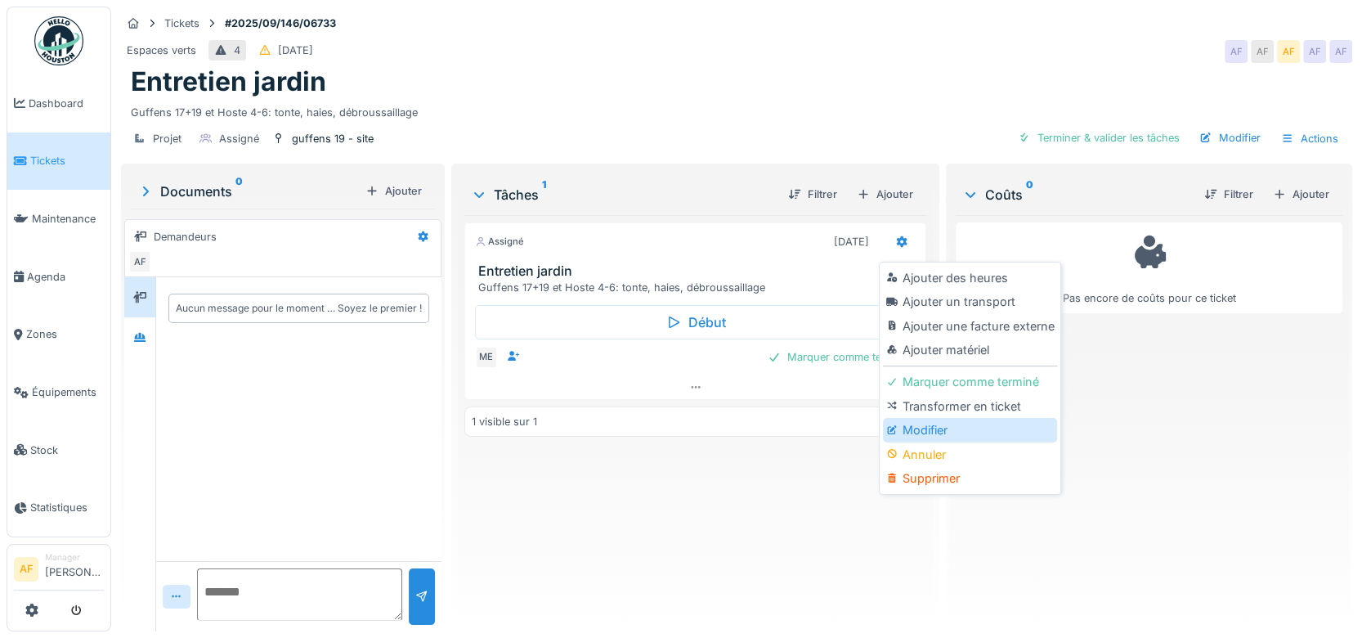
click at [958, 424] on div "Modifier" at bounding box center [970, 430] width 174 height 25
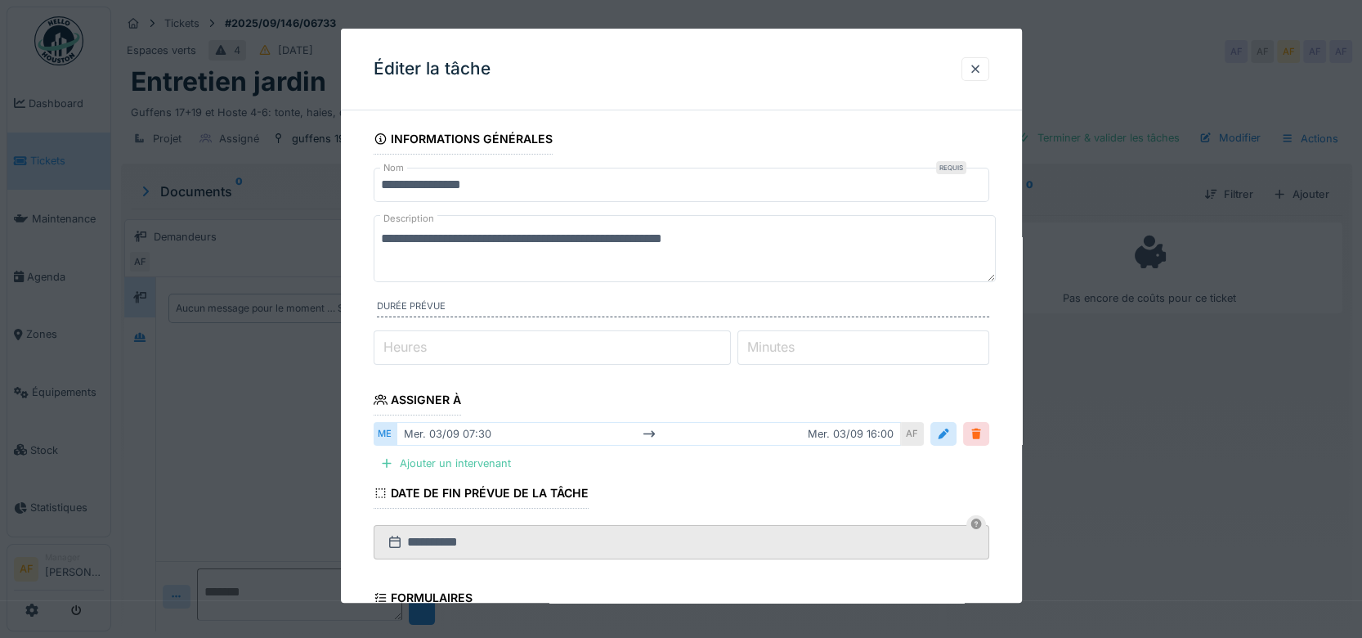
click at [981, 433] on div at bounding box center [976, 434] width 13 height 16
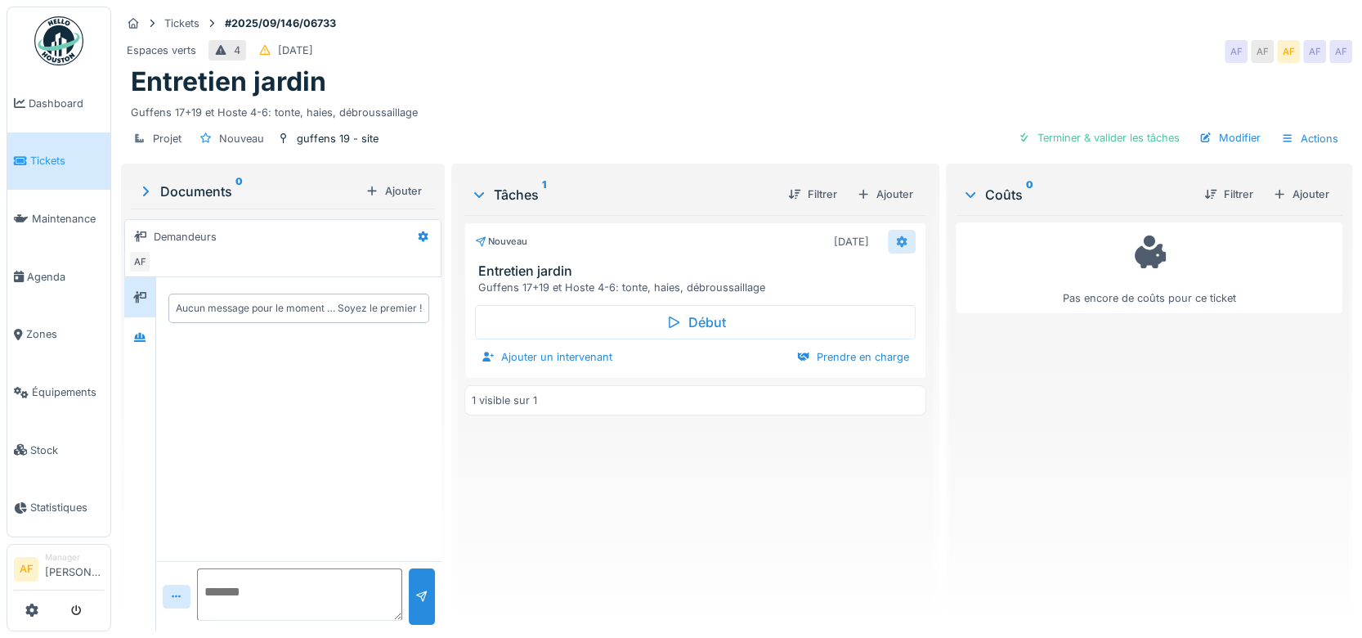
click at [897, 240] on icon at bounding box center [902, 241] width 11 height 11
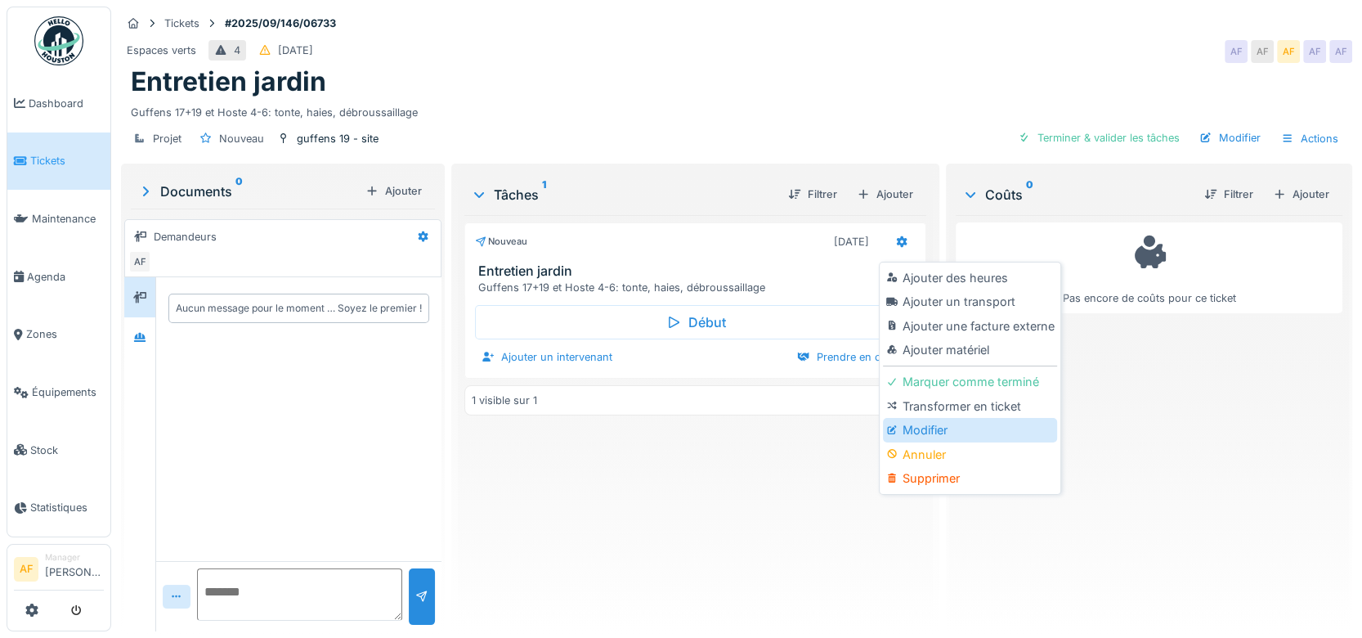
click at [931, 426] on div "Modifier" at bounding box center [970, 430] width 174 height 25
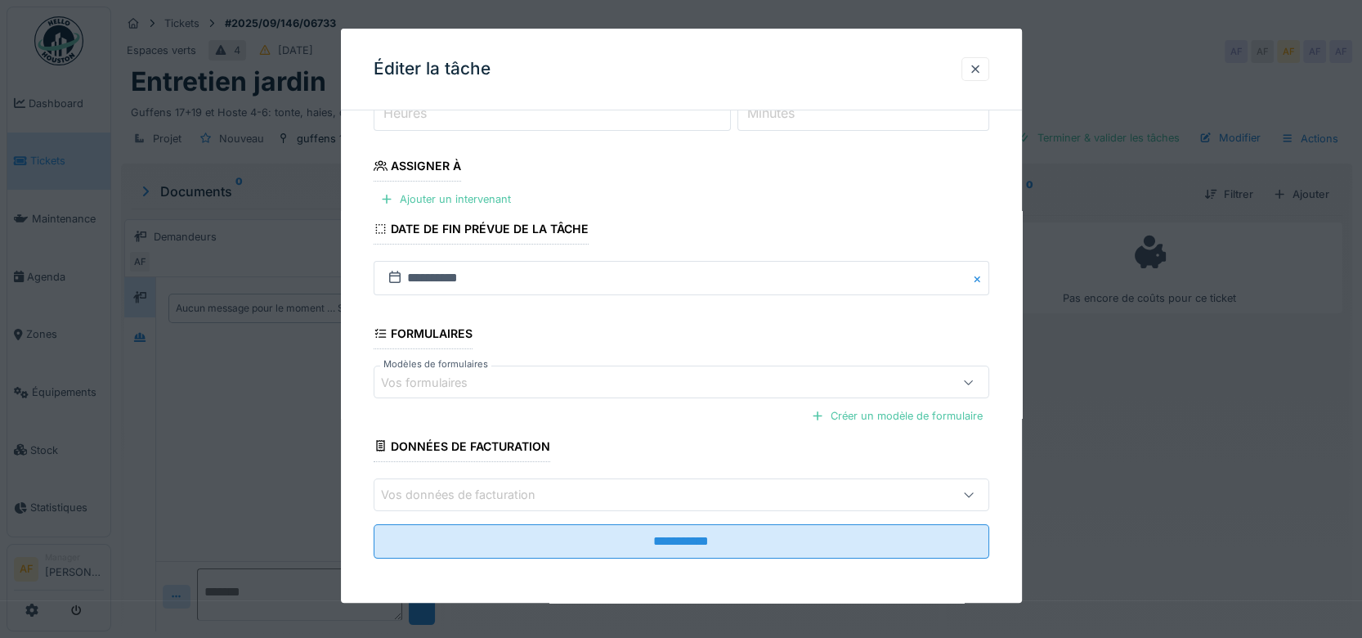
scroll to position [143, 0]
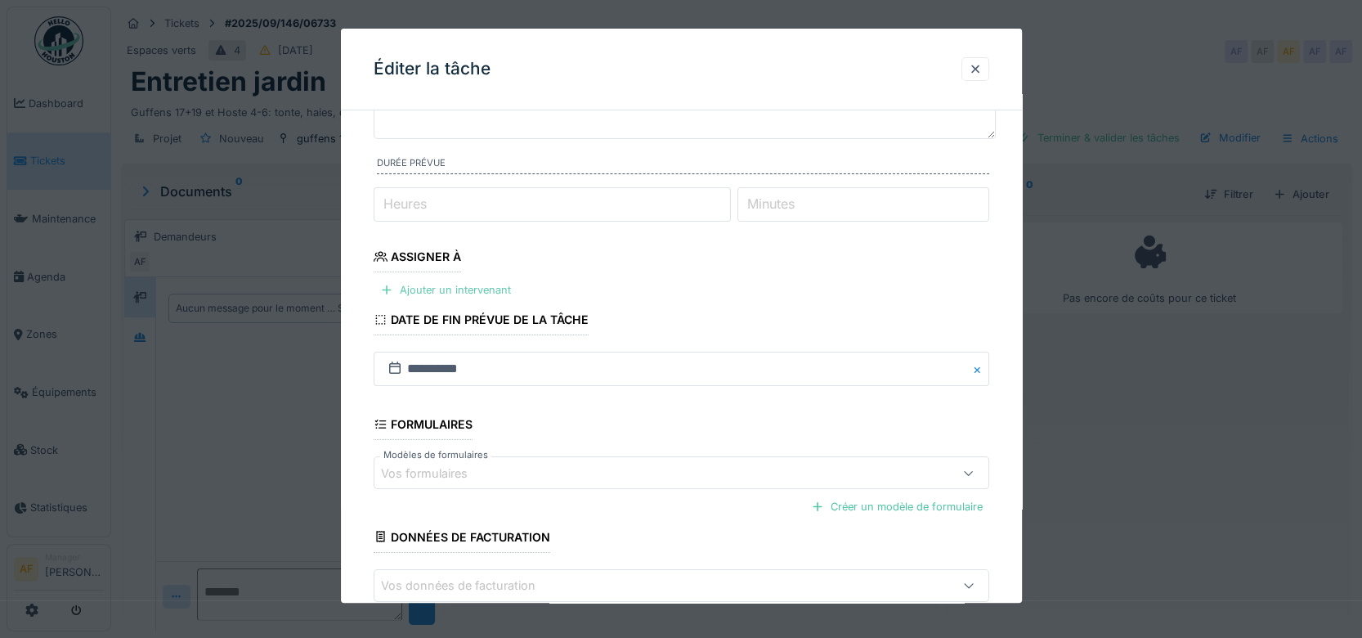
click at [481, 287] on div "Ajouter un intervenant" at bounding box center [446, 290] width 144 height 22
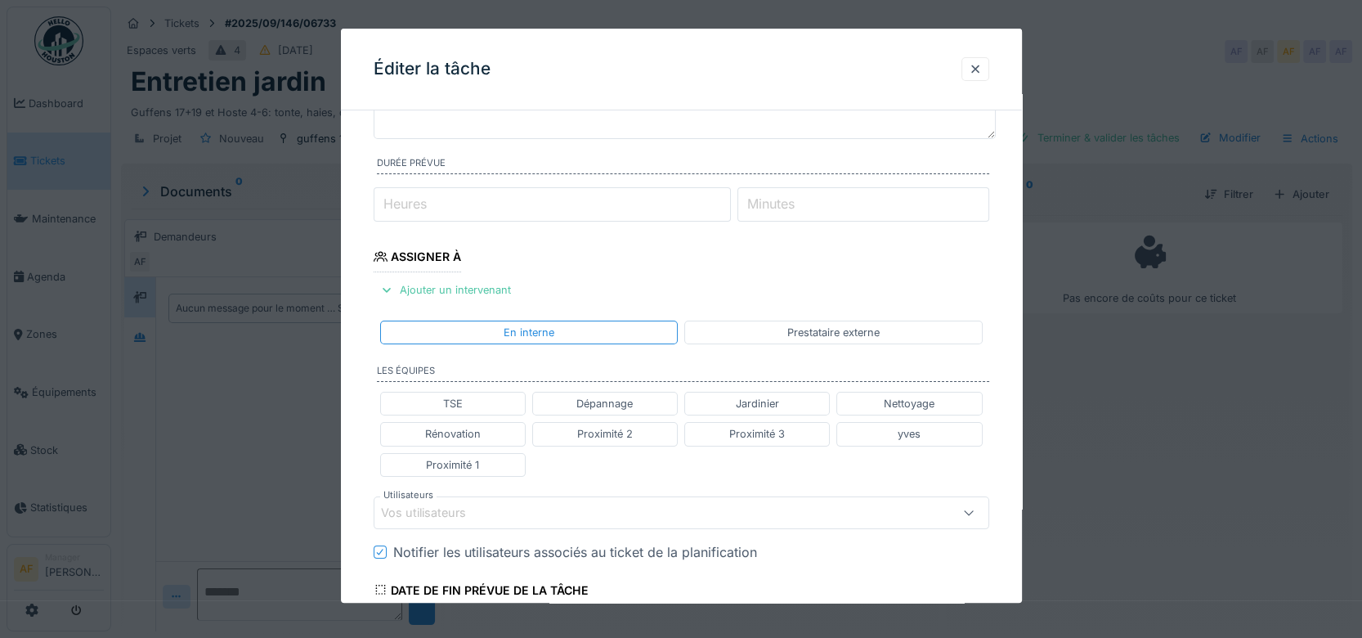
click at [794, 398] on div "Jardinier" at bounding box center [757, 404] width 146 height 24
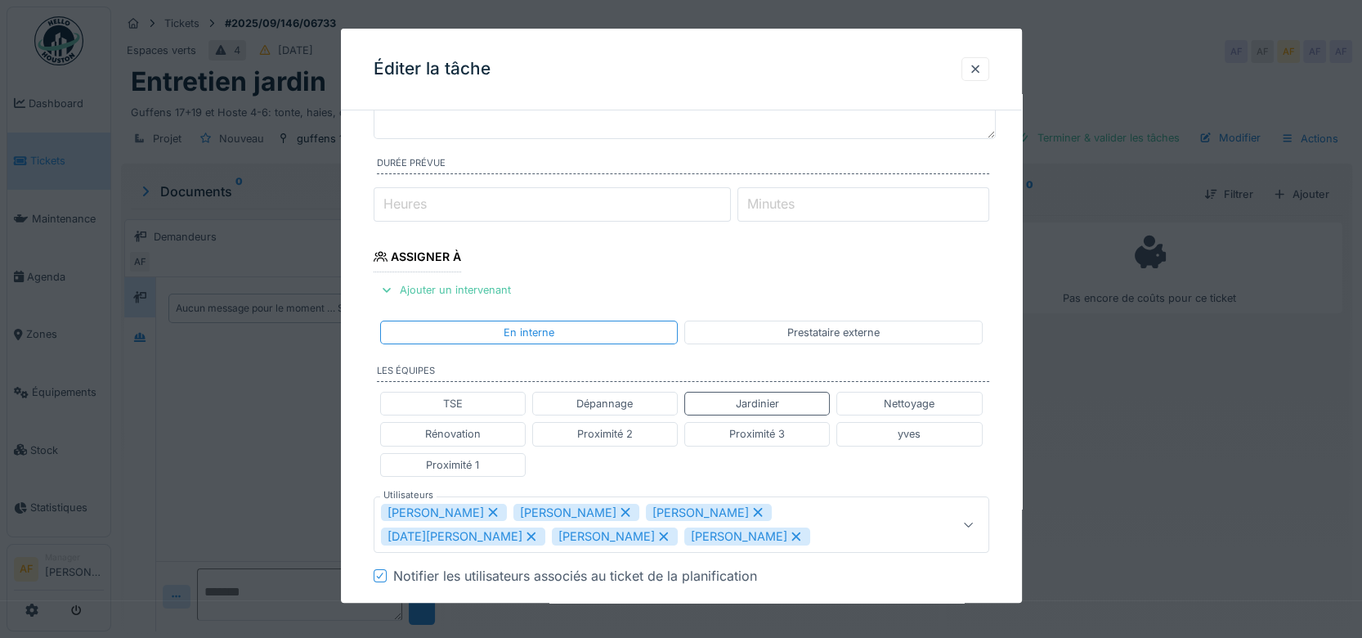
click at [657, 534] on icon at bounding box center [664, 536] width 15 height 11
click at [659, 532] on icon at bounding box center [663, 536] width 9 height 9
type input "**********"
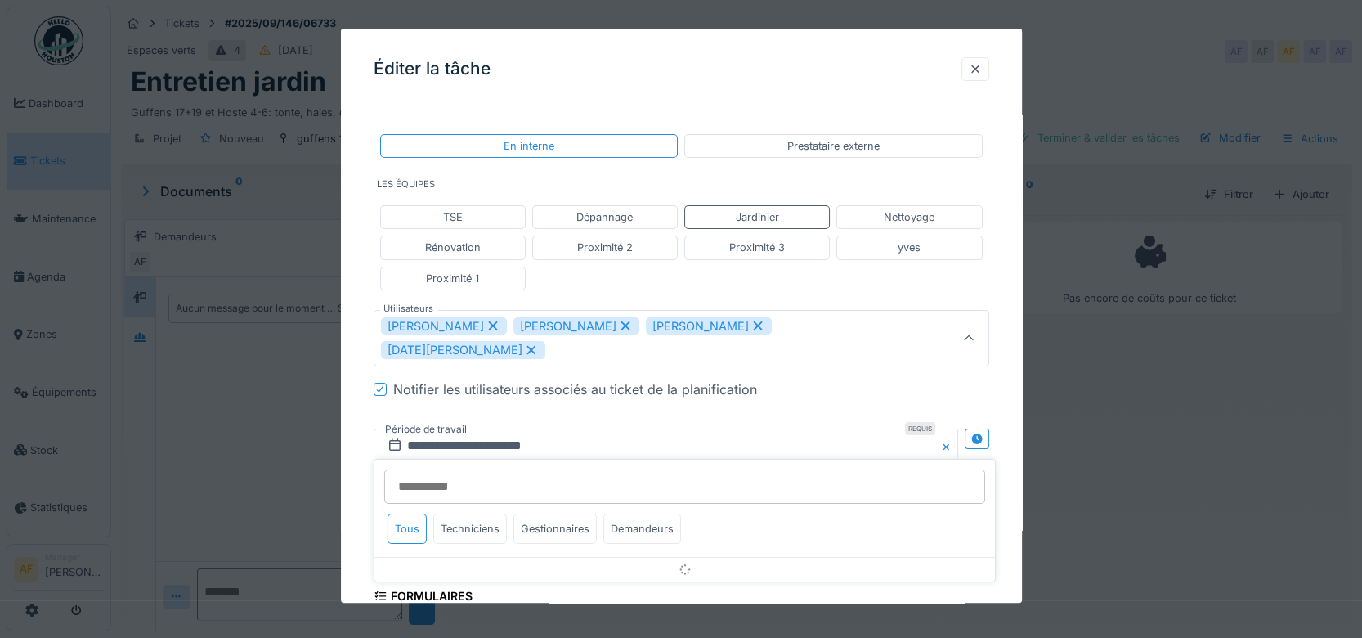
scroll to position [338, 0]
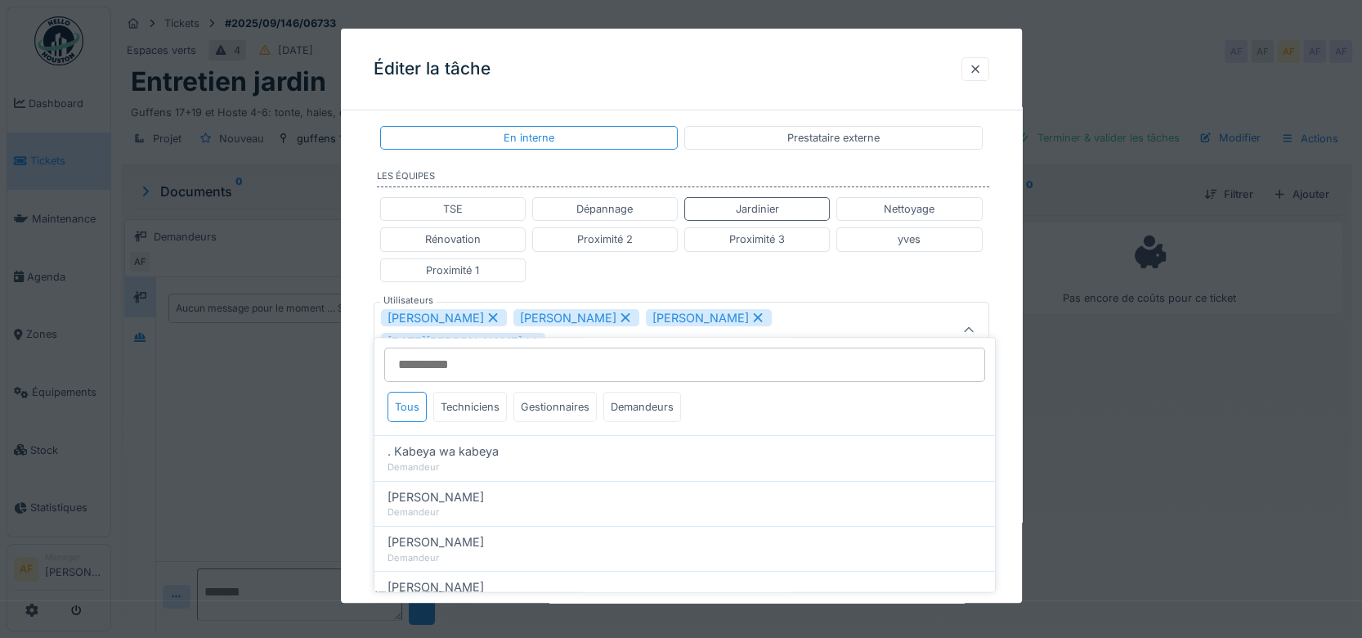
click at [671, 79] on div "Éditer la tâche" at bounding box center [681, 70] width 681 height 82
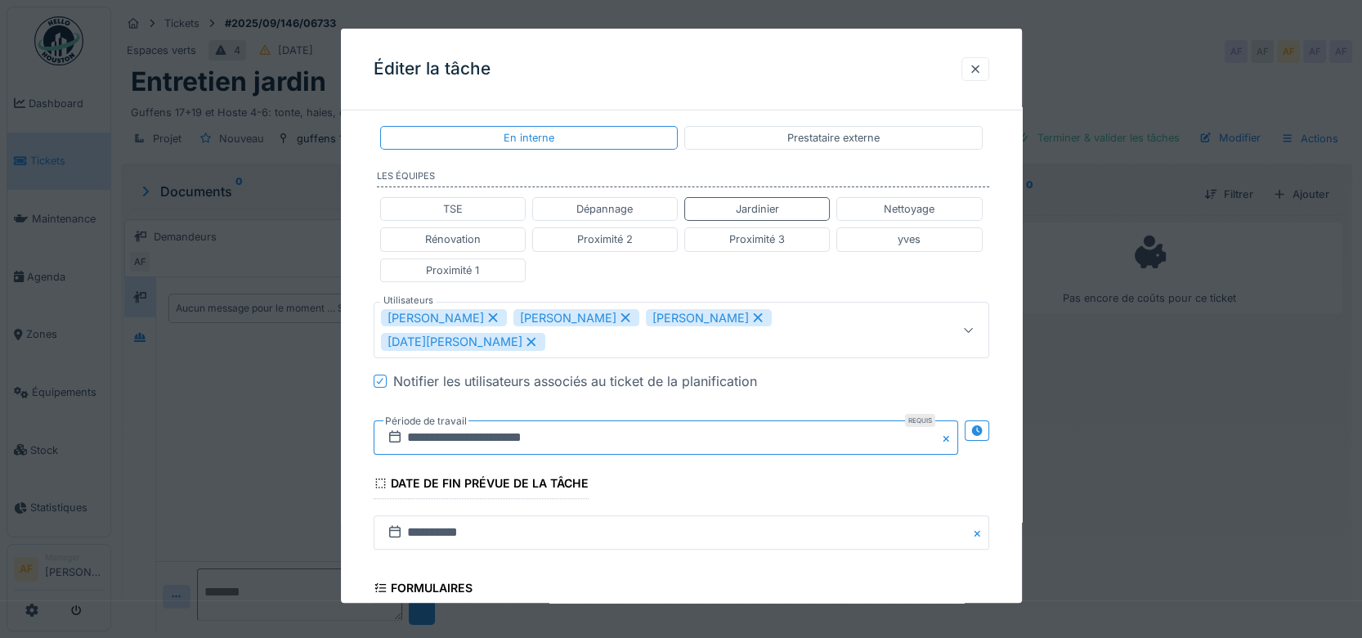
click at [748, 420] on input "**********" at bounding box center [666, 437] width 585 height 34
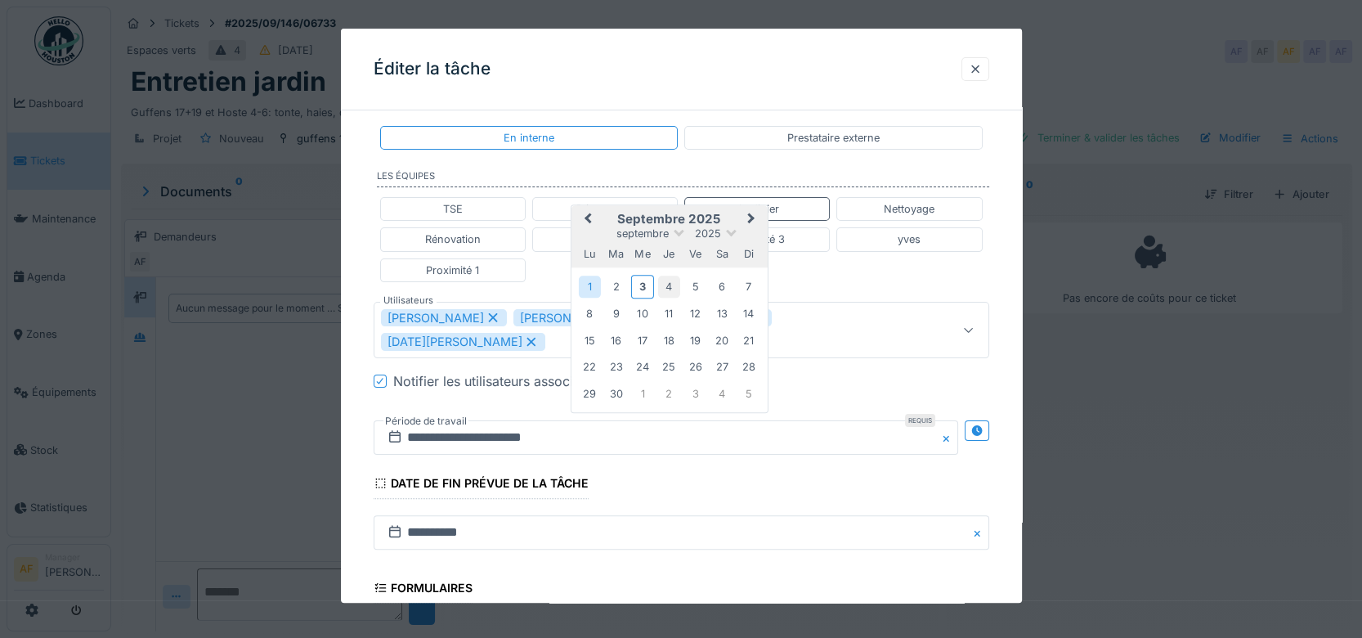
click at [667, 276] on div "4" at bounding box center [669, 287] width 22 height 22
click at [905, 469] on fieldset "**********" at bounding box center [682, 305] width 616 height 1039
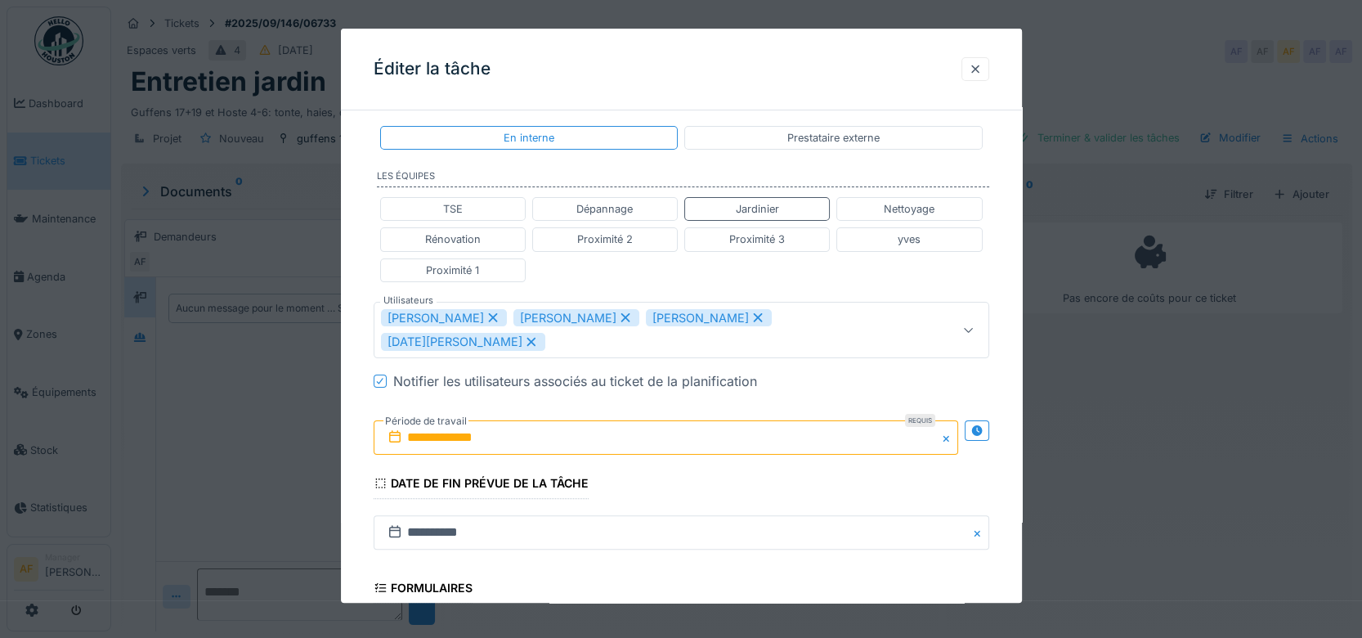
click at [829, 420] on input "**********" at bounding box center [666, 437] width 585 height 34
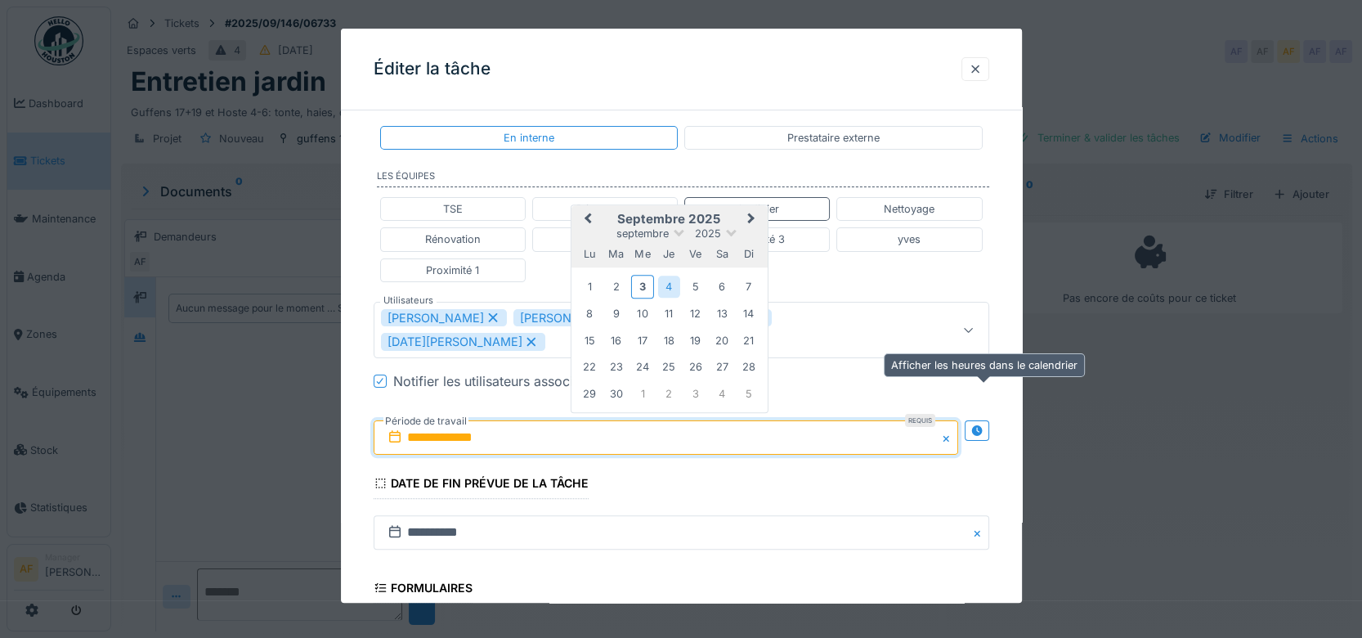
click at [982, 425] on icon at bounding box center [977, 430] width 11 height 11
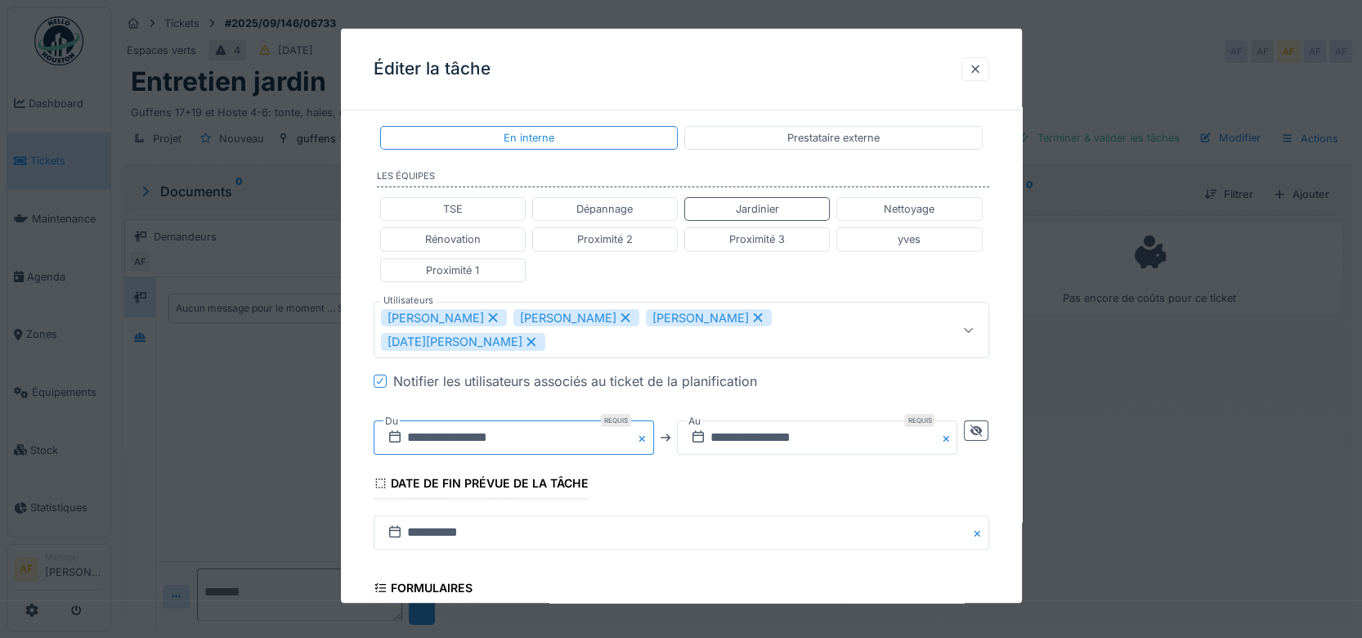
click at [460, 420] on input "**********" at bounding box center [514, 437] width 281 height 34
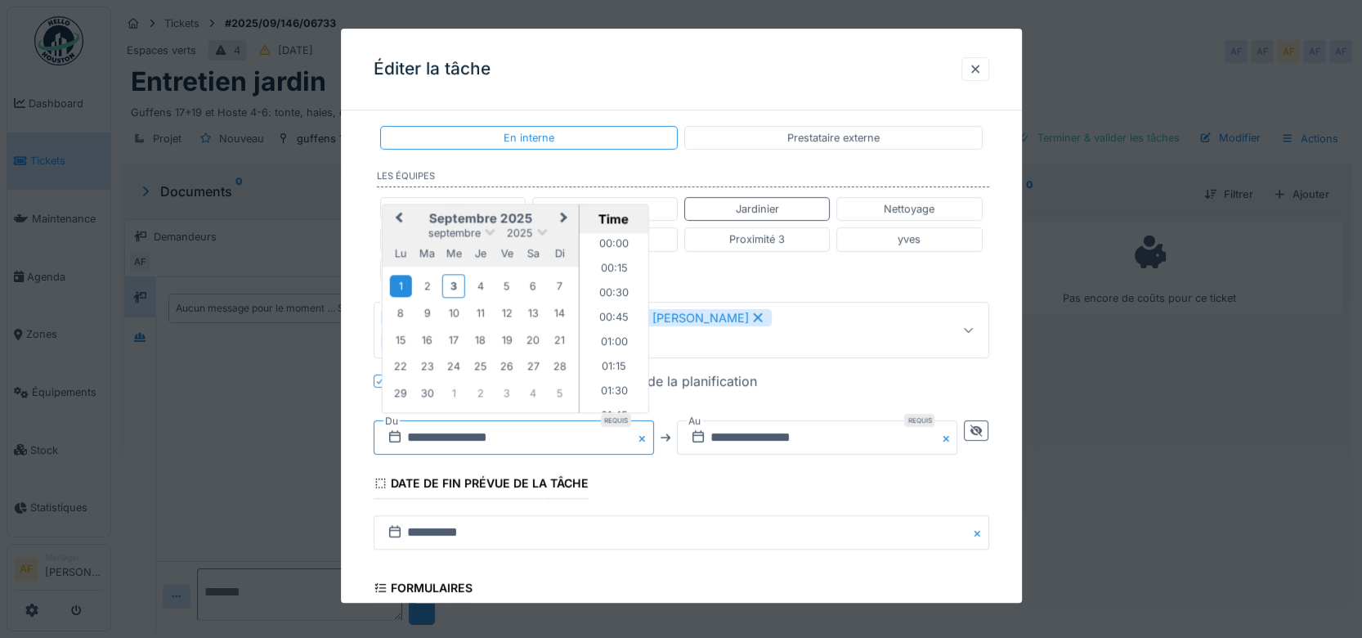
scroll to position [609, 0]
click at [485, 275] on div "4" at bounding box center [480, 286] width 22 height 22
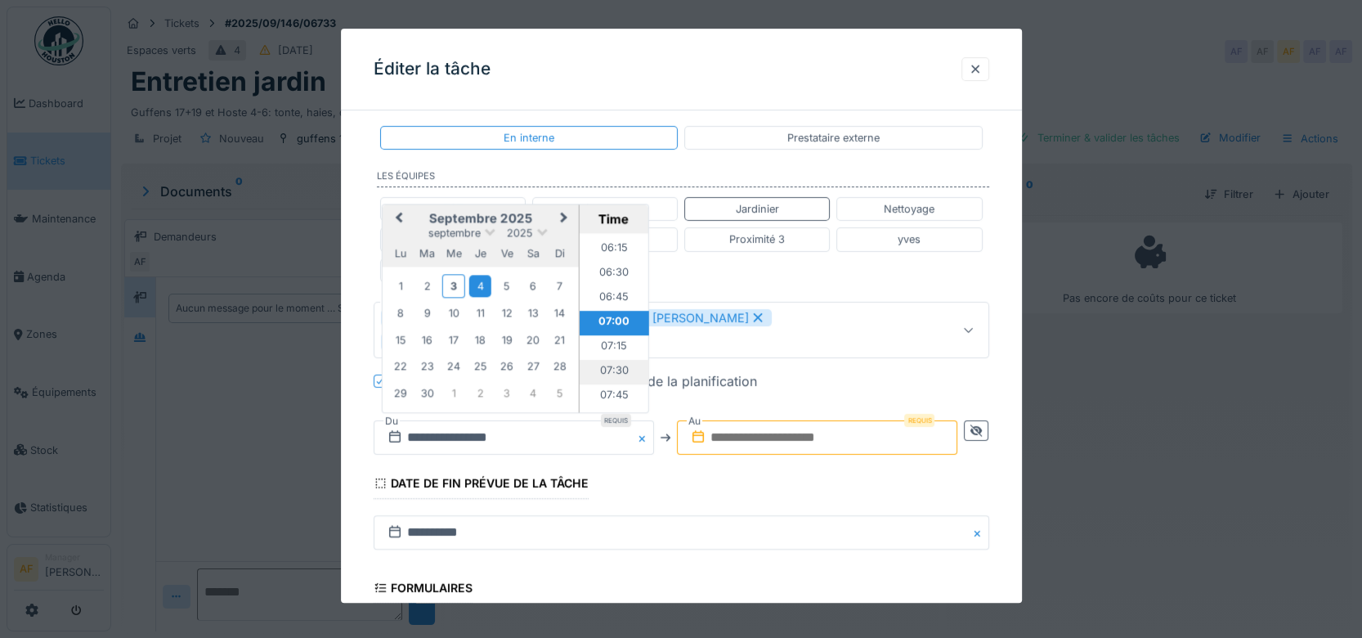
click at [611, 360] on li "07:30" at bounding box center [614, 372] width 70 height 25
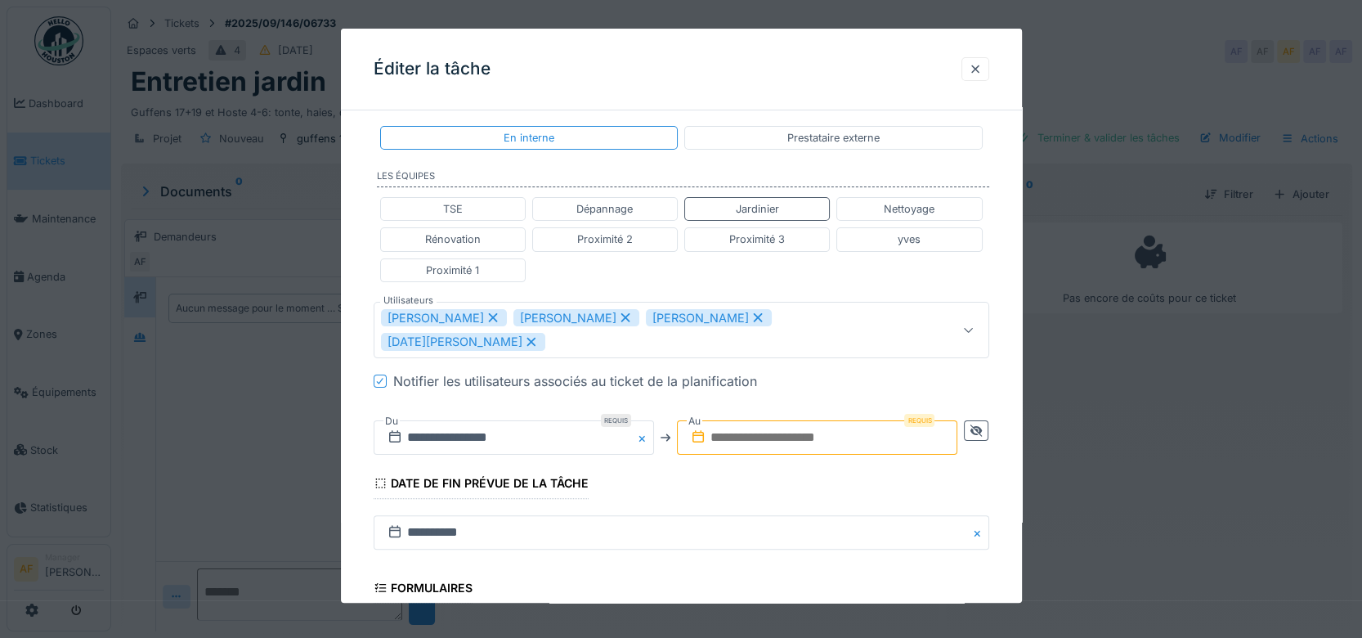
click at [833, 420] on input "text" at bounding box center [817, 437] width 281 height 34
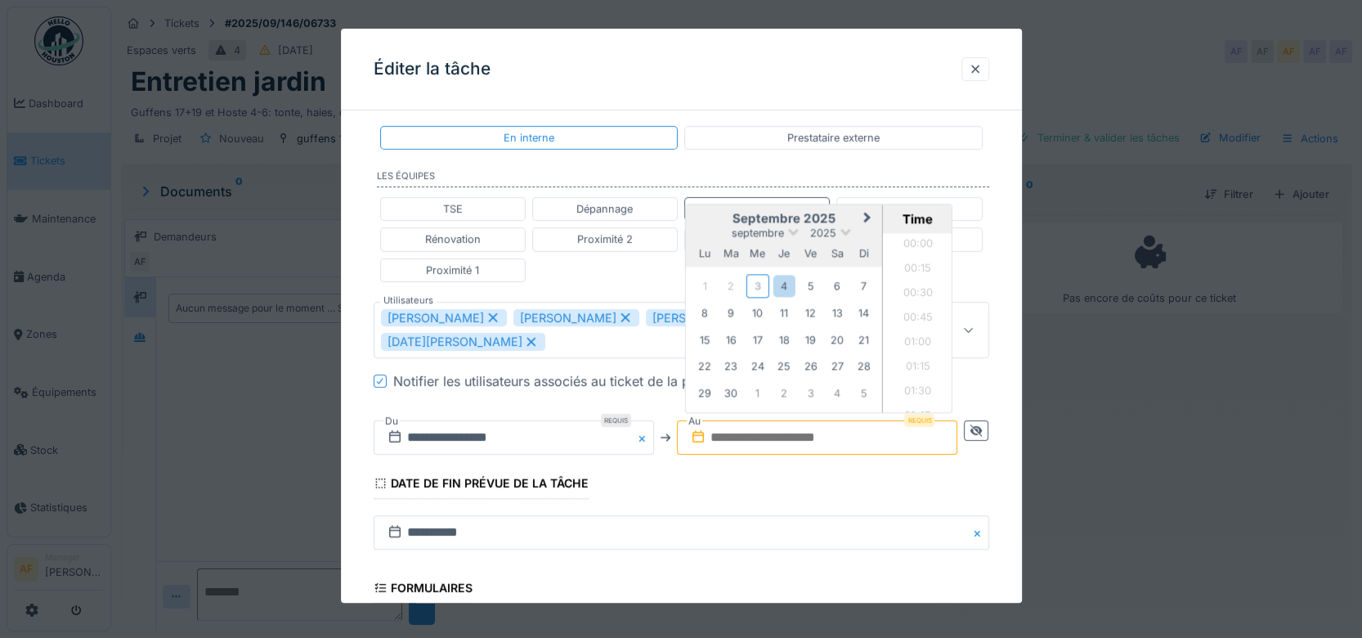
scroll to position [806, 0]
click at [698, 275] on div "1" at bounding box center [704, 286] width 22 height 22
click at [792, 275] on div "4" at bounding box center [785, 286] width 22 height 22
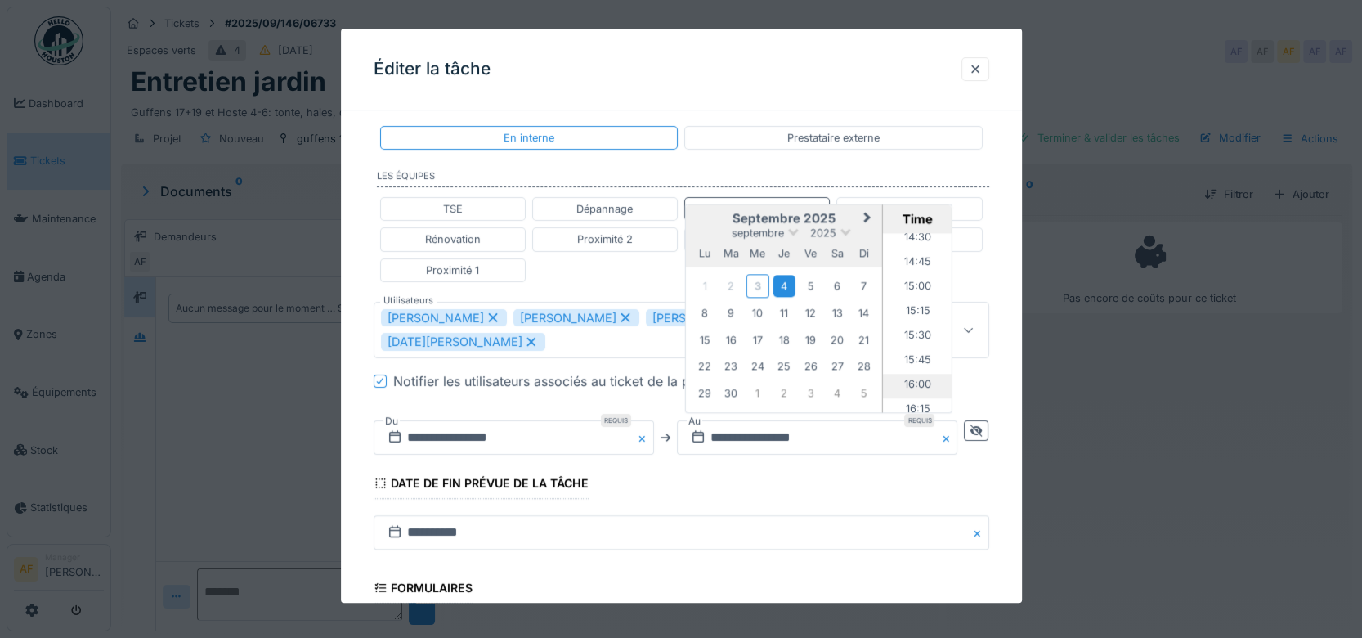
scroll to position [1533, 0]
click at [927, 271] on li "16:00" at bounding box center [918, 283] width 70 height 25
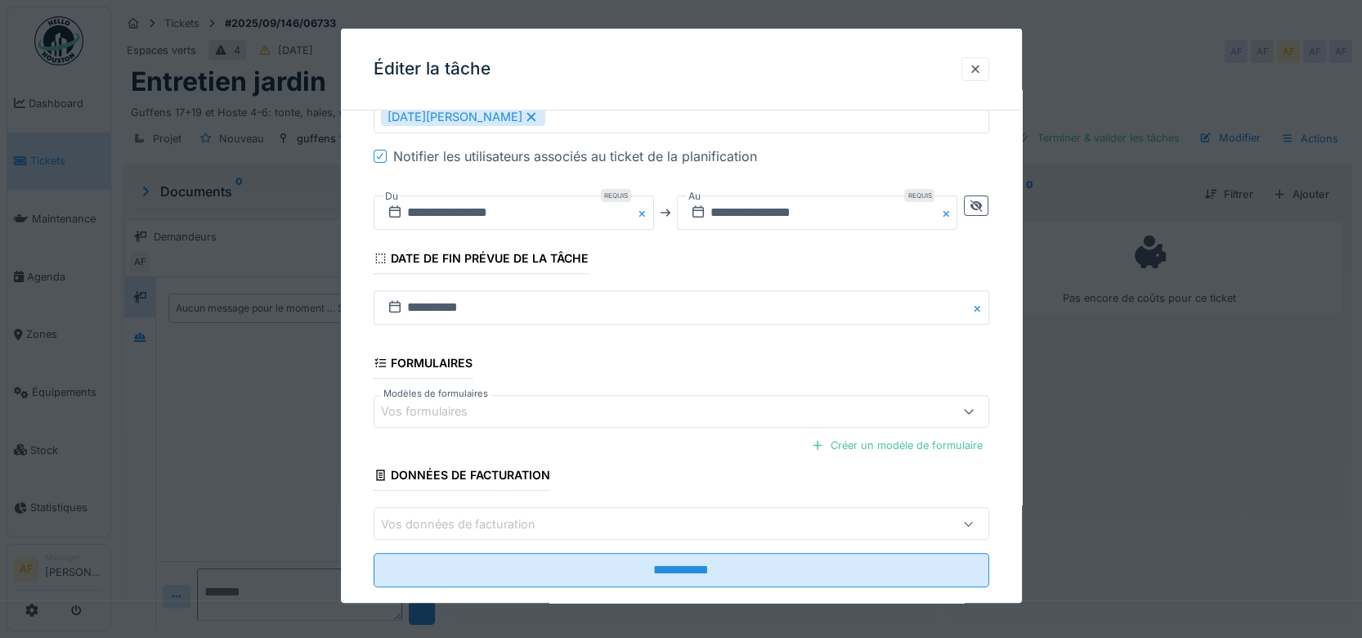
scroll to position [567, 0]
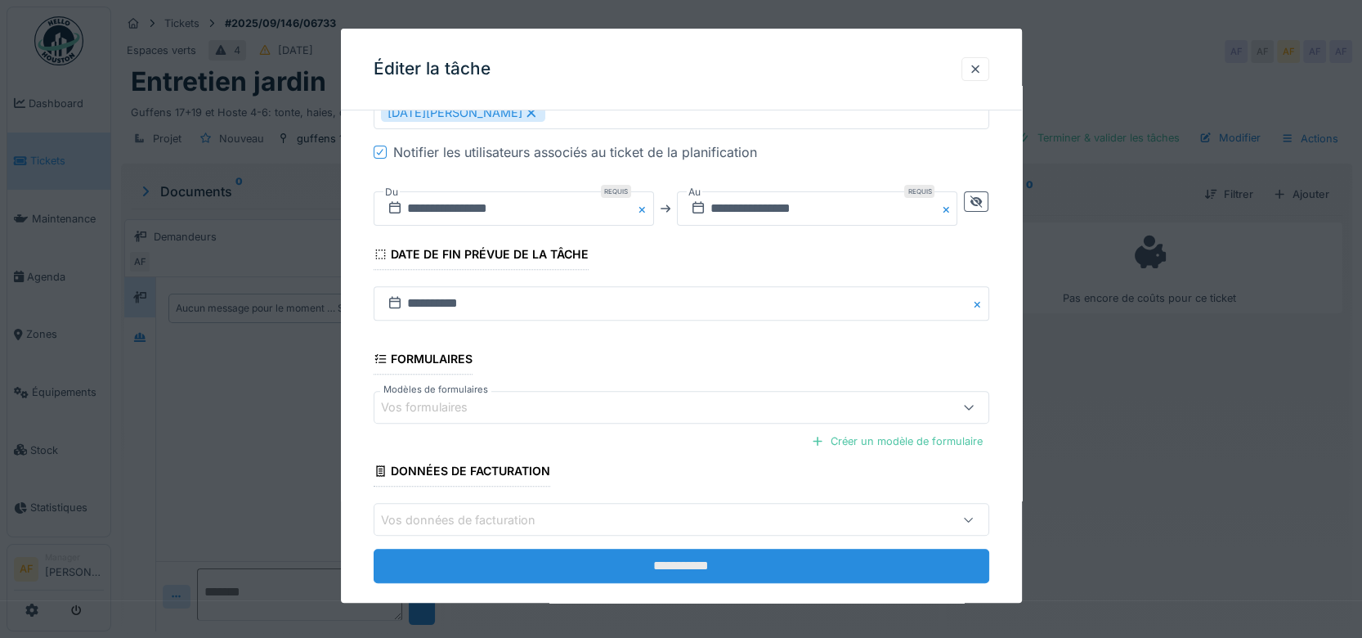
click at [698, 550] on input "**********" at bounding box center [682, 567] width 616 height 34
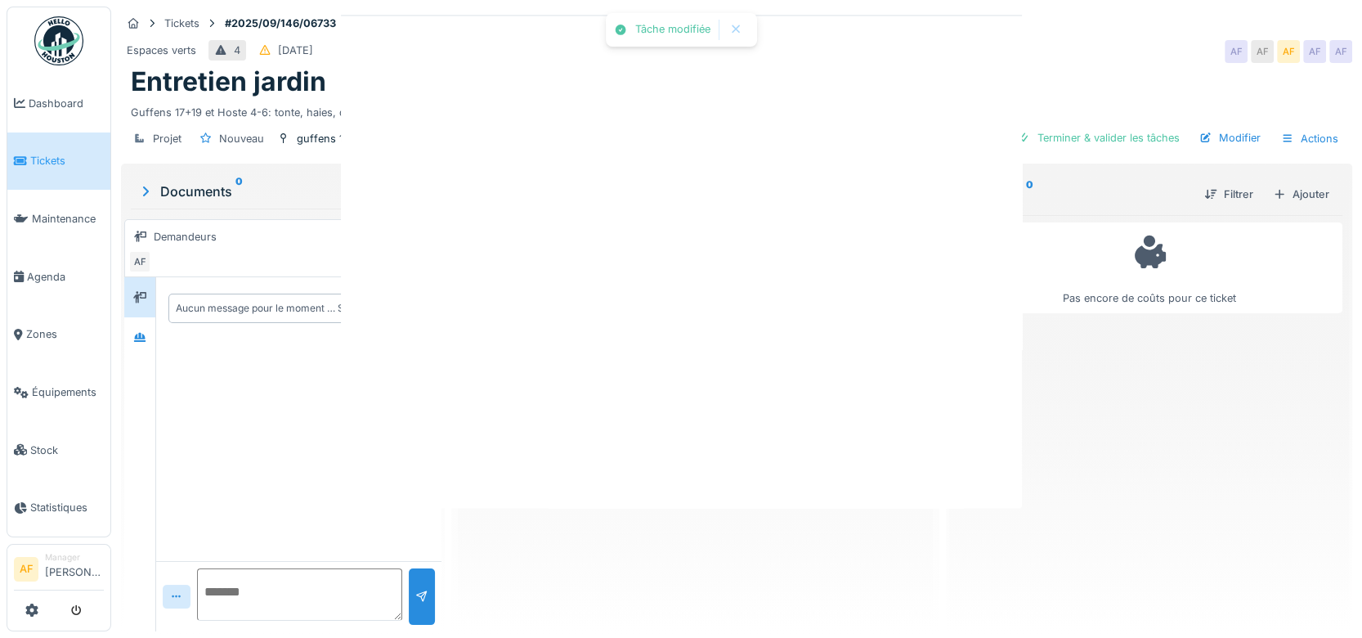
scroll to position [0, 0]
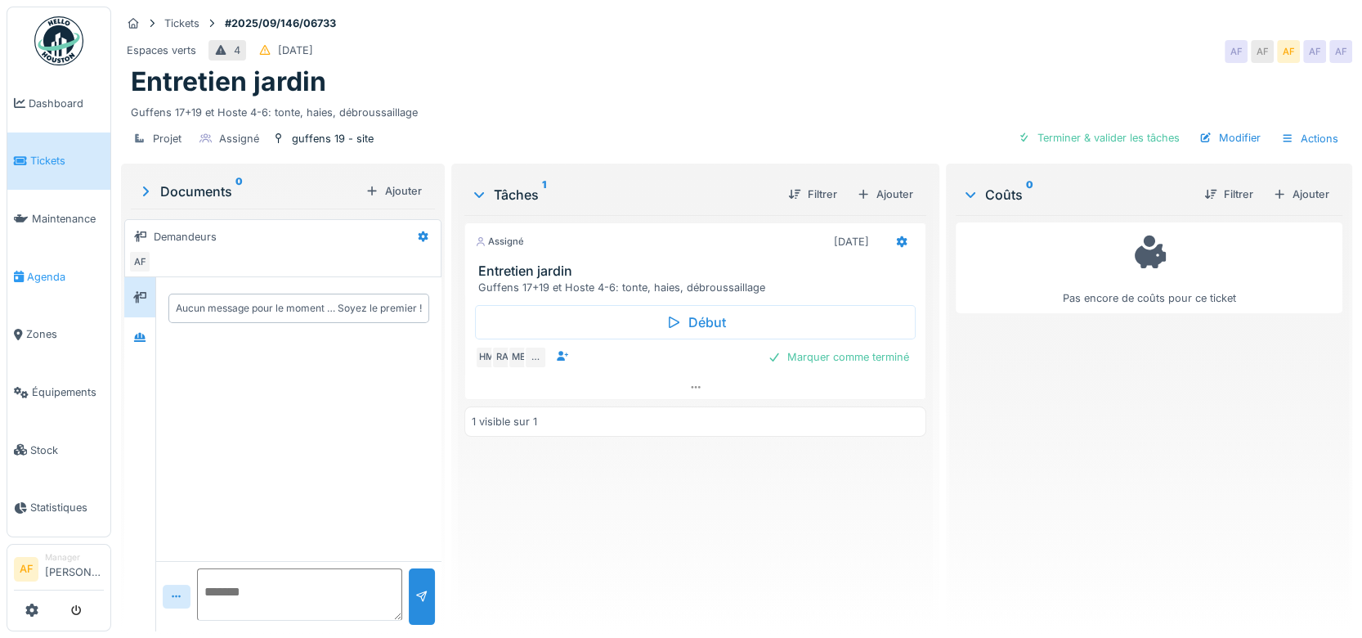
click at [47, 272] on span "Agenda" at bounding box center [65, 277] width 77 height 16
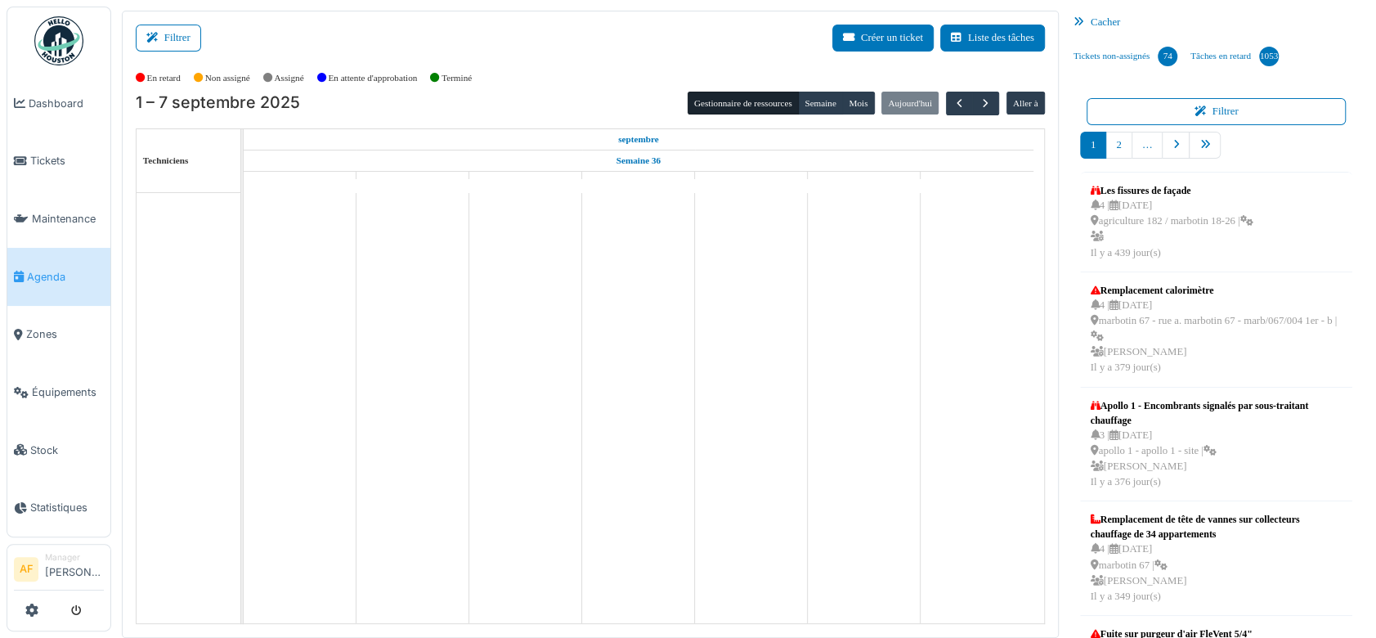
click at [70, 269] on span "Agenda" at bounding box center [65, 277] width 77 height 16
click at [173, 40] on button "Filtrer" at bounding box center [168, 38] width 65 height 27
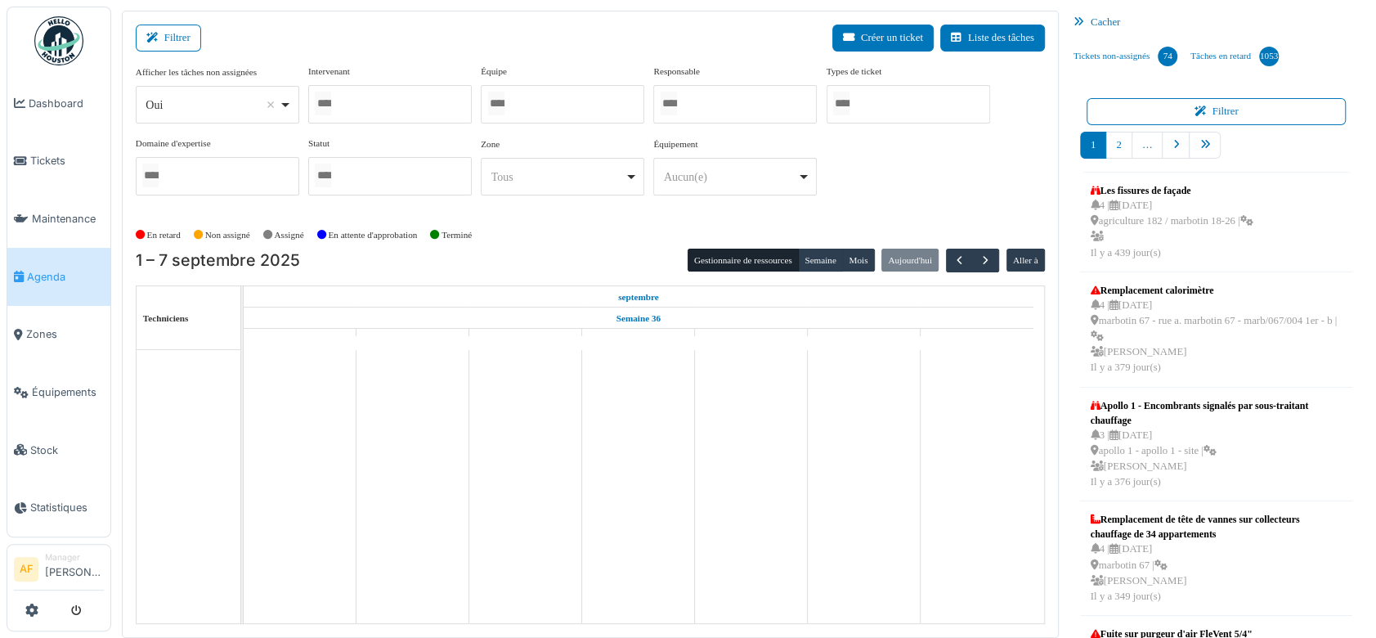
click at [382, 100] on div at bounding box center [390, 104] width 164 height 38
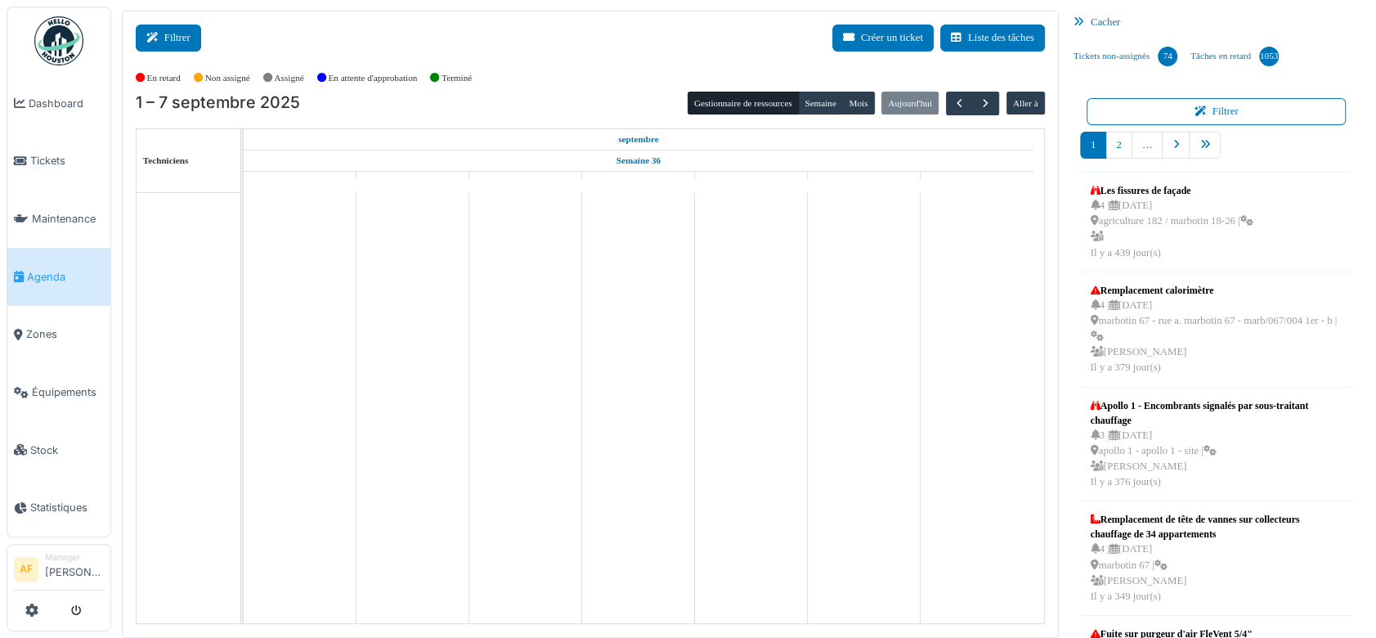
click at [175, 40] on button "Filtrer" at bounding box center [168, 38] width 65 height 27
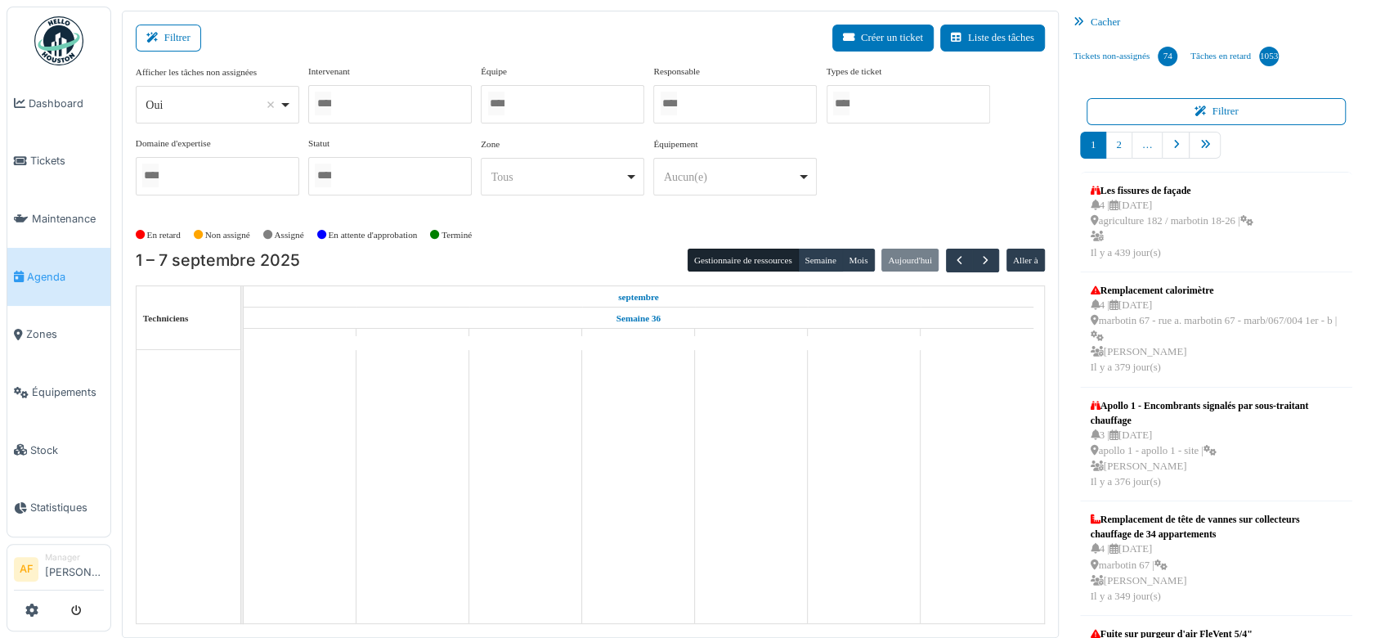
click at [406, 105] on div at bounding box center [390, 104] width 164 height 38
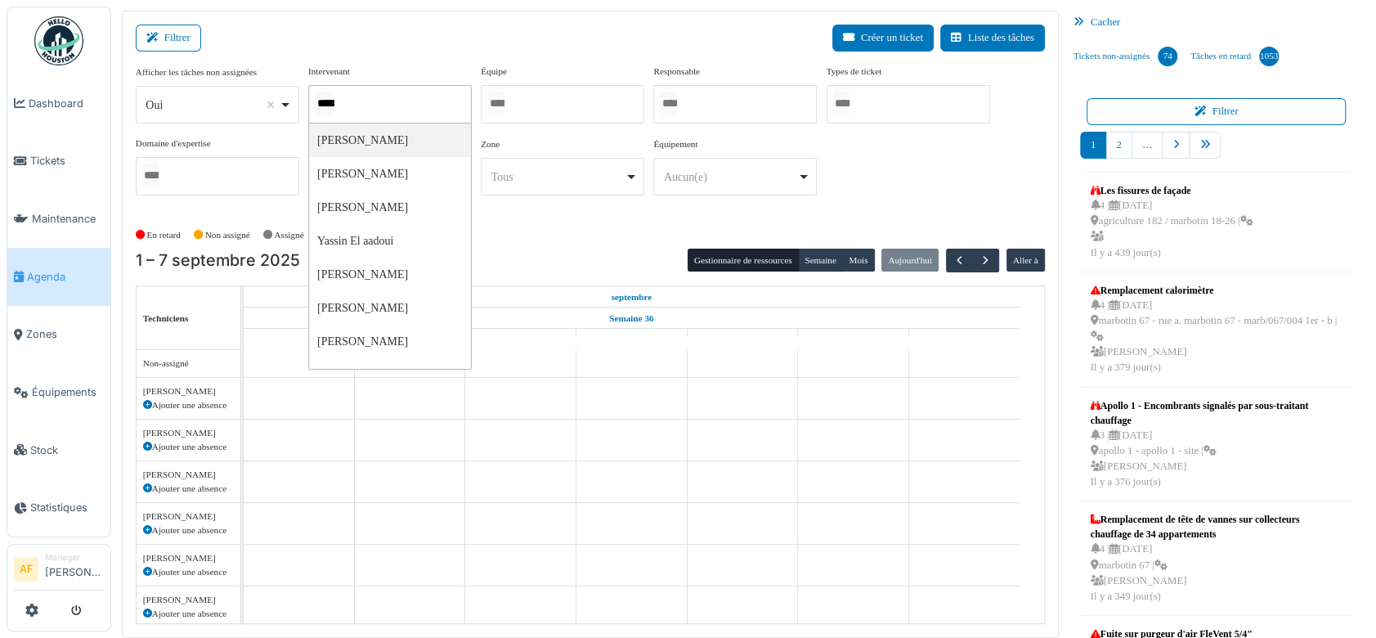
type input "******"
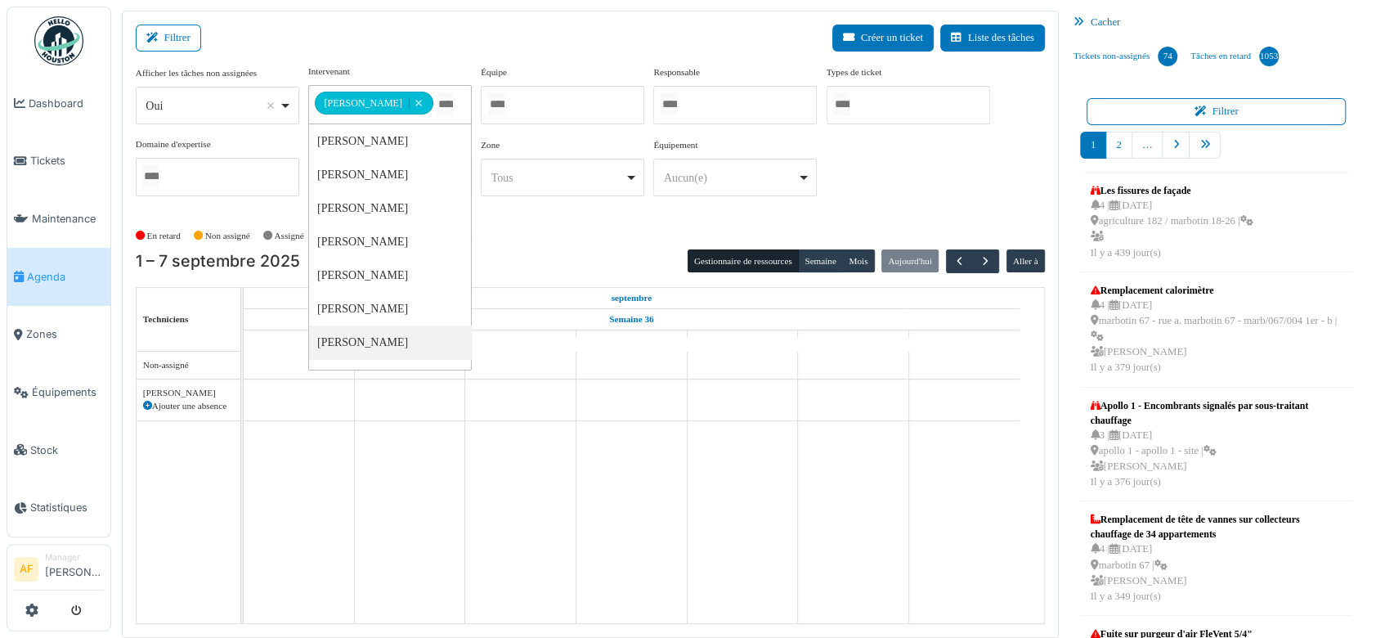
click at [561, 22] on div "**********" at bounding box center [590, 324] width 937 height 627
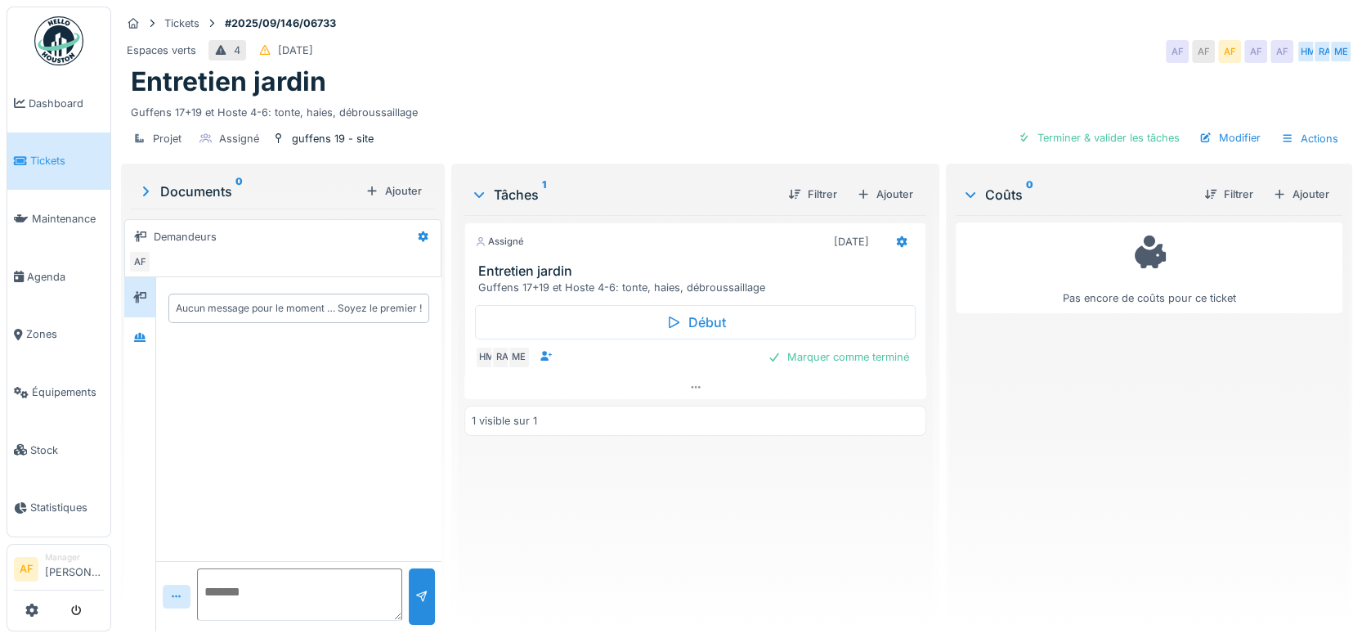
click at [59, 164] on span "Tickets" at bounding box center [67, 161] width 74 height 16
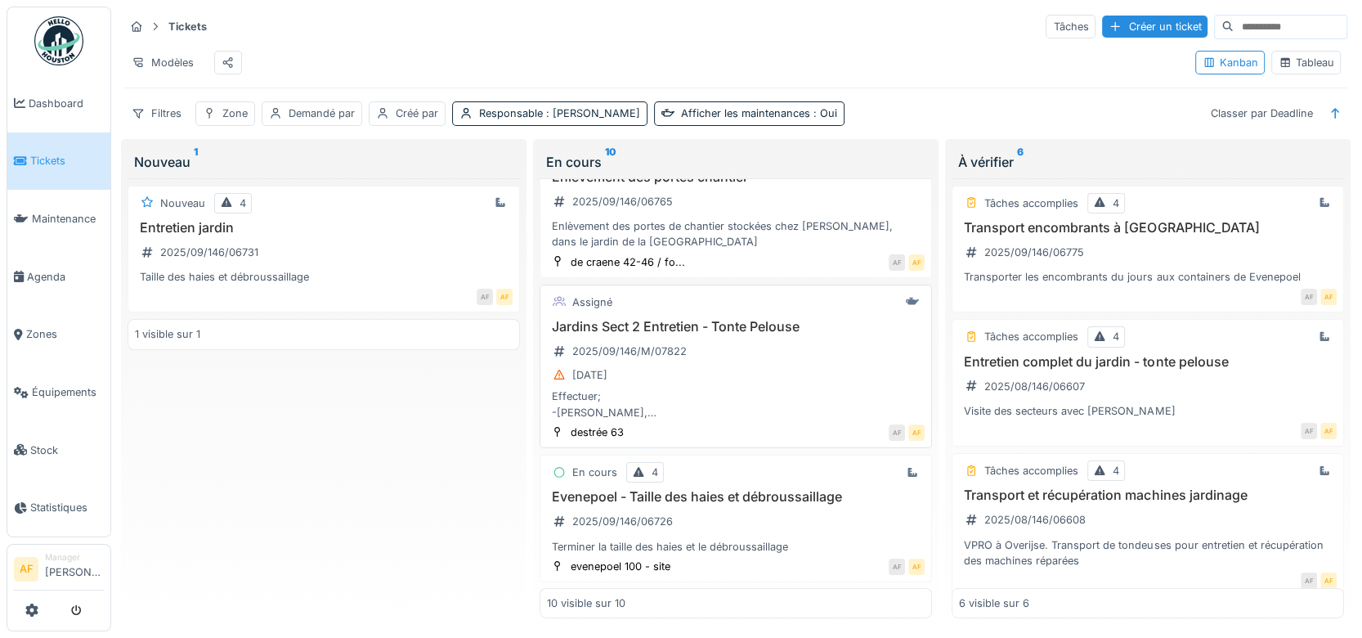
scroll to position [91, 0]
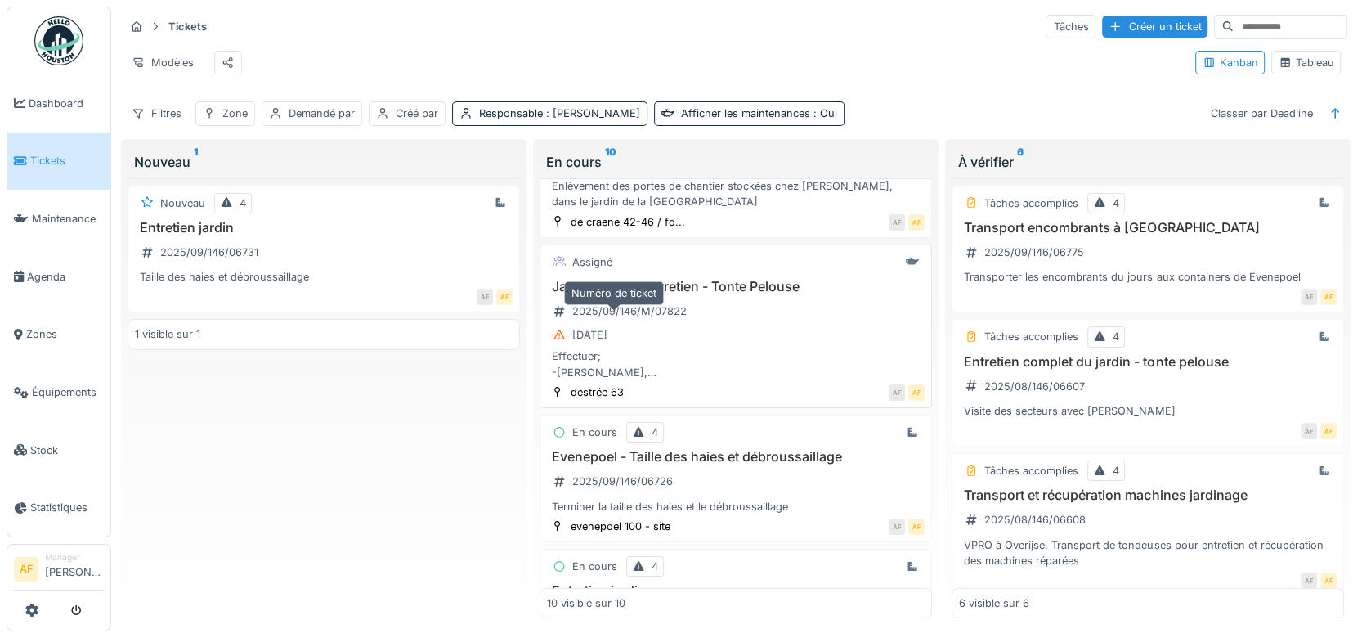
click at [632, 319] on div "2025/09/146/M/07822" at bounding box center [629, 311] width 114 height 16
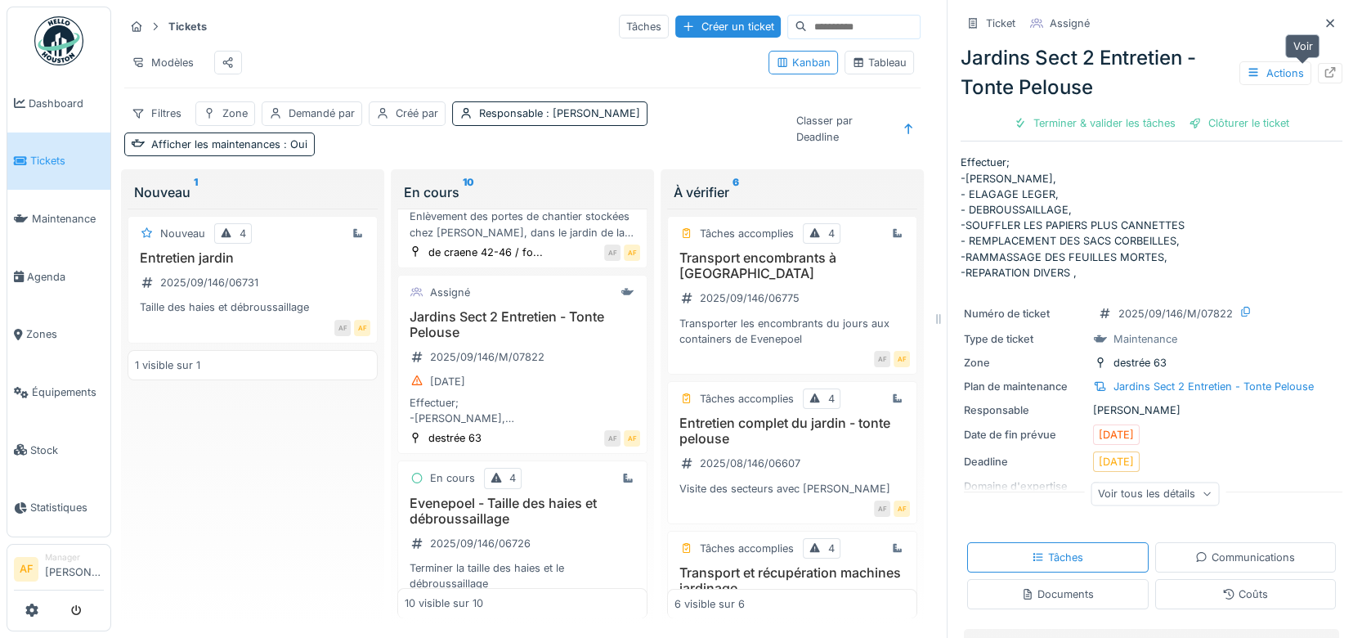
click at [1326, 70] on icon at bounding box center [1331, 72] width 11 height 11
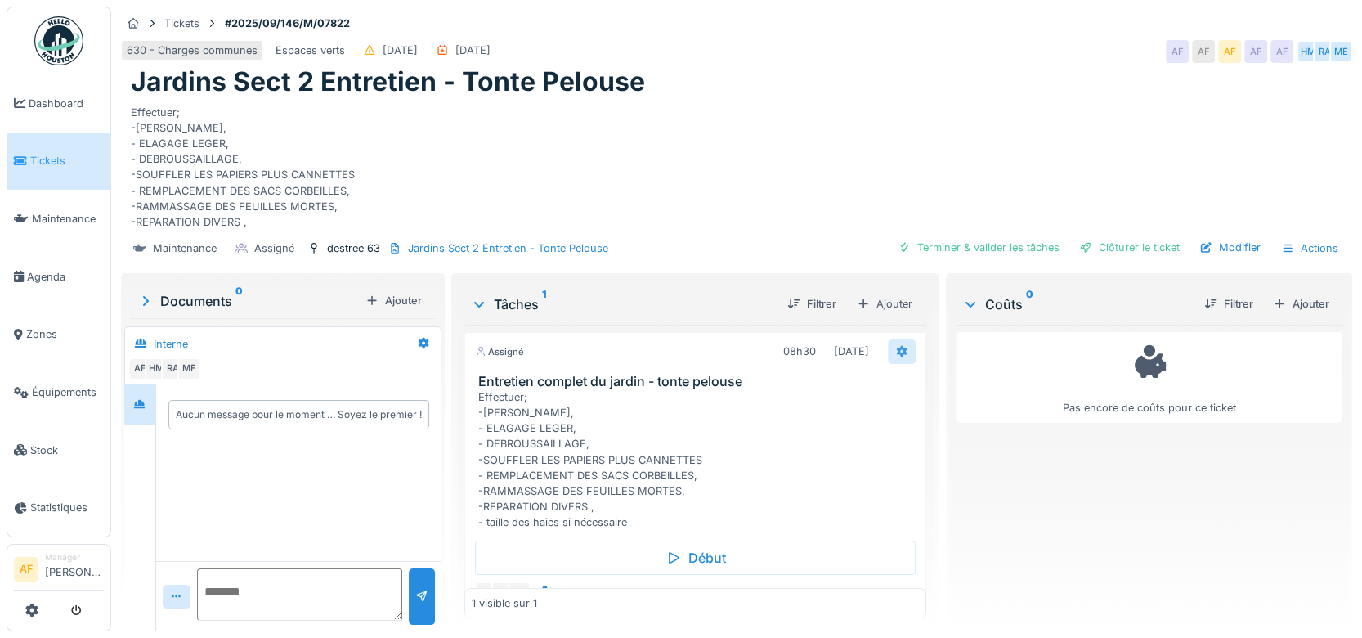
click at [895, 350] on icon at bounding box center [901, 351] width 13 height 11
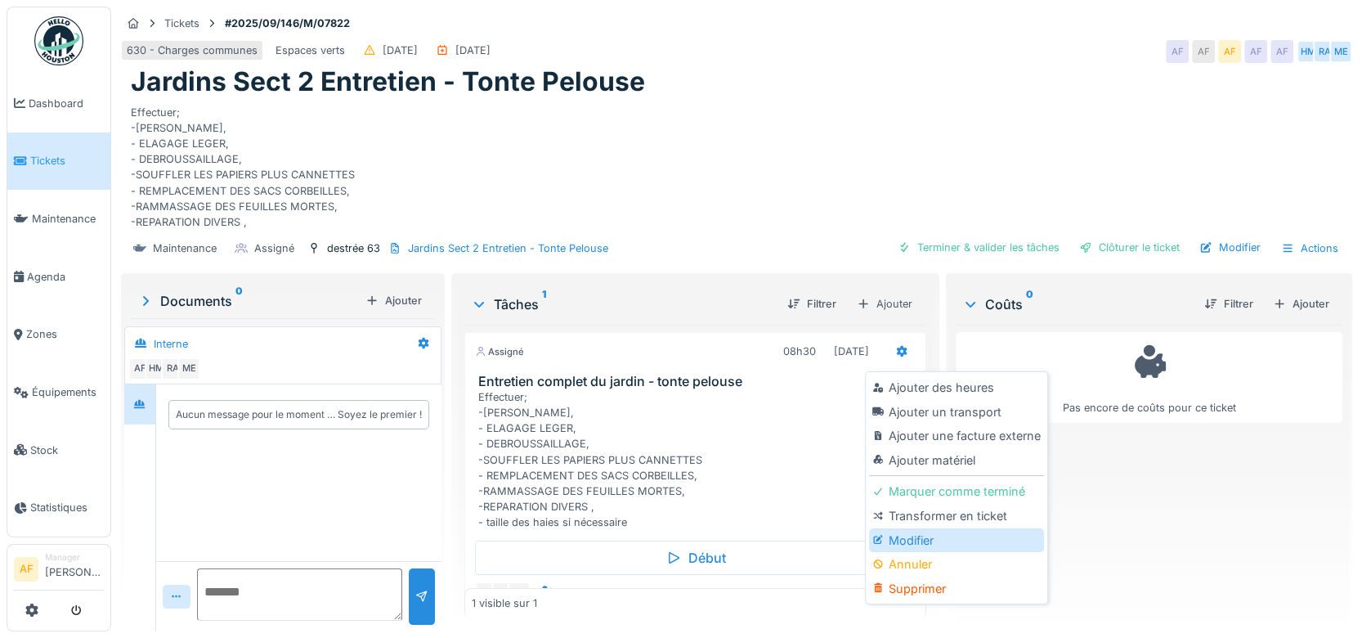
click at [942, 540] on div "Modifier" at bounding box center [956, 540] width 174 height 25
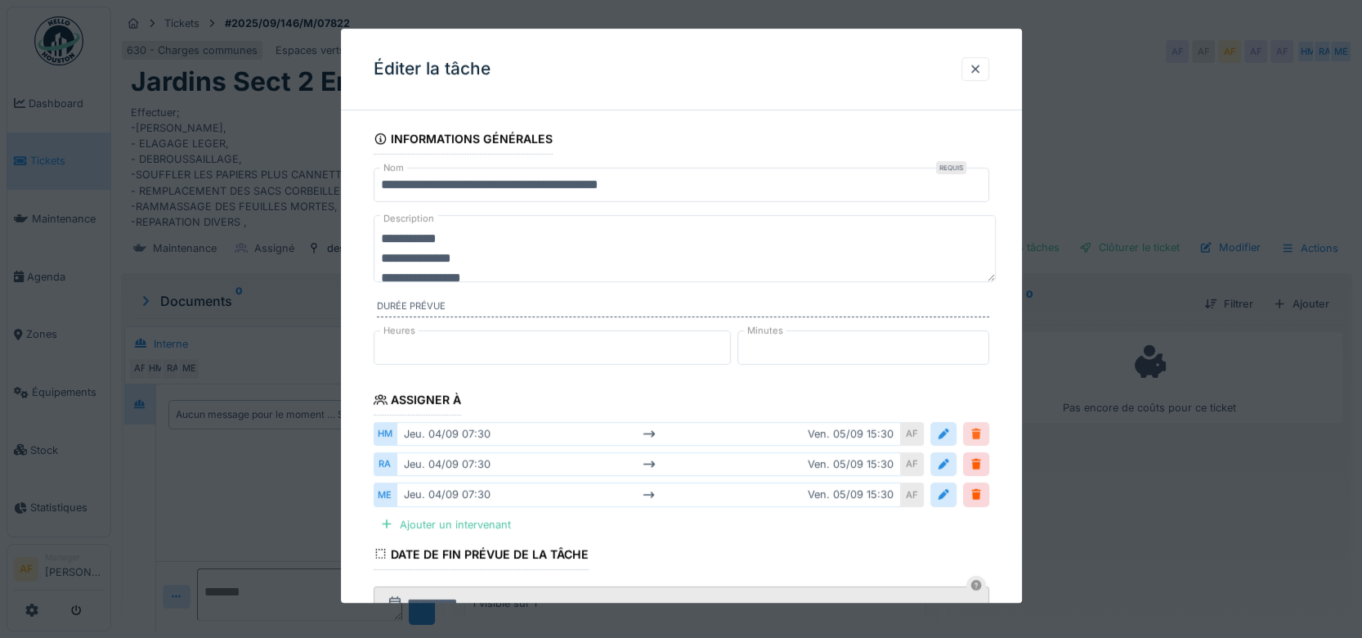
click at [983, 438] on div at bounding box center [976, 434] width 13 height 16
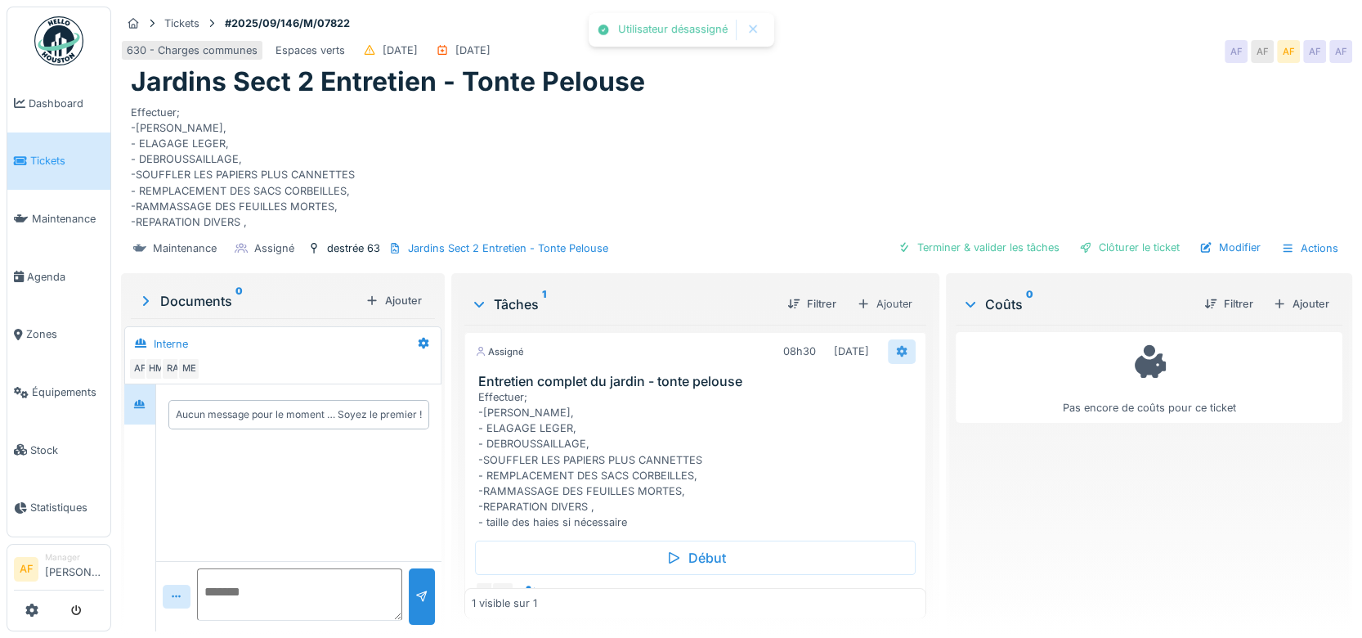
click at [895, 350] on icon at bounding box center [901, 351] width 13 height 11
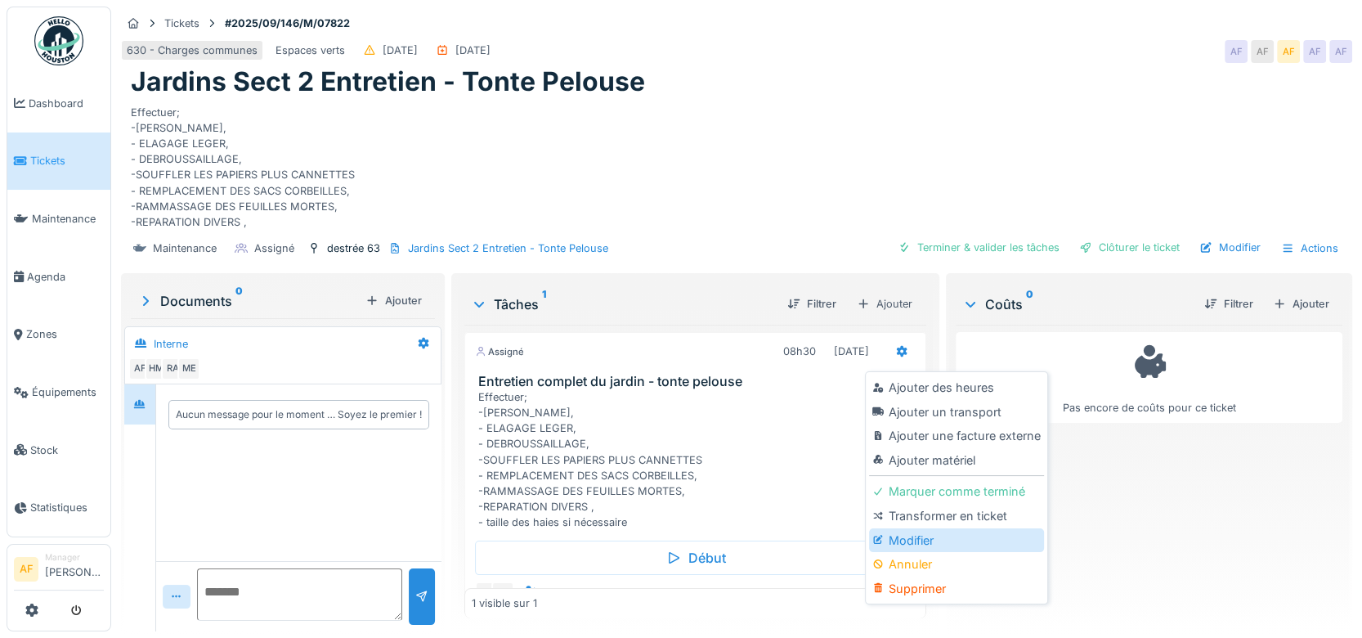
click at [934, 541] on div "Modifier" at bounding box center [956, 540] width 174 height 25
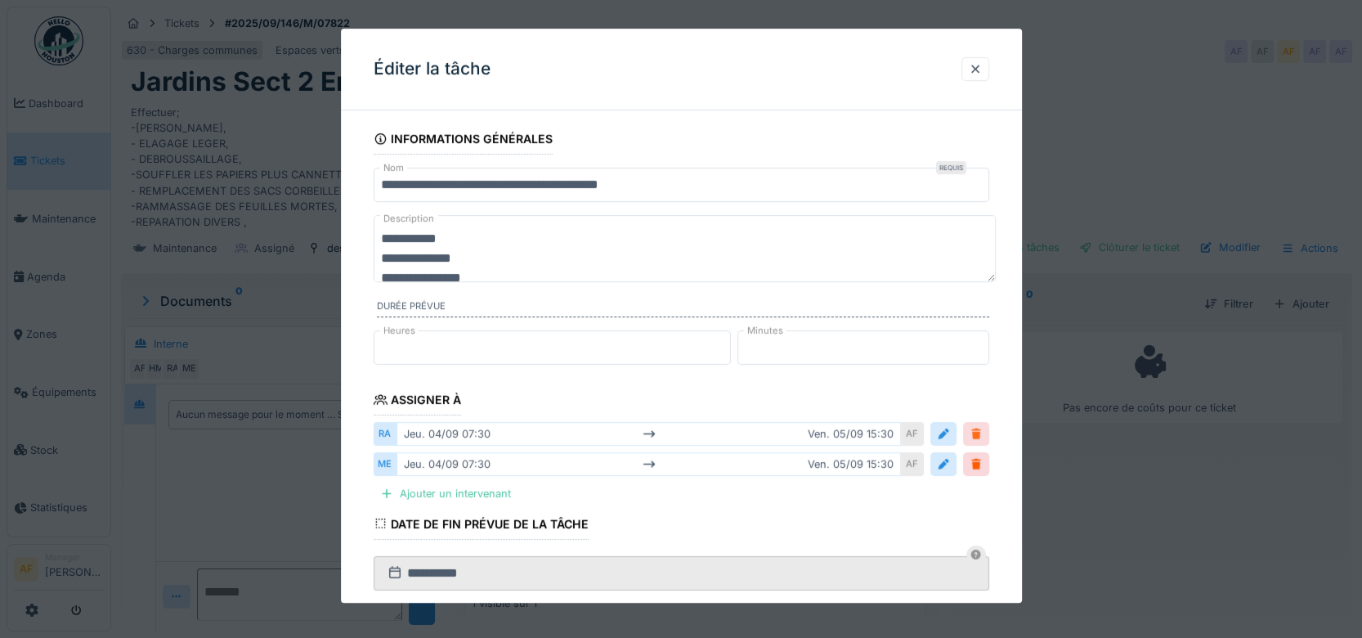
click at [983, 429] on div at bounding box center [976, 434] width 13 height 16
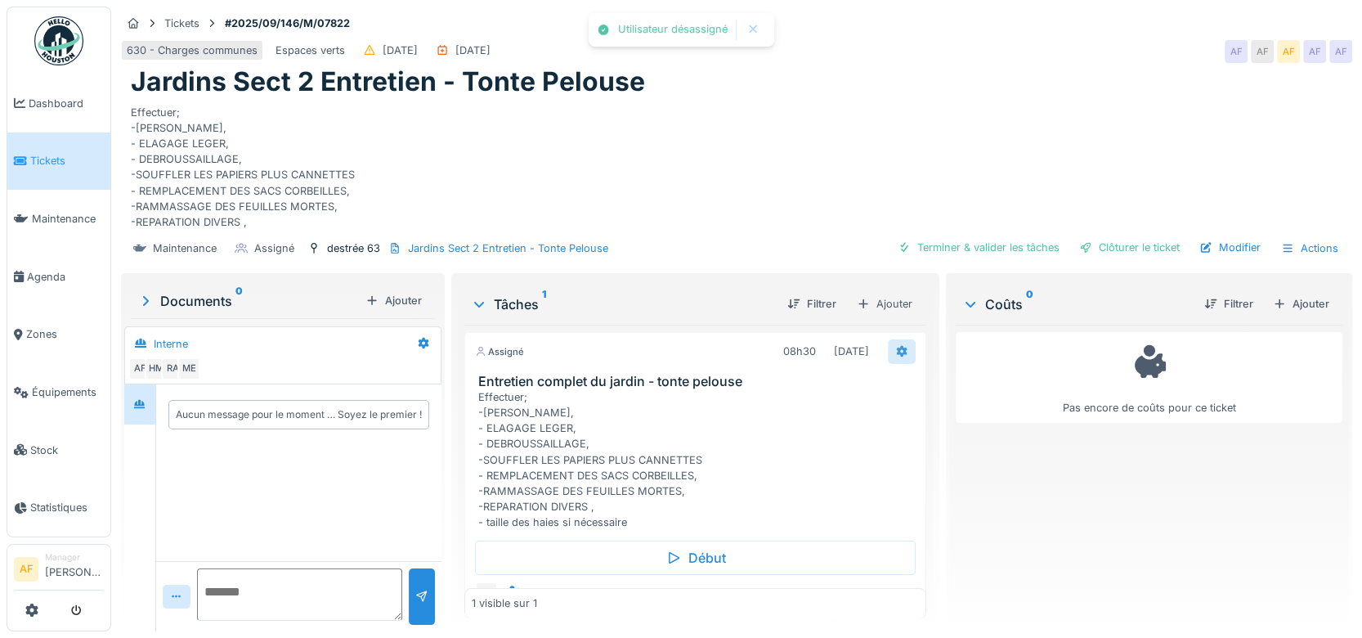
click at [897, 348] on icon at bounding box center [902, 351] width 11 height 11
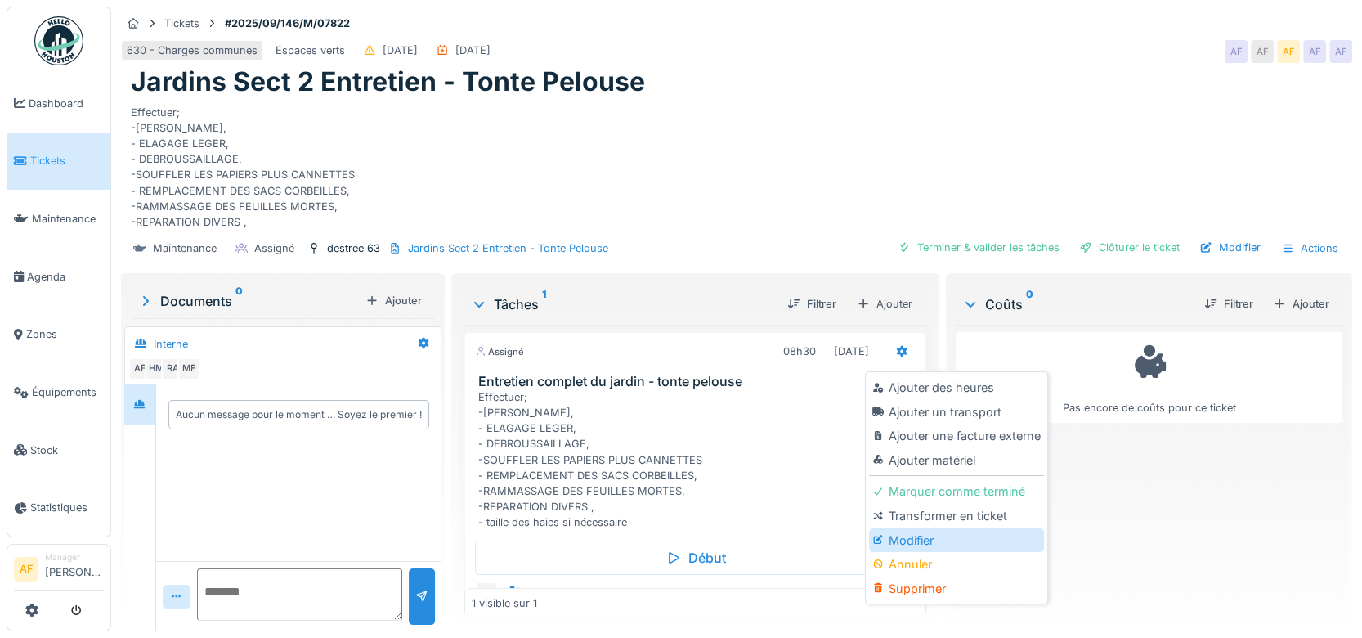
click at [949, 536] on div "Modifier" at bounding box center [956, 540] width 174 height 25
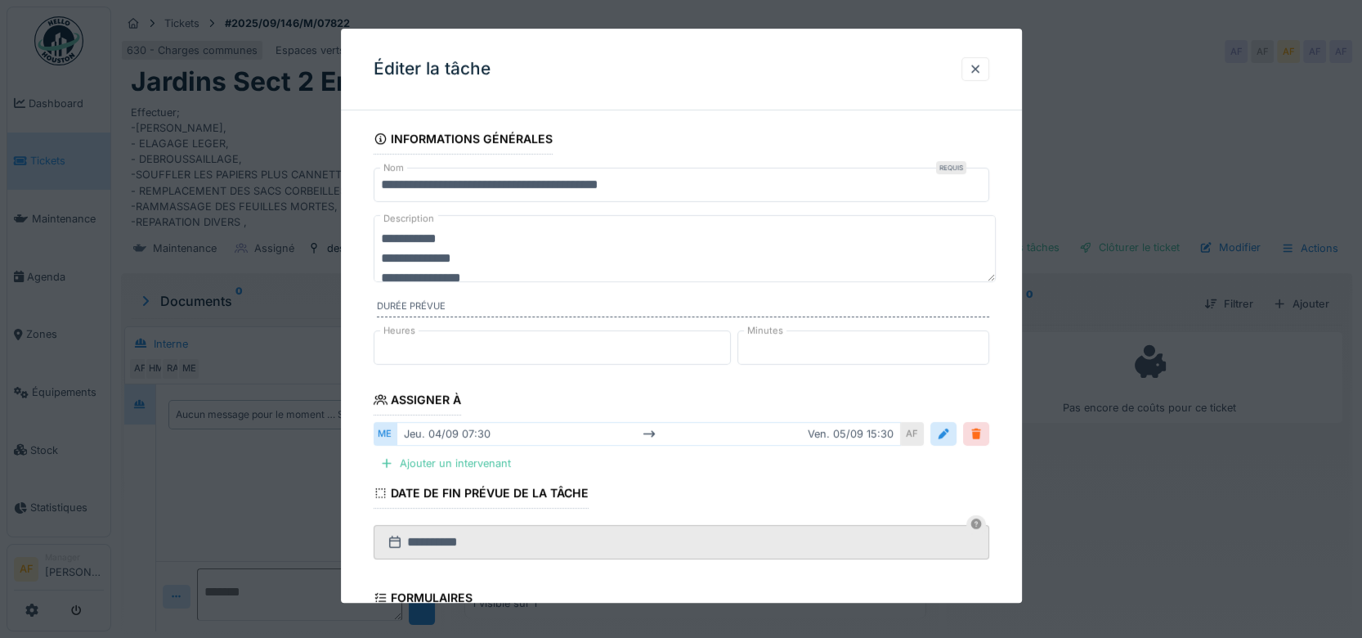
click at [983, 437] on div at bounding box center [976, 434] width 13 height 16
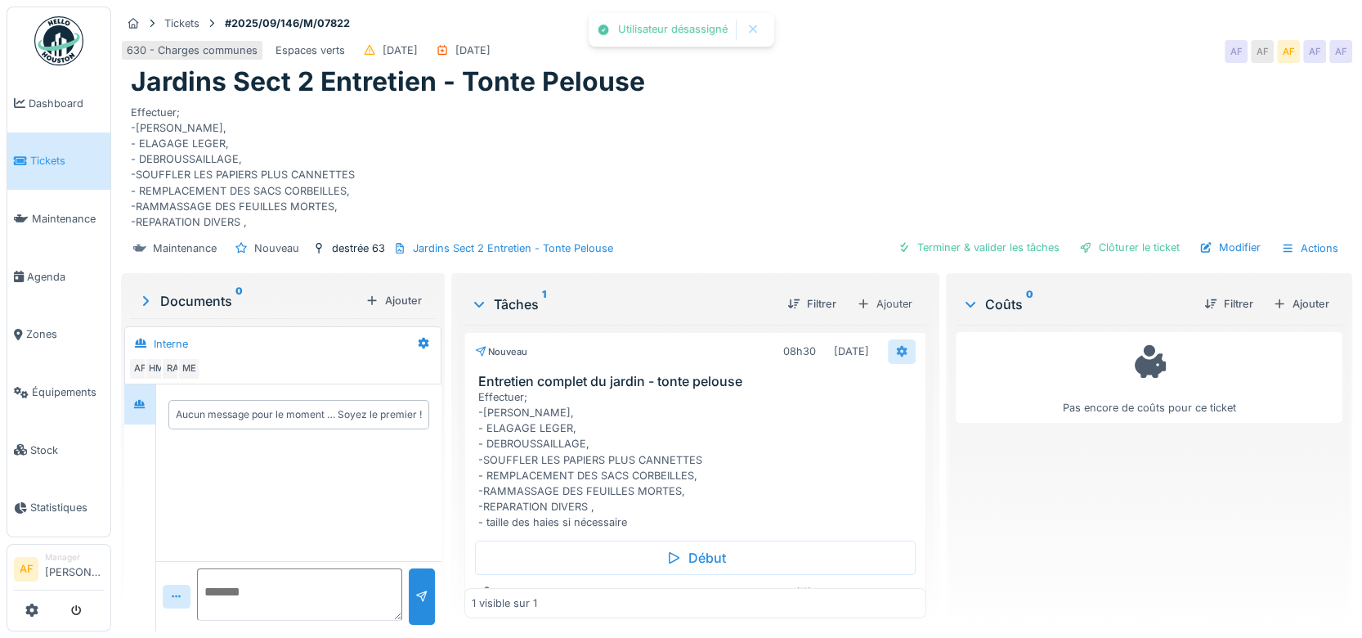
click at [897, 351] on icon at bounding box center [902, 351] width 11 height 11
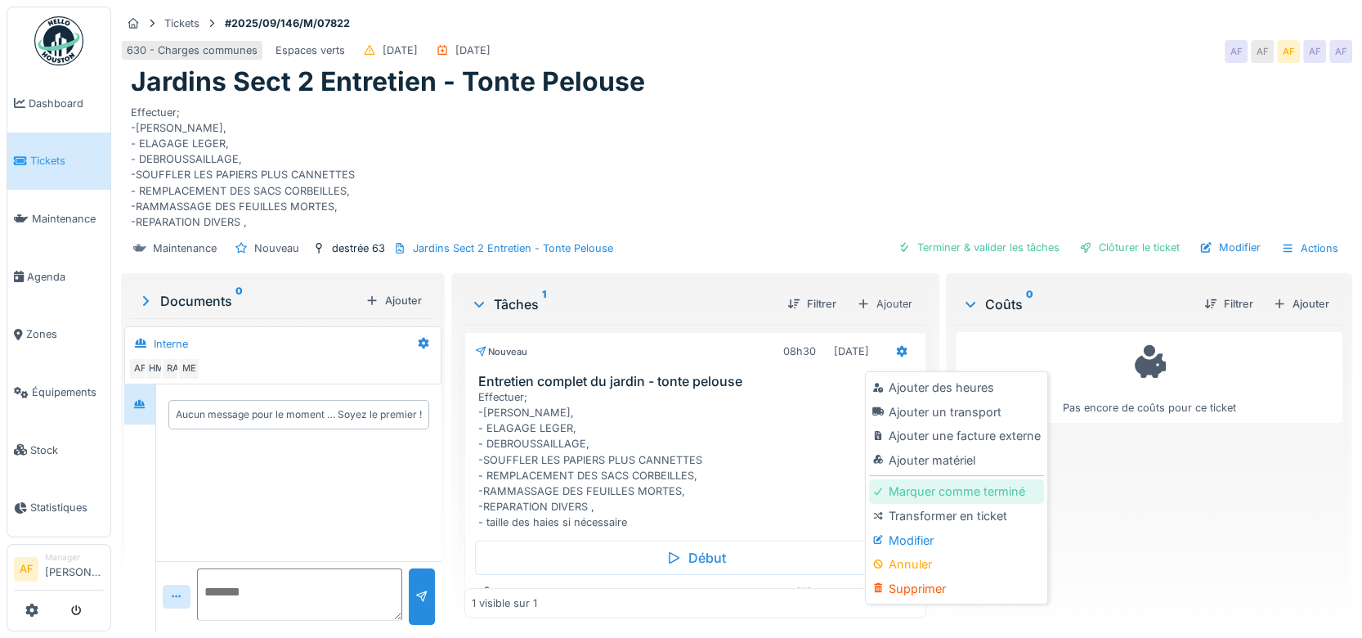
click at [942, 499] on div "Marquer comme terminé" at bounding box center [956, 491] width 174 height 25
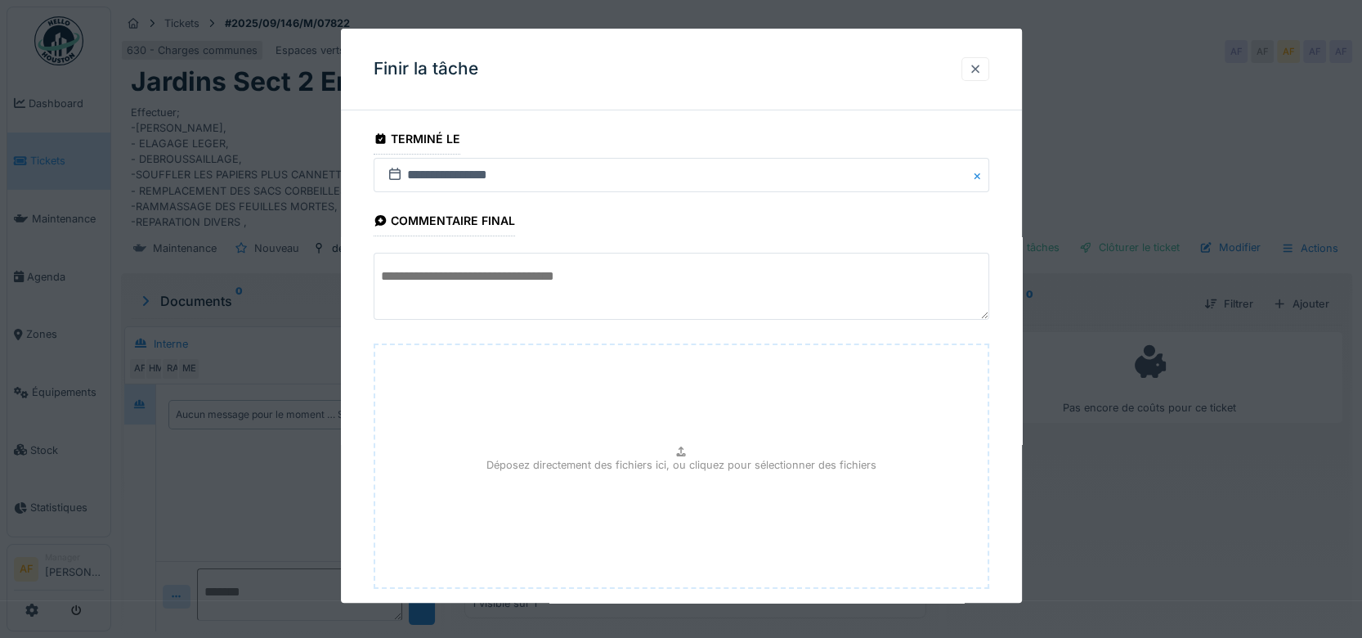
click at [982, 67] on div at bounding box center [975, 69] width 13 height 16
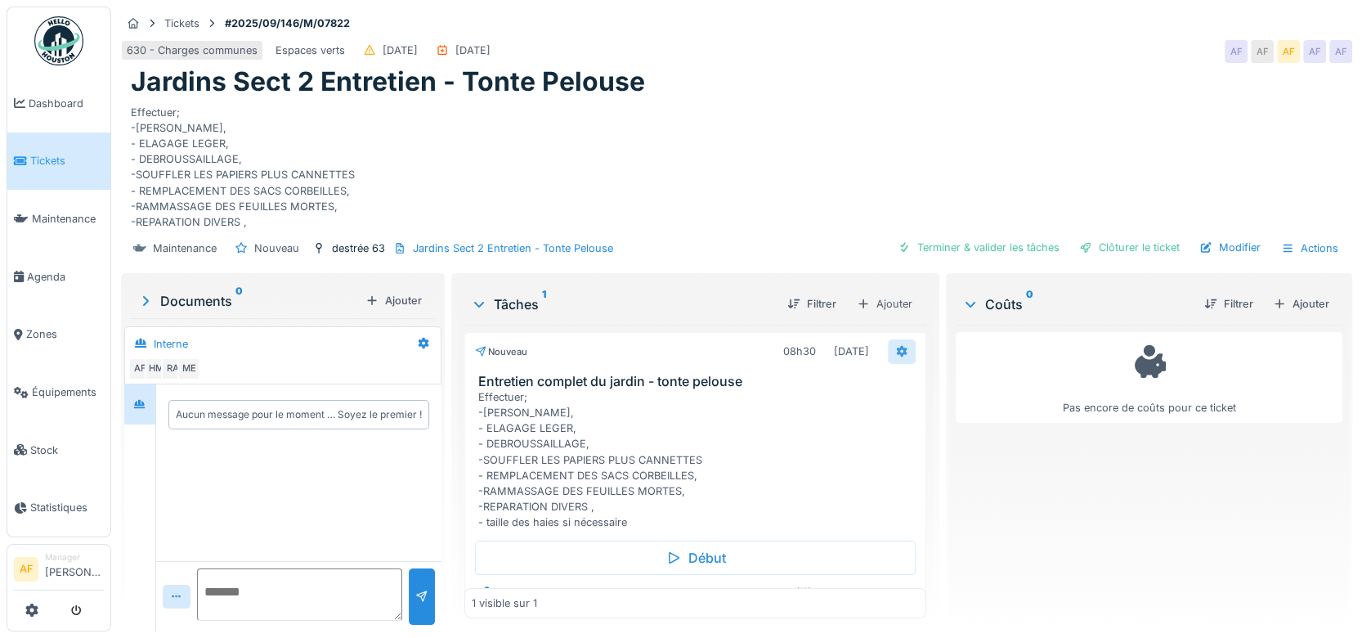
click at [897, 348] on icon at bounding box center [902, 351] width 11 height 11
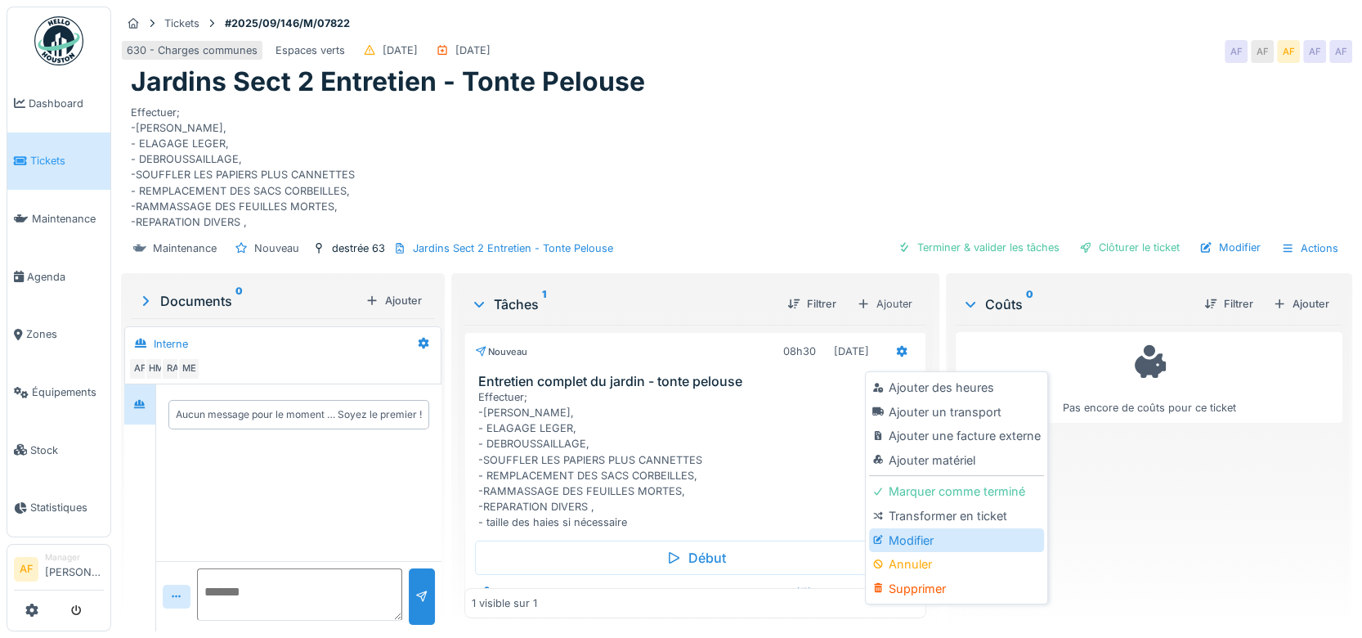
click at [929, 541] on div "Modifier" at bounding box center [956, 540] width 174 height 25
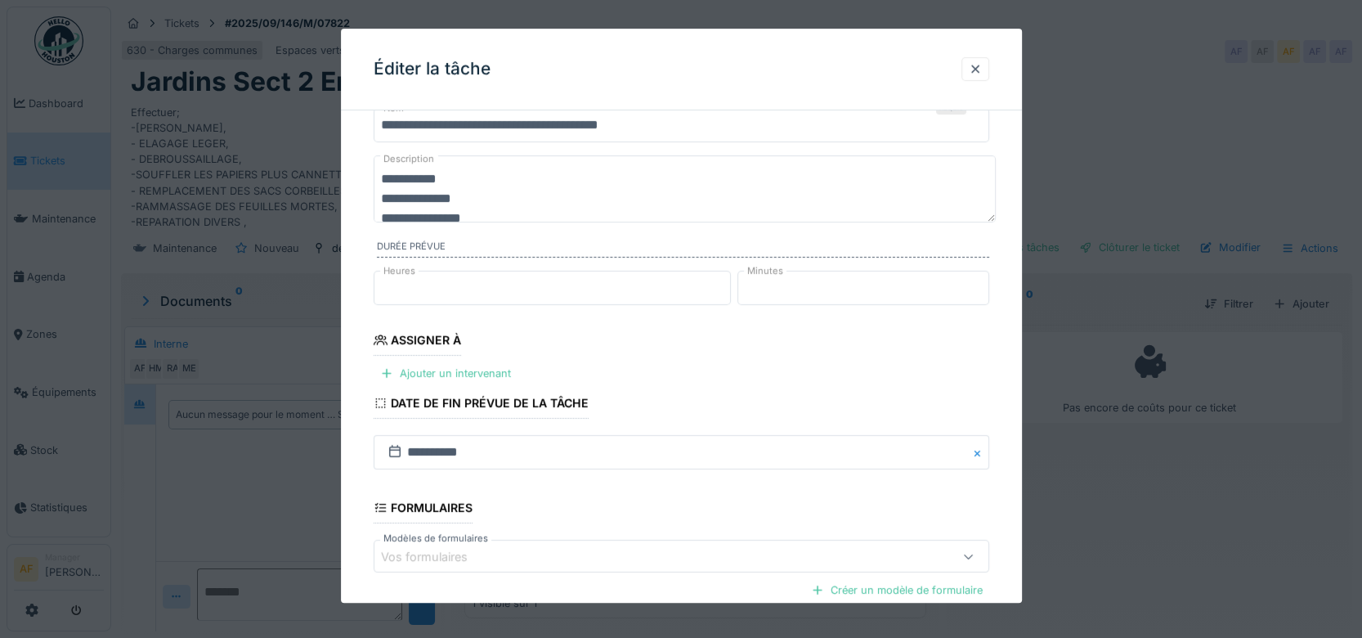
scroll to position [91, 0]
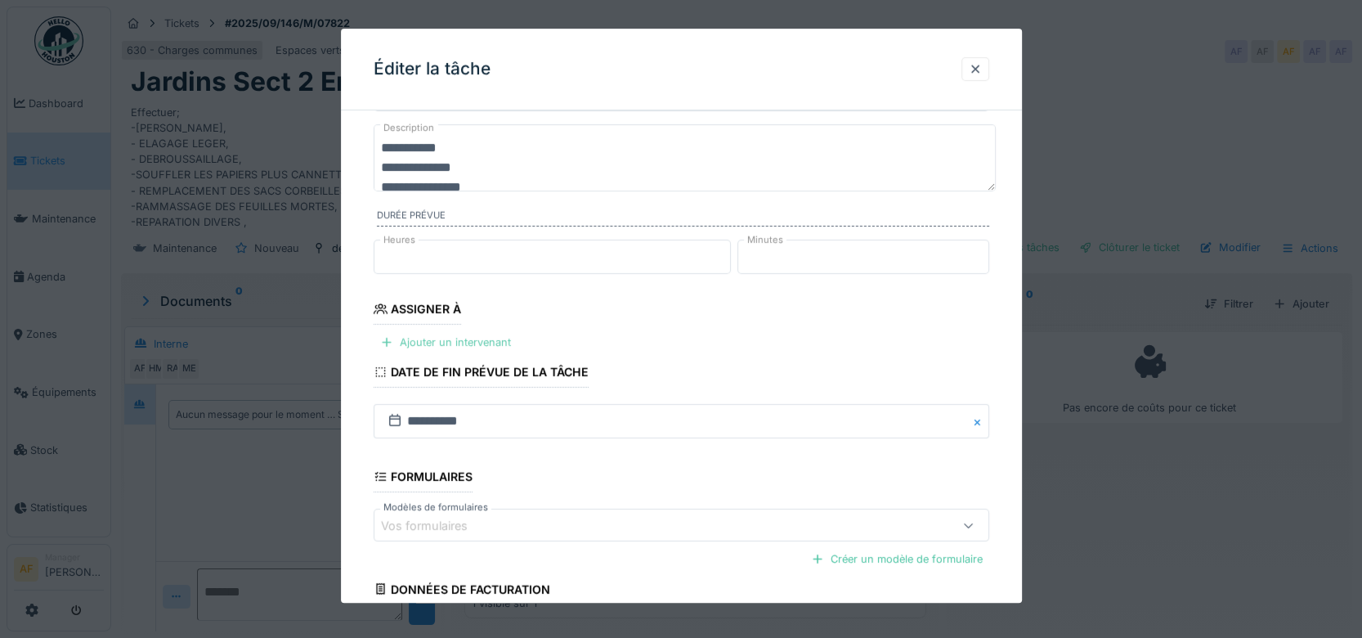
click at [459, 339] on div "Ajouter un intervenant" at bounding box center [446, 342] width 144 height 22
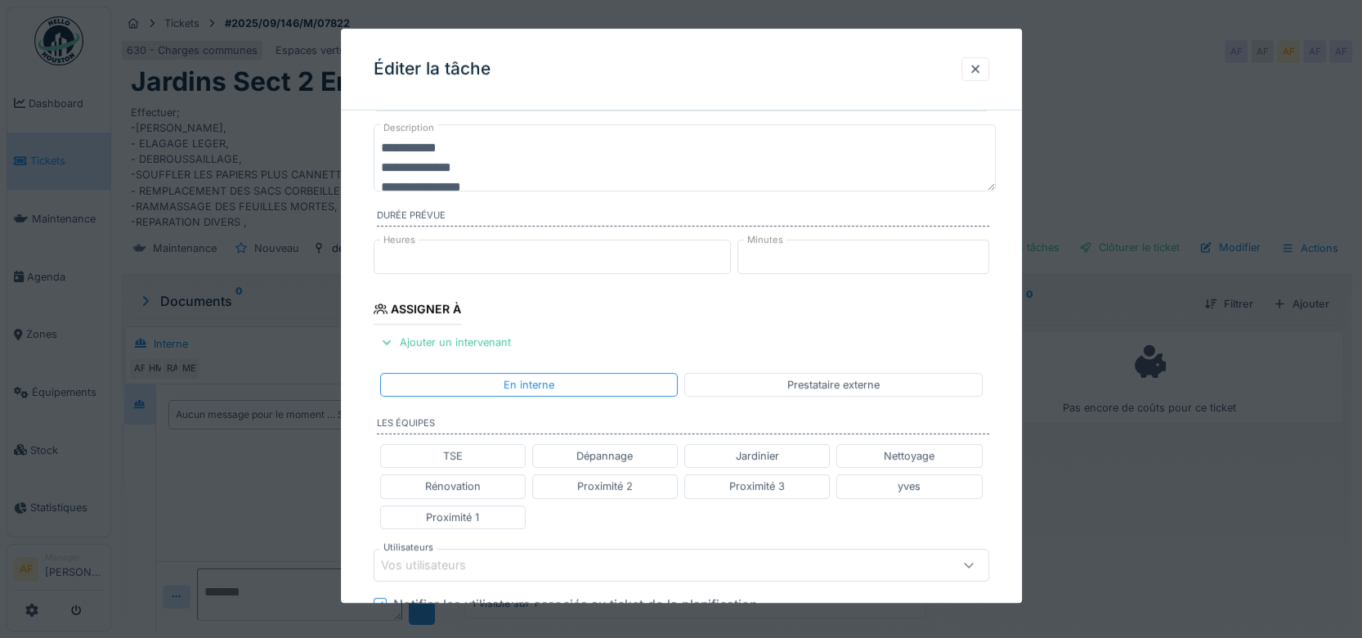
click at [788, 454] on div "Jardinier" at bounding box center [757, 456] width 146 height 24
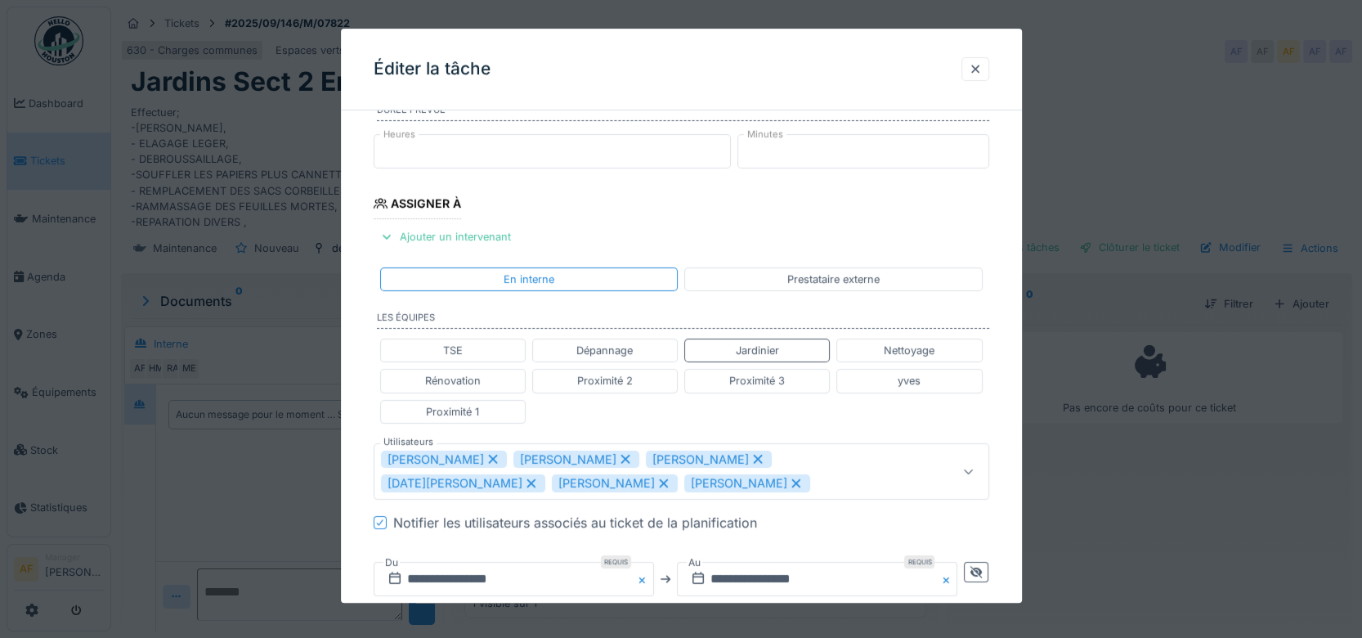
scroll to position [363, 0]
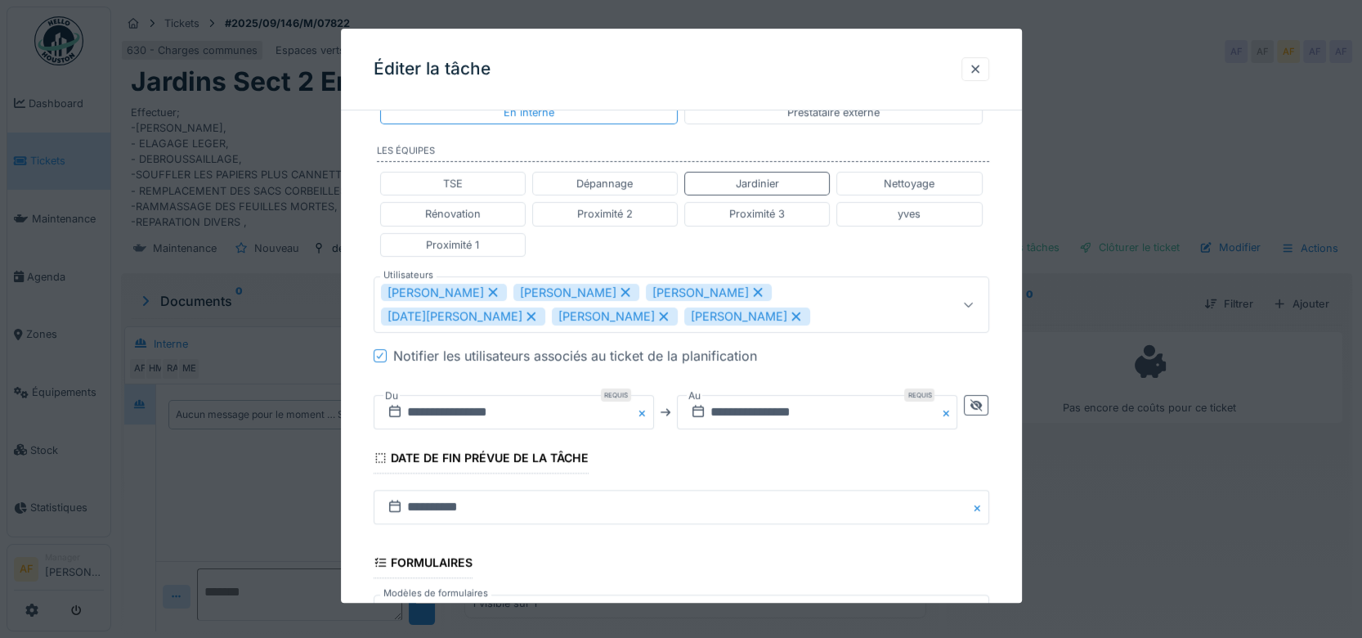
click at [659, 316] on icon at bounding box center [663, 316] width 9 height 9
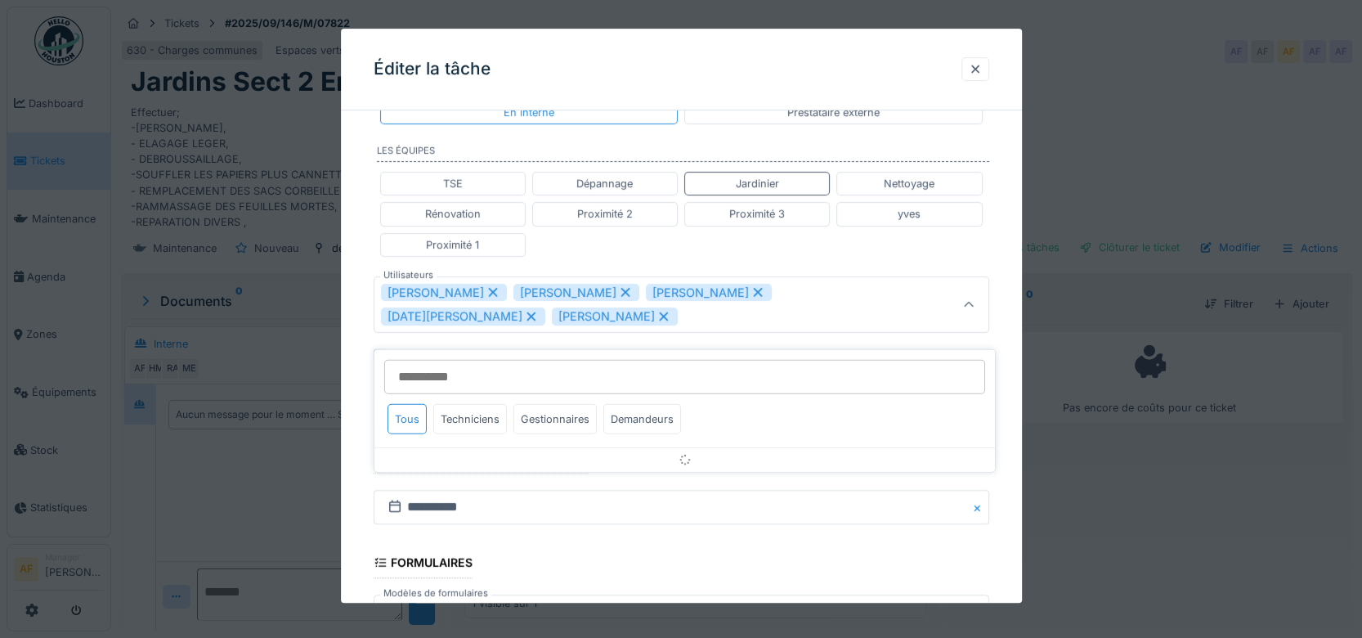
scroll to position [350, 0]
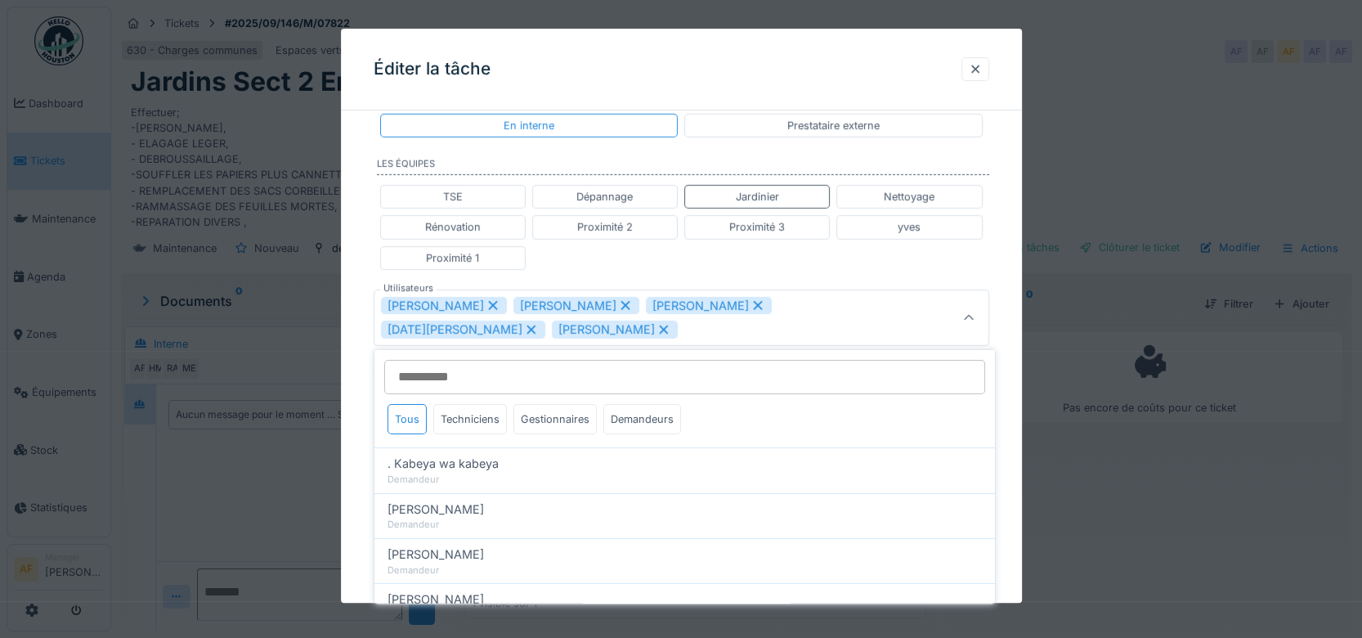
click at [657, 324] on icon at bounding box center [664, 329] width 15 height 11
type input "**********"
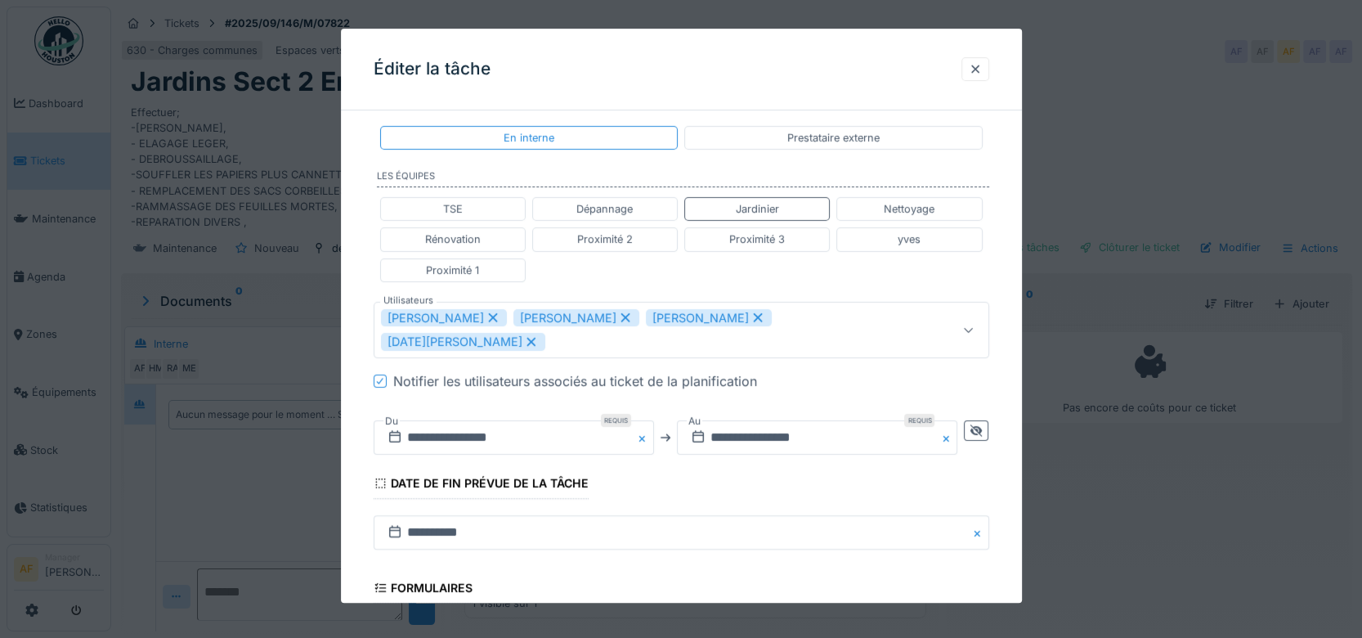
drag, startPoint x: 585, startPoint y: 71, endPoint x: 631, endPoint y: 156, distance: 97.0
click at [586, 71] on div "Éditer la tâche" at bounding box center [681, 70] width 681 height 82
click at [525, 420] on input "**********" at bounding box center [514, 437] width 281 height 34
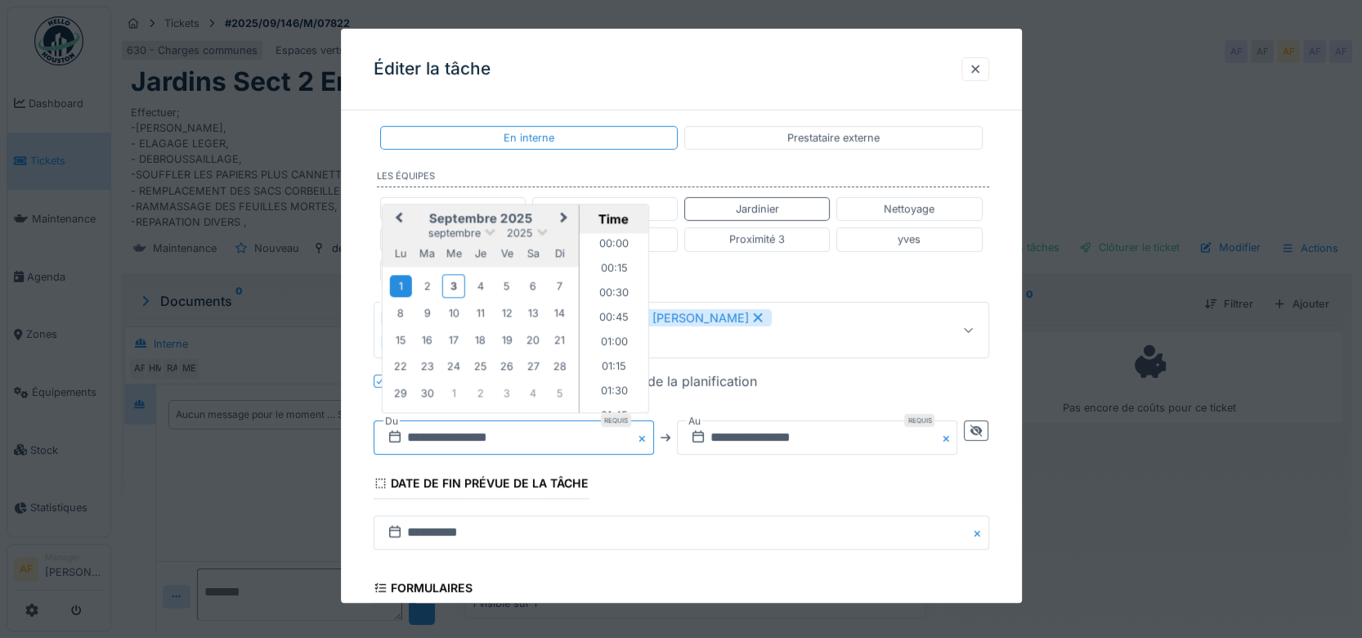
scroll to position [609, 0]
click at [506, 275] on div "5" at bounding box center [507, 286] width 22 height 22
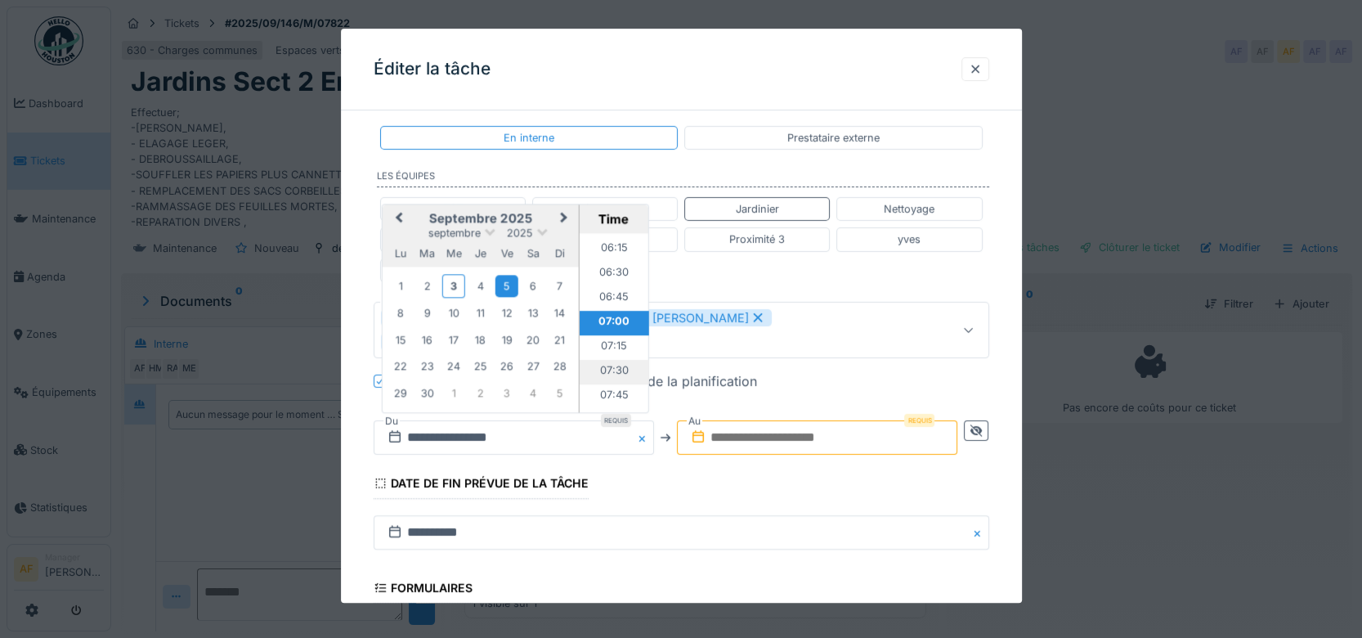
click at [612, 360] on li "07:30" at bounding box center [614, 372] width 70 height 25
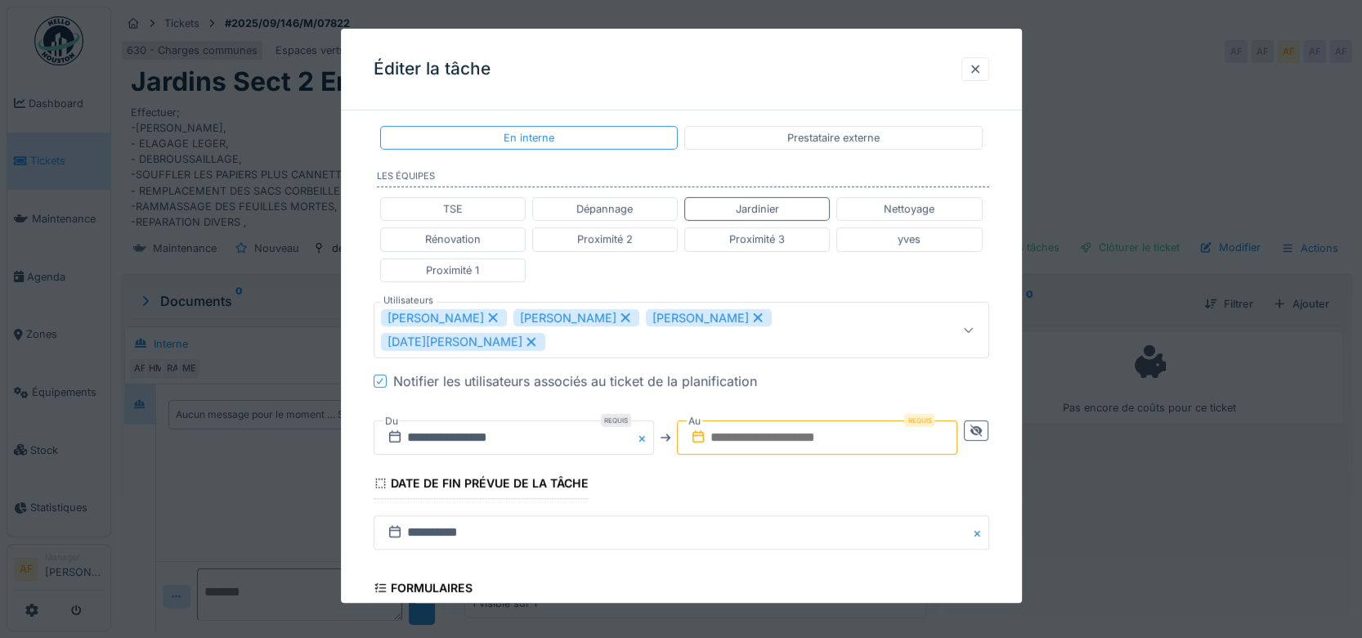
click at [831, 420] on input "text" at bounding box center [817, 437] width 281 height 34
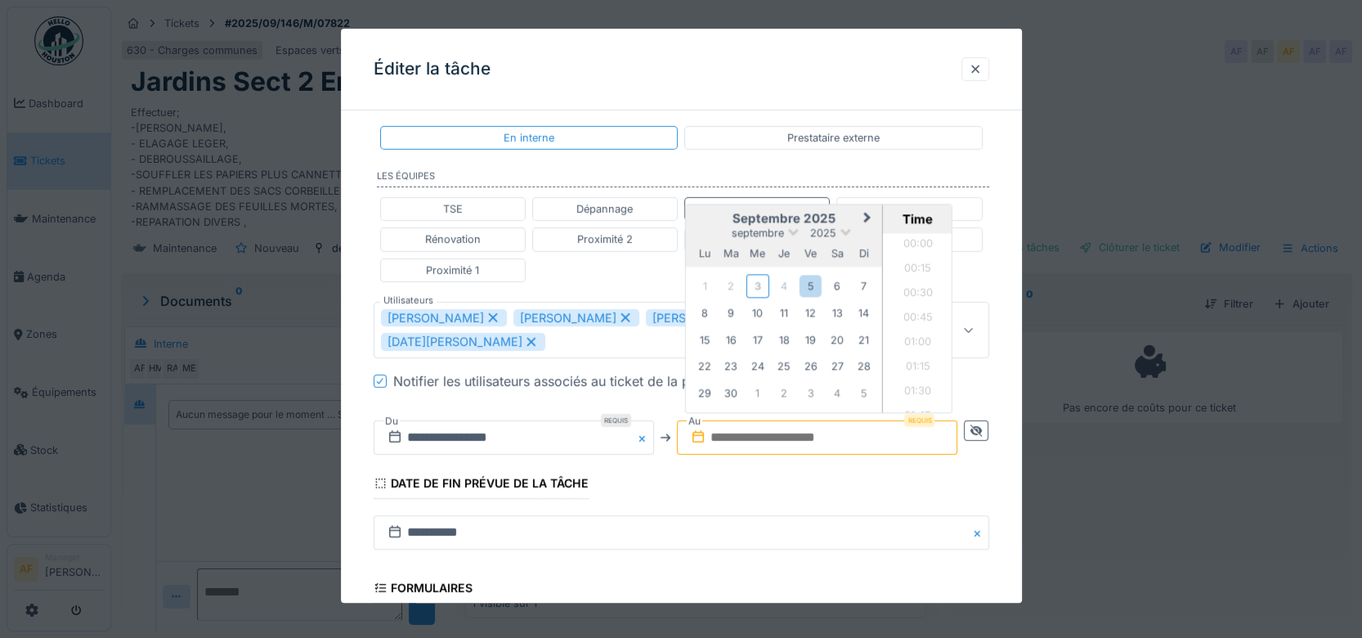
scroll to position [806, 0]
click at [706, 226] on div "septembre 2025" at bounding box center [784, 233] width 196 height 14
click at [708, 302] on div "8" at bounding box center [704, 313] width 22 height 22
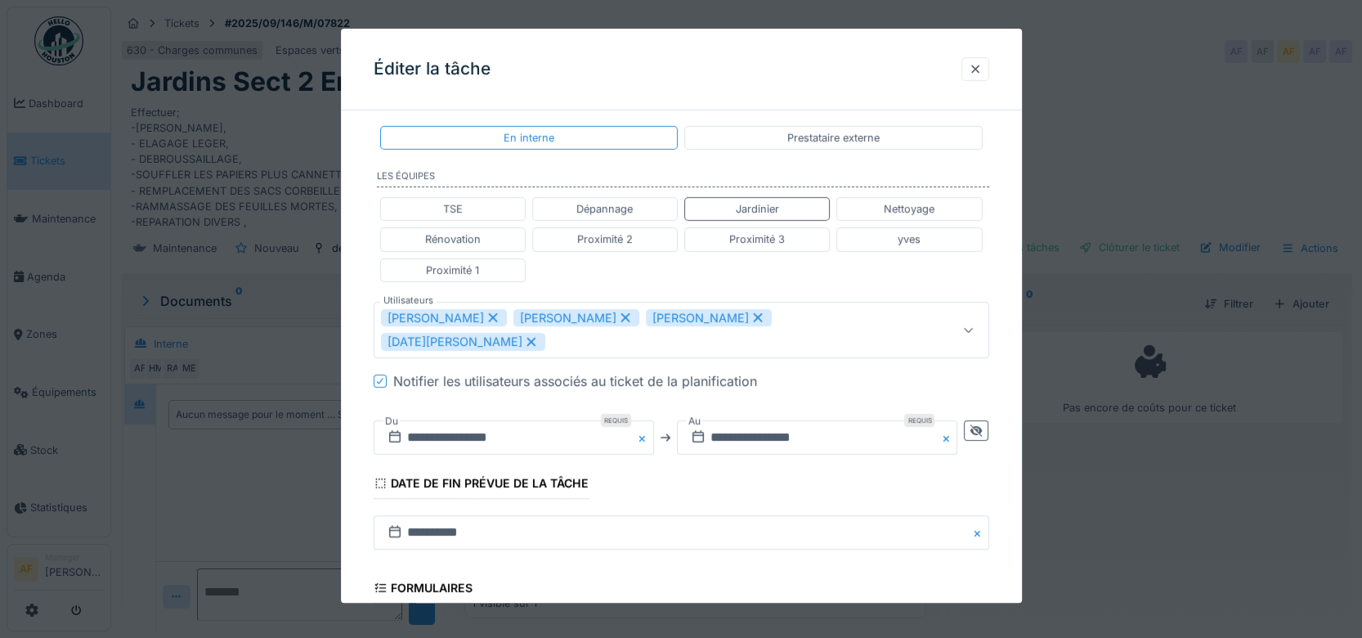
click at [987, 324] on div at bounding box center [968, 330] width 39 height 55
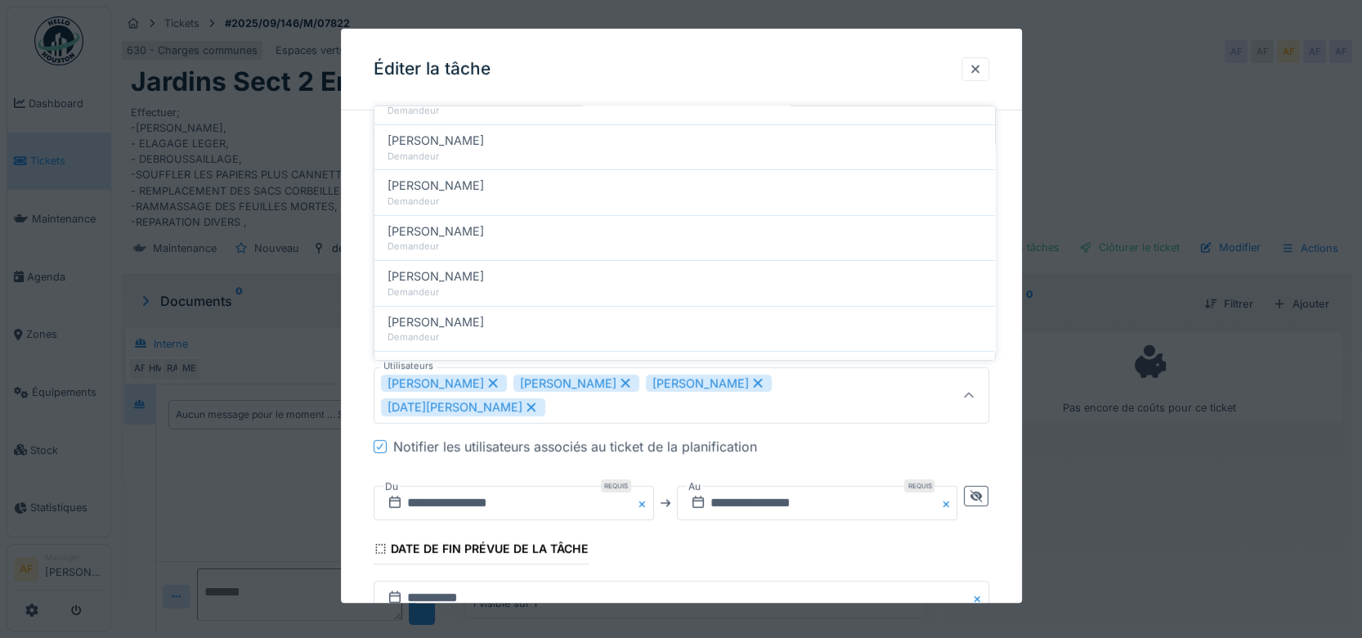
scroll to position [182, 0]
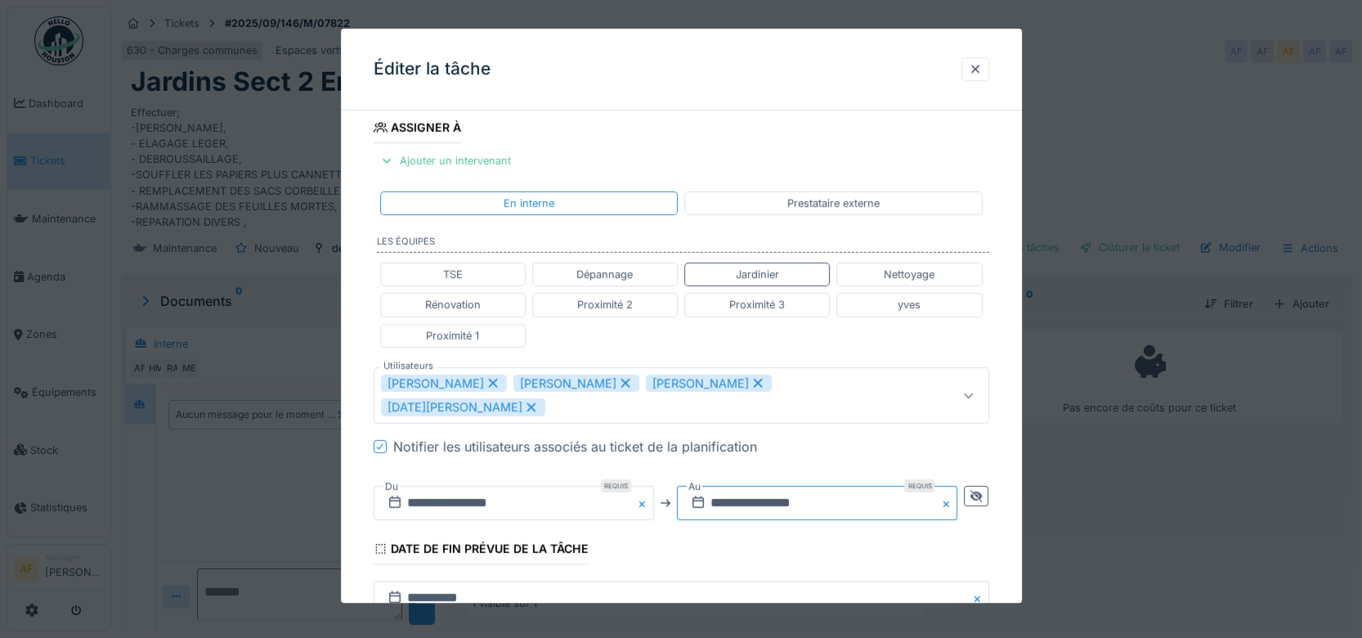
click at [858, 486] on input "**********" at bounding box center [817, 503] width 281 height 34
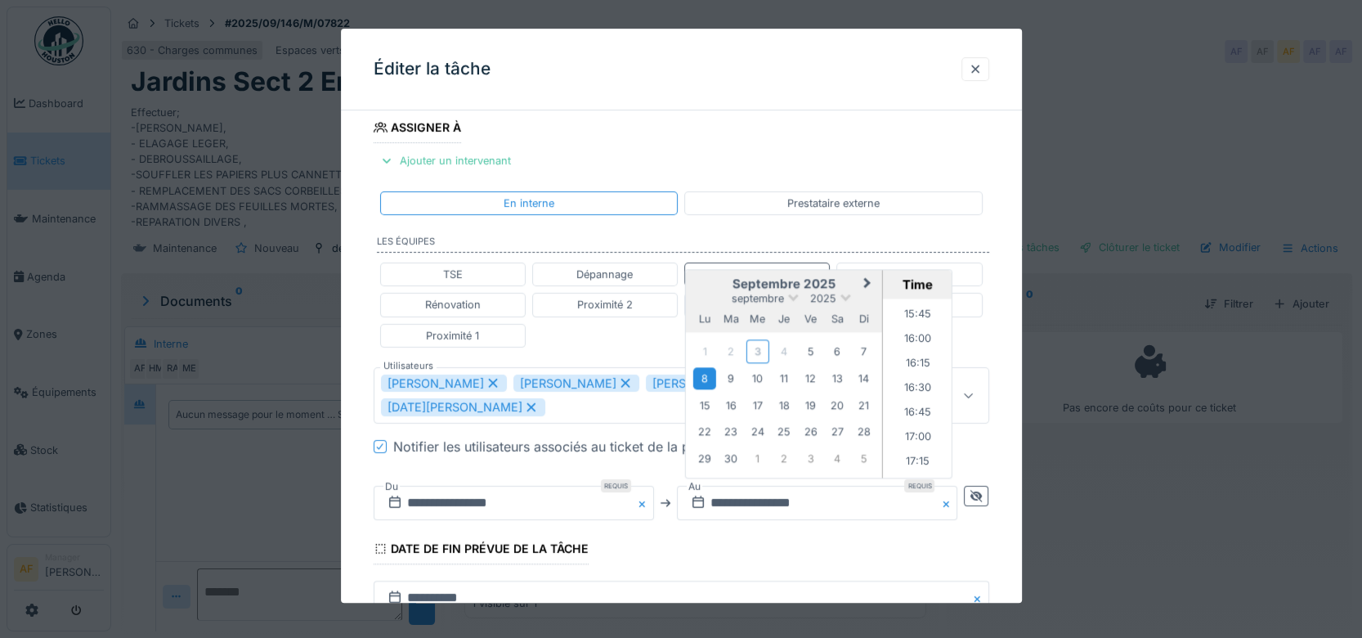
scroll to position [1463, 0]
click at [922, 357] on li "15:30" at bounding box center [918, 369] width 70 height 25
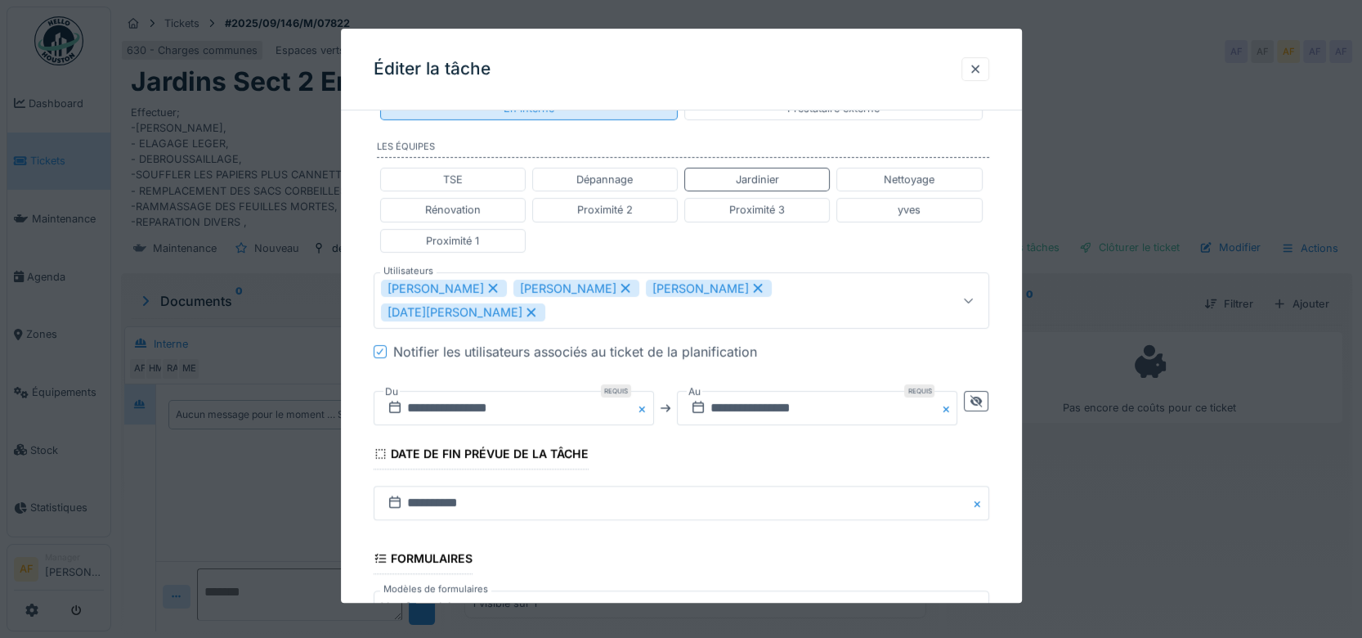
scroll to position [91, 0]
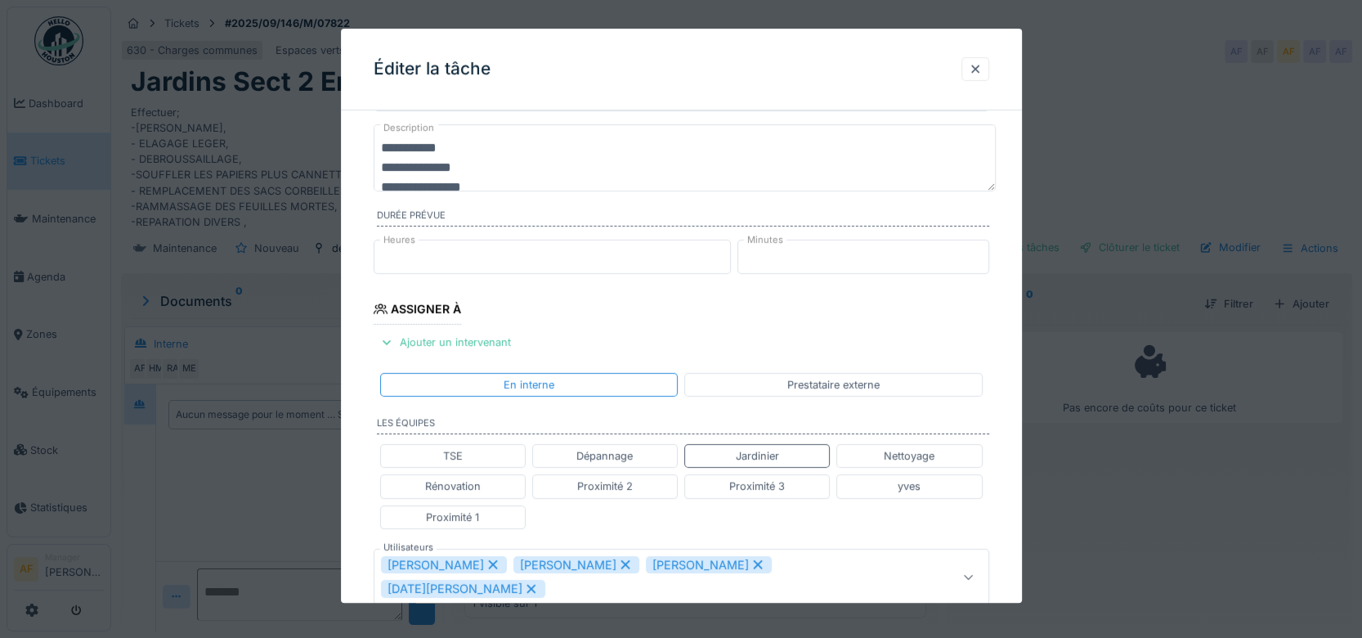
click at [804, 316] on fieldset "**********" at bounding box center [682, 552] width 616 height 1039
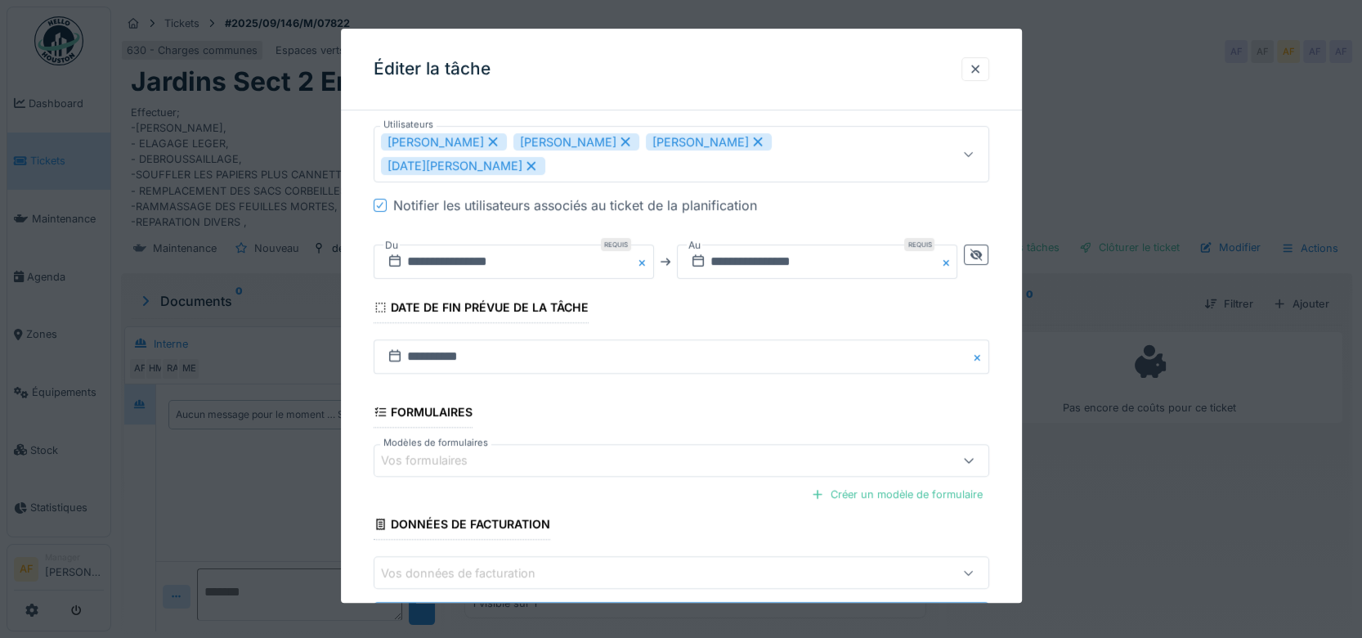
scroll to position [567, 0]
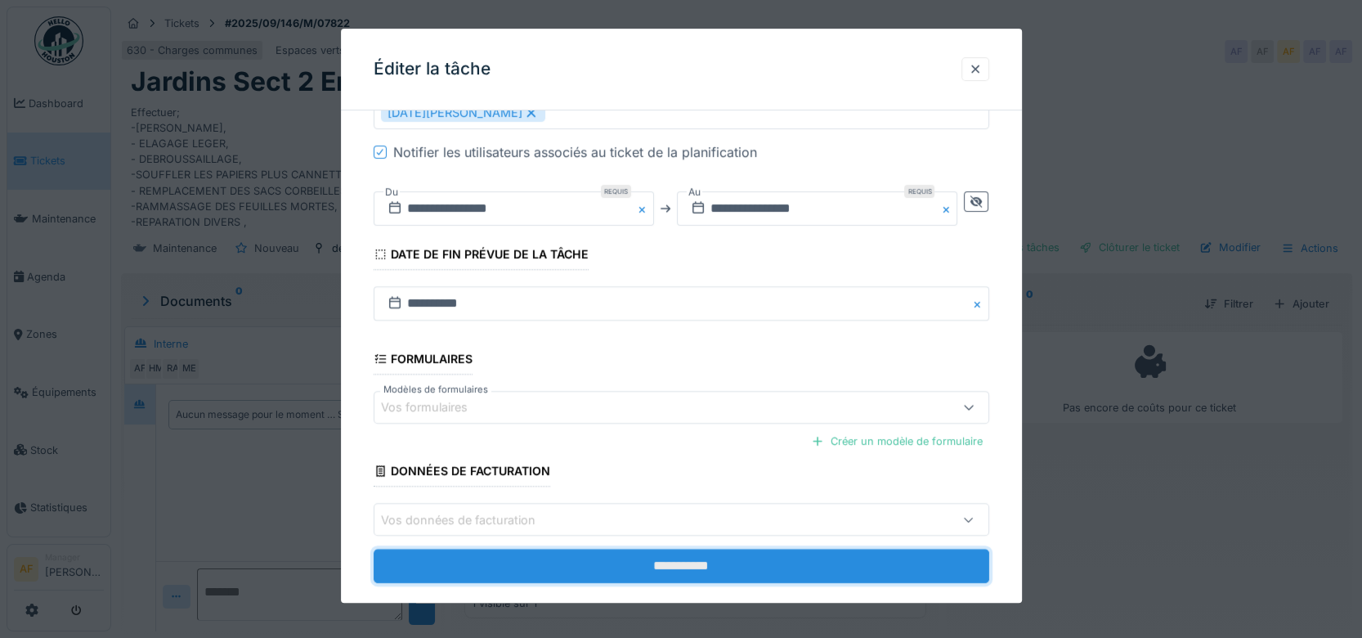
click at [680, 550] on input "**********" at bounding box center [682, 567] width 616 height 34
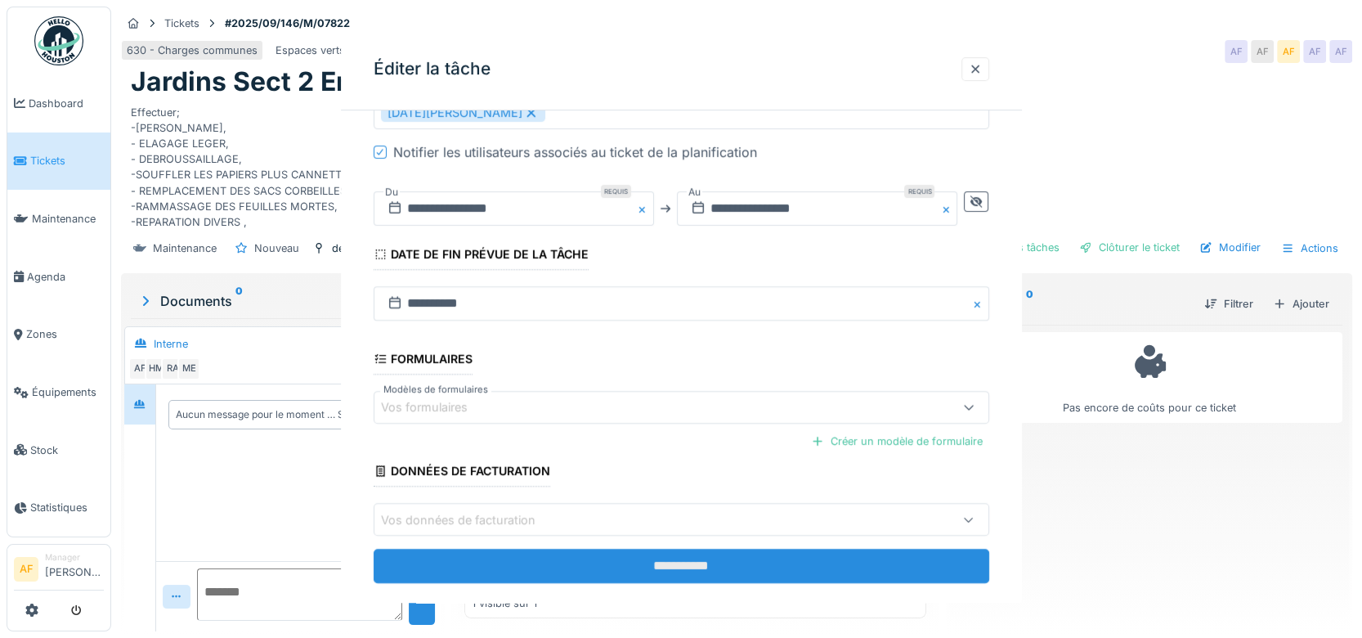
scroll to position [0, 0]
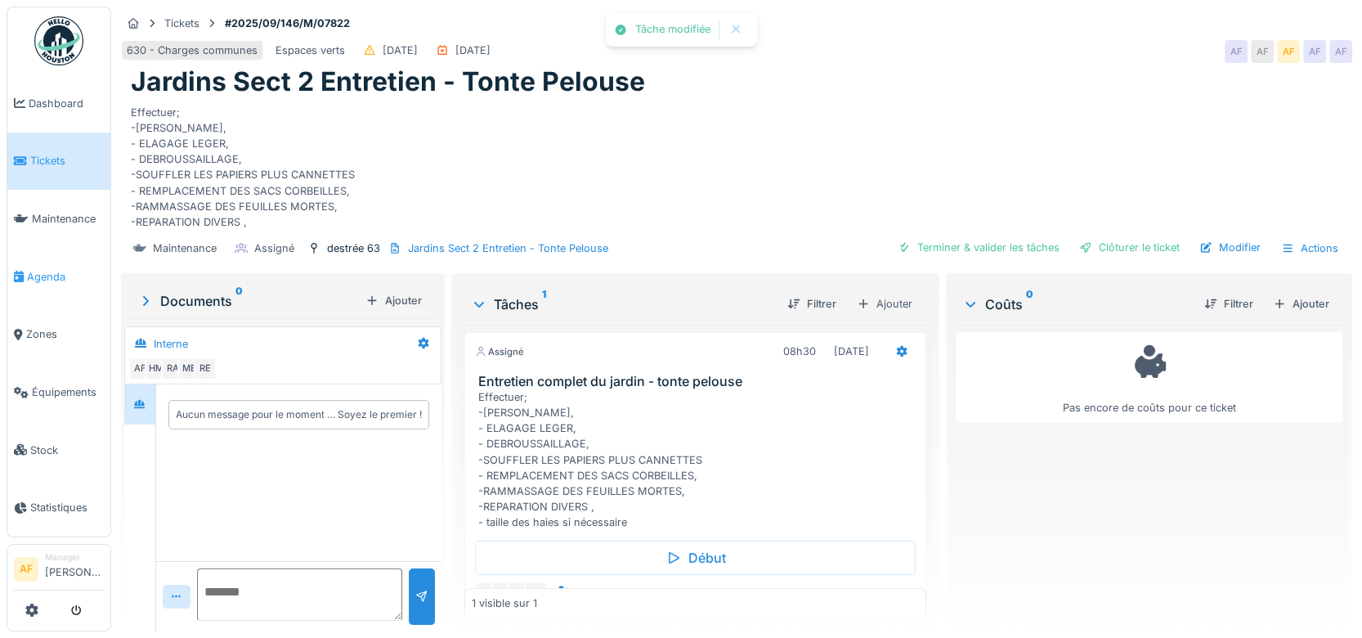
click at [55, 269] on span "Agenda" at bounding box center [65, 277] width 77 height 16
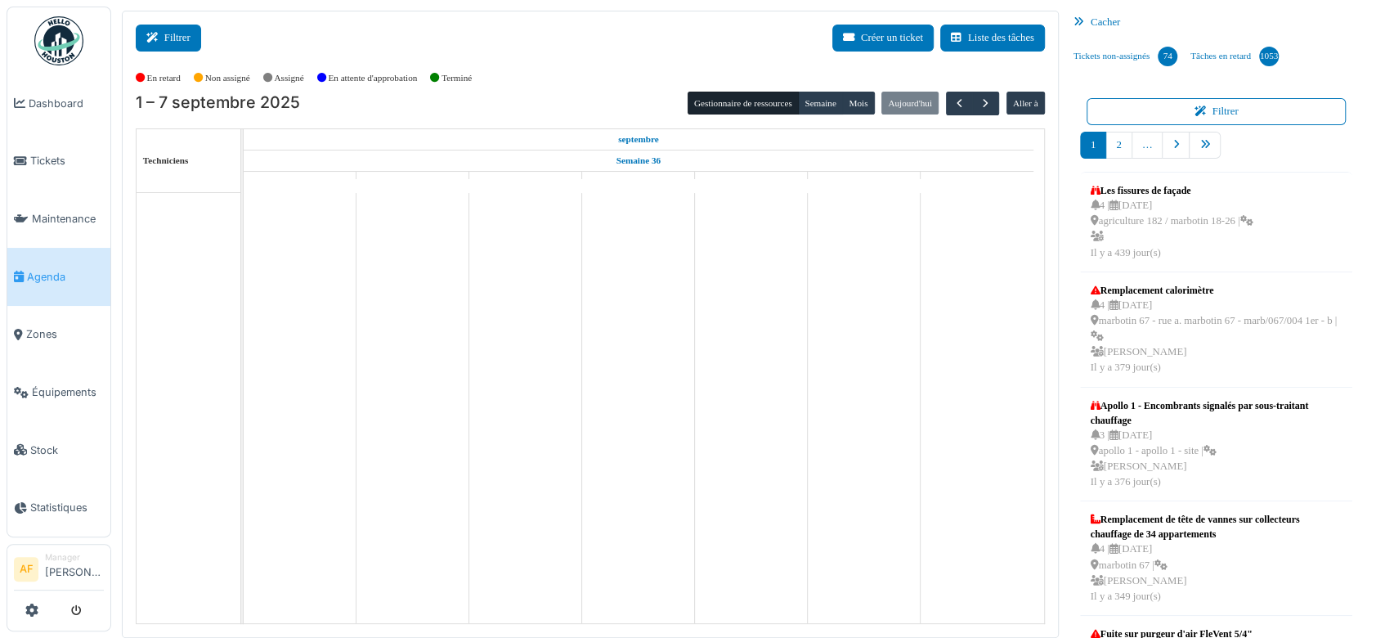
click at [177, 37] on button "Filtrer" at bounding box center [168, 38] width 65 height 27
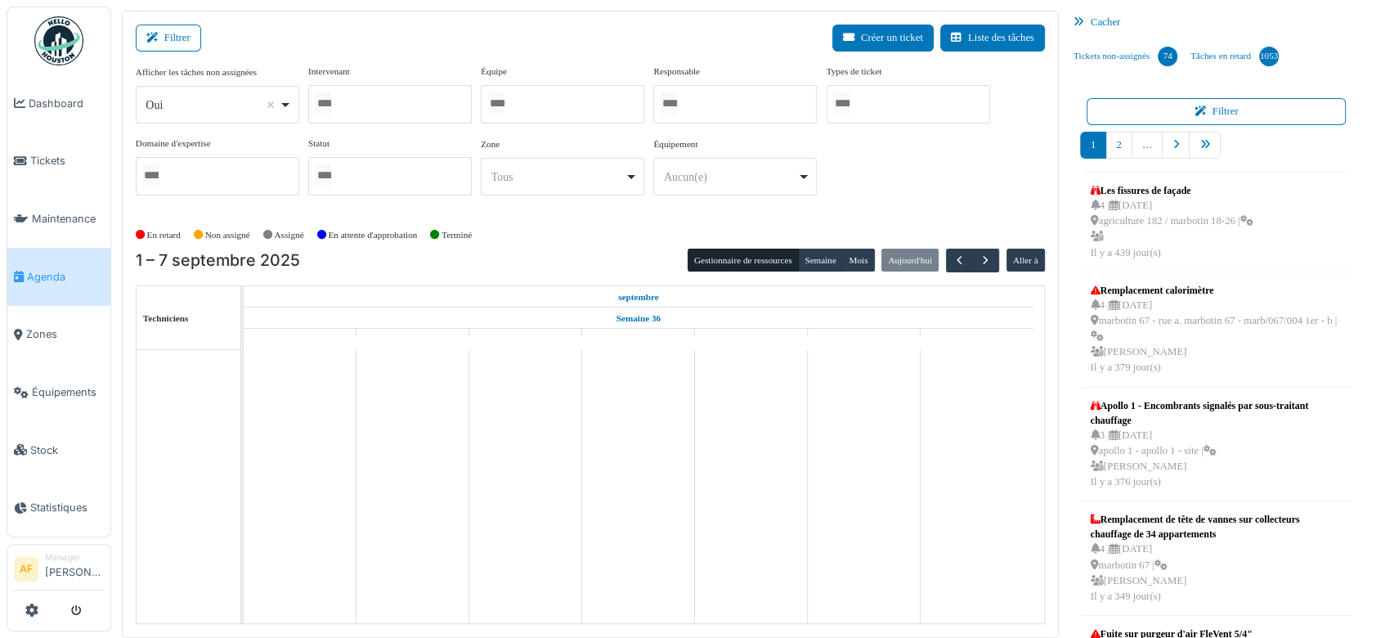
click at [425, 111] on div at bounding box center [390, 104] width 164 height 38
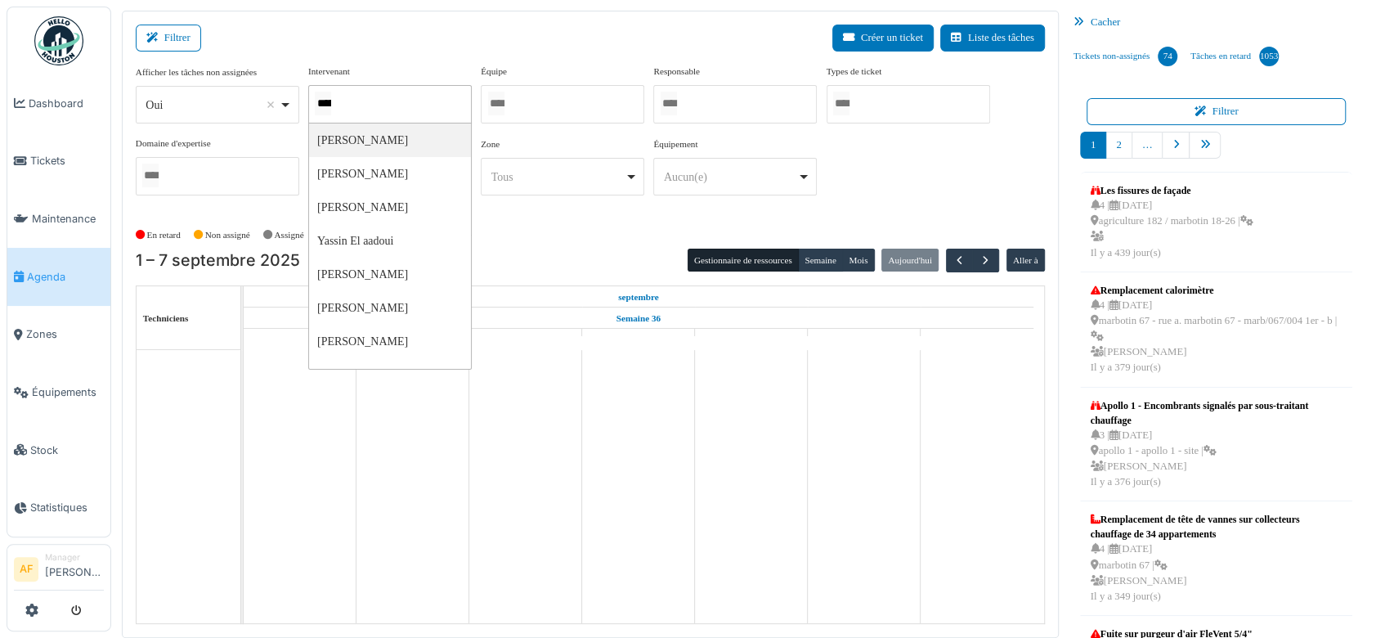
type input "******"
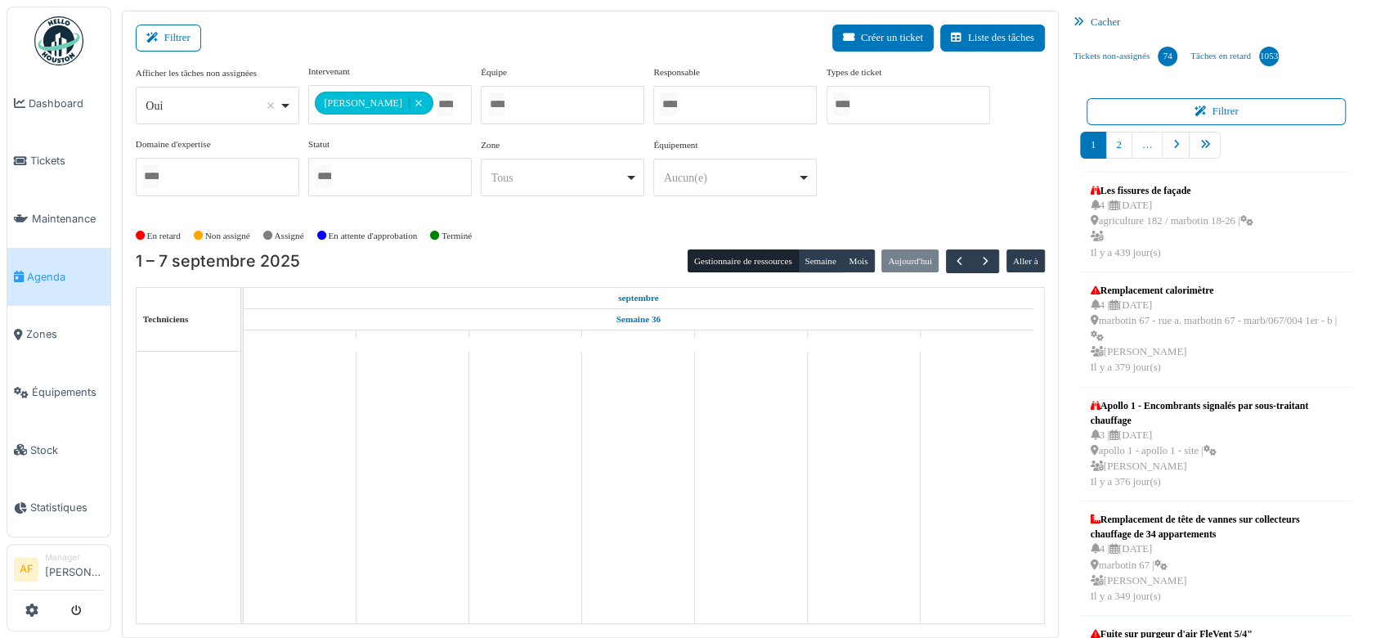
click at [543, 33] on div "Filtrer Créer un ticket Liste des tâches" at bounding box center [590, 45] width 909 height 40
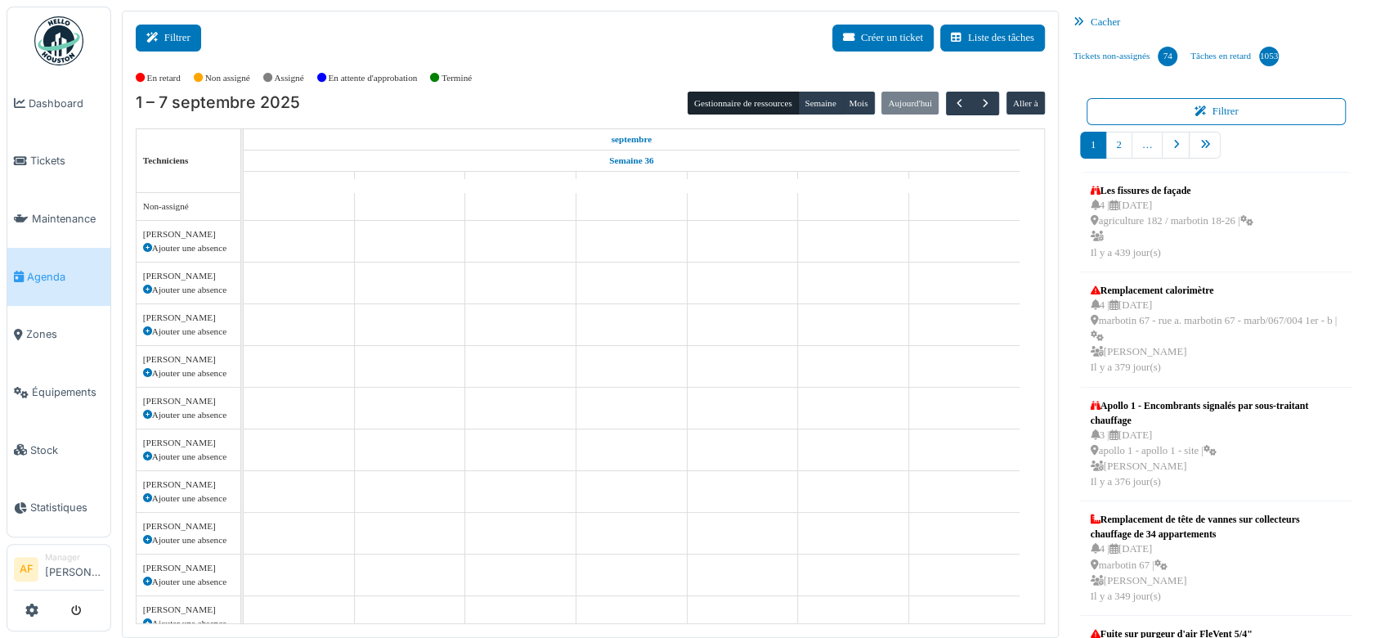
click at [182, 41] on button "Filtrer" at bounding box center [168, 38] width 65 height 27
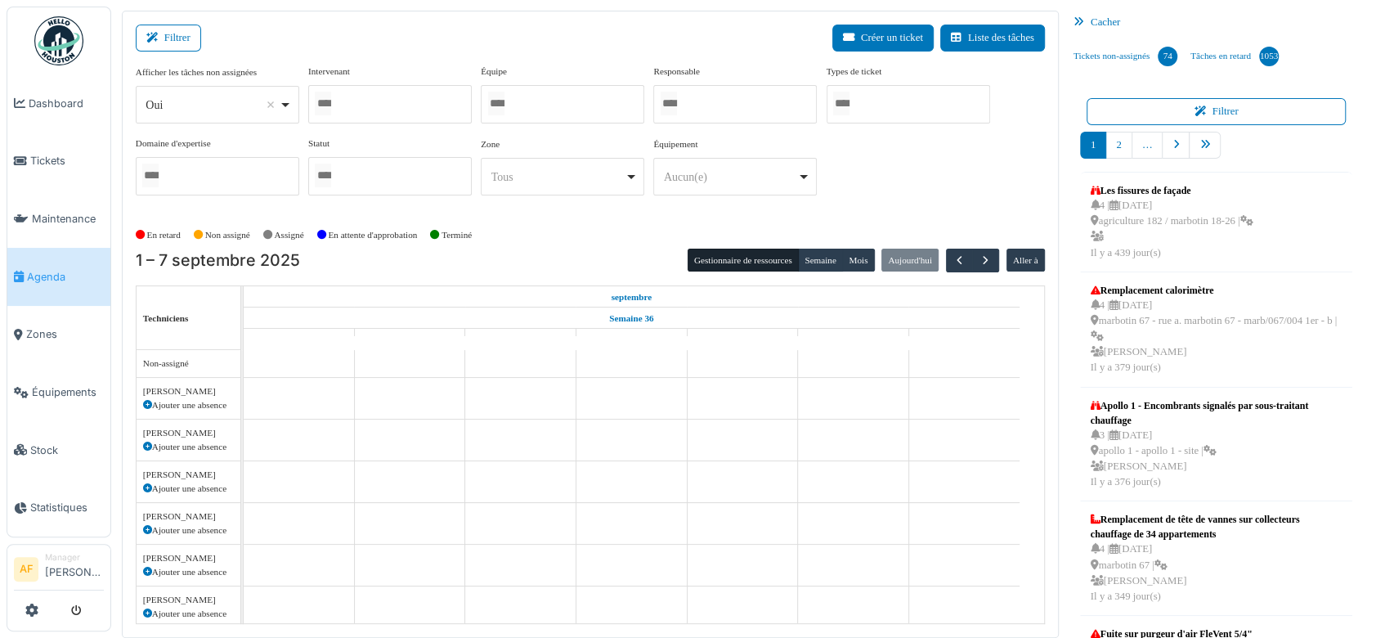
click at [387, 100] on div at bounding box center [390, 104] width 164 height 38
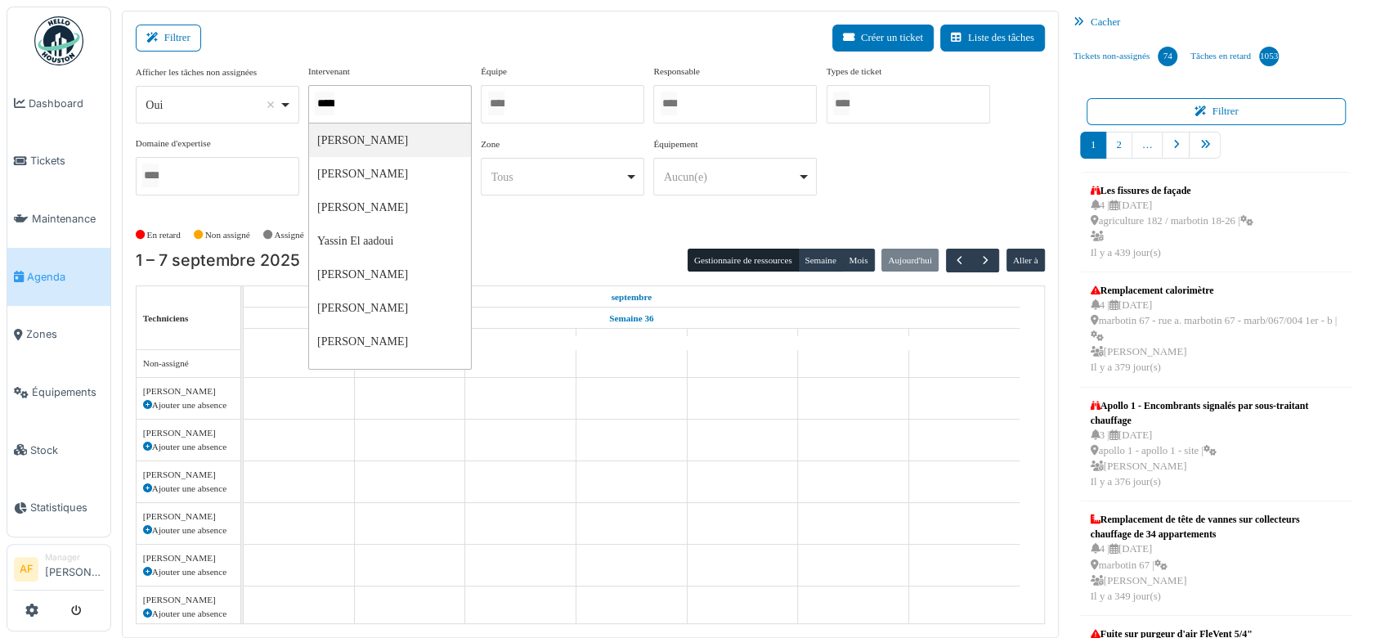
type input "******"
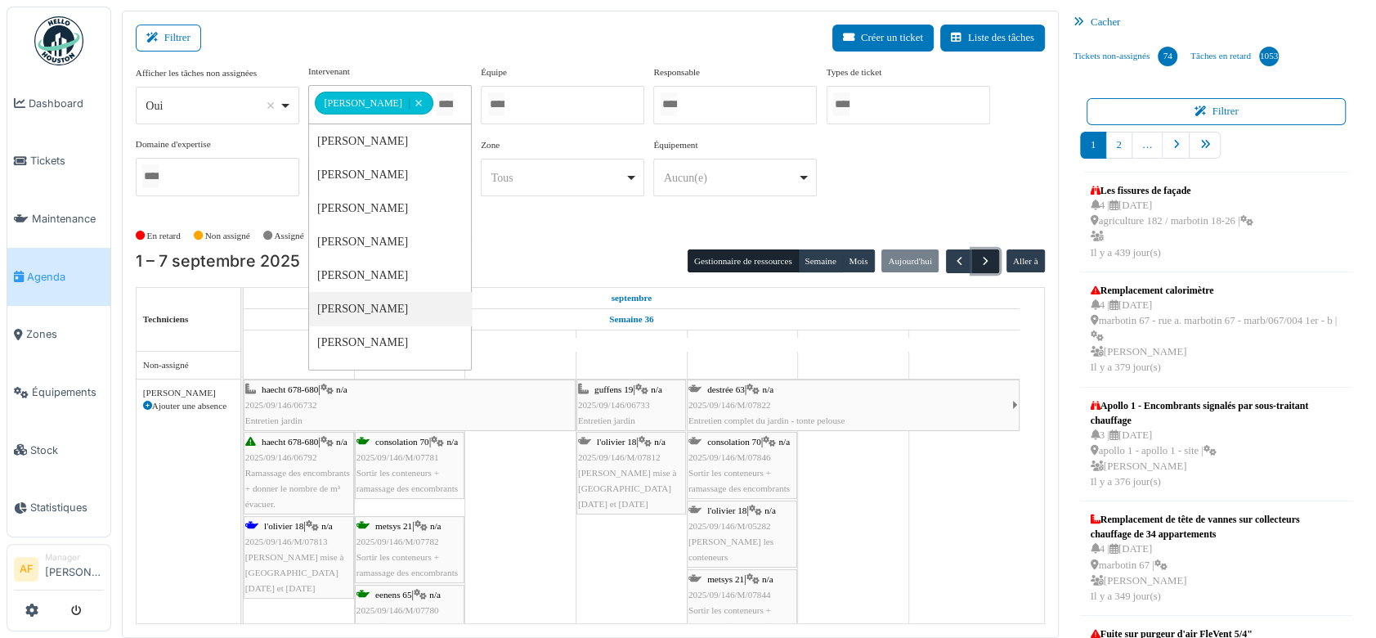
click at [980, 257] on span "button" at bounding box center [986, 261] width 14 height 14
